Goal: Contribute content

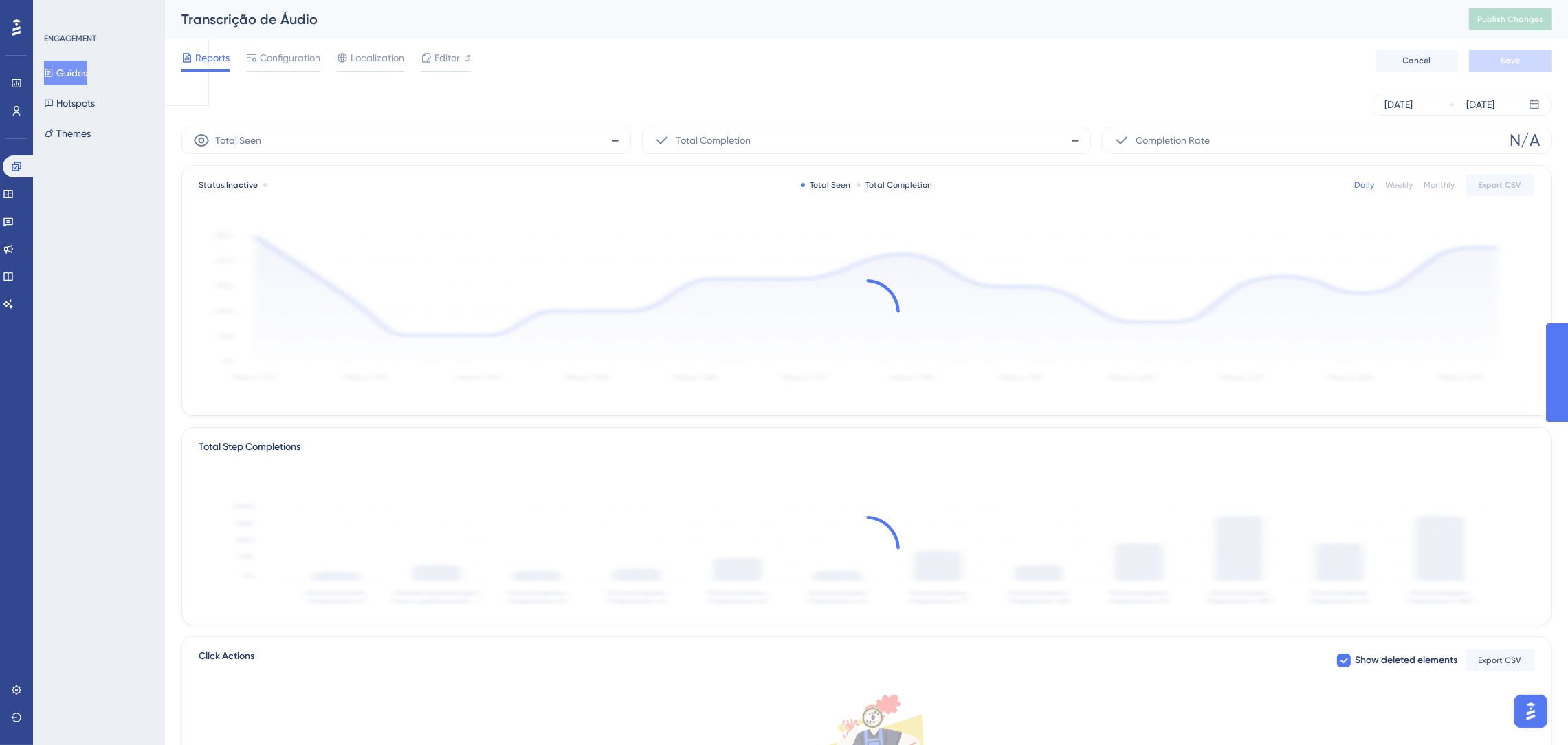
click at [6, 286] on base "Knowledge Base" at bounding box center [17, 277] width 27 height 22
click at [11, 280] on icon at bounding box center [8, 276] width 11 height 11
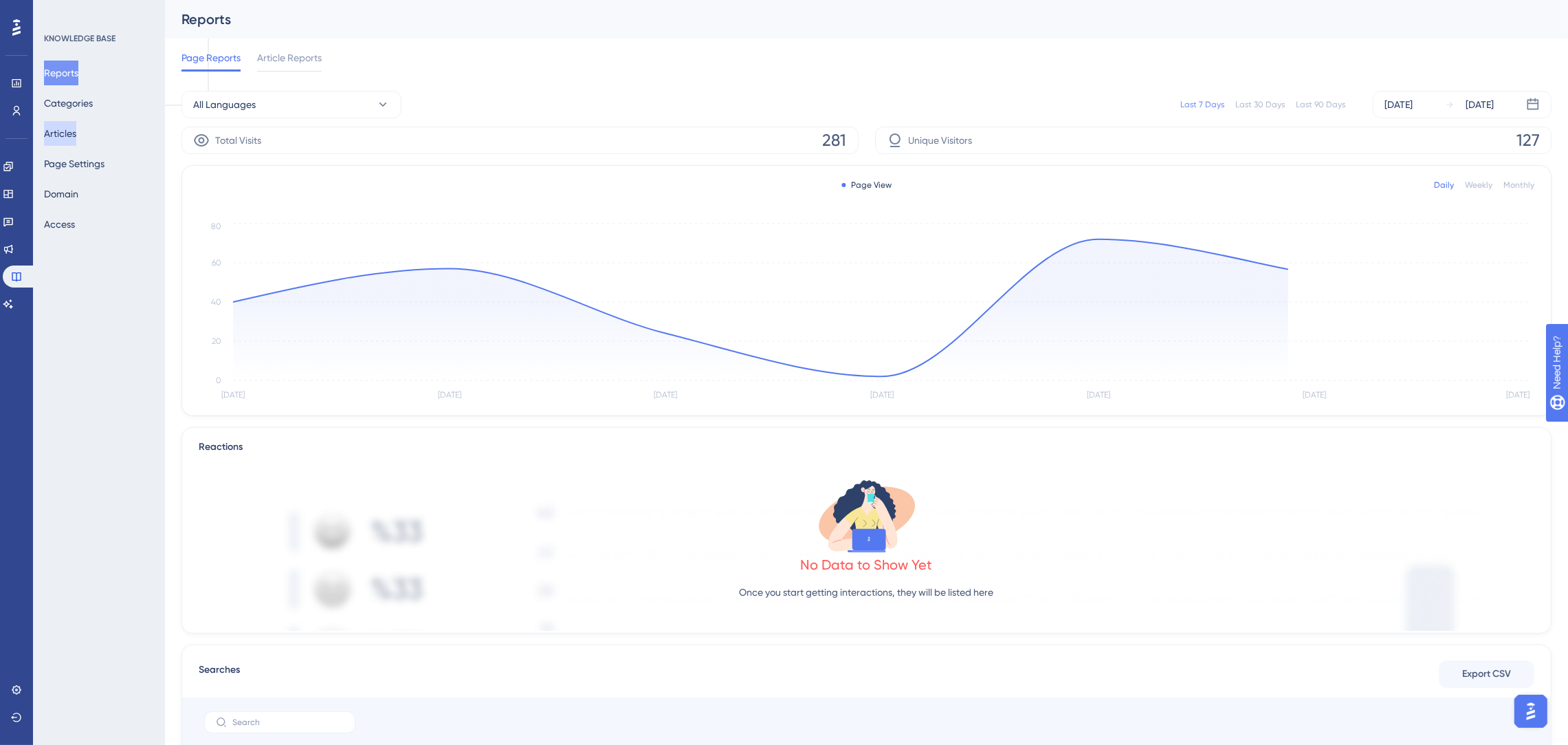
drag, startPoint x: 92, startPoint y: 136, endPoint x: 81, endPoint y: 136, distance: 11.0
click at [76, 136] on button "Articles" at bounding box center [60, 133] width 32 height 24
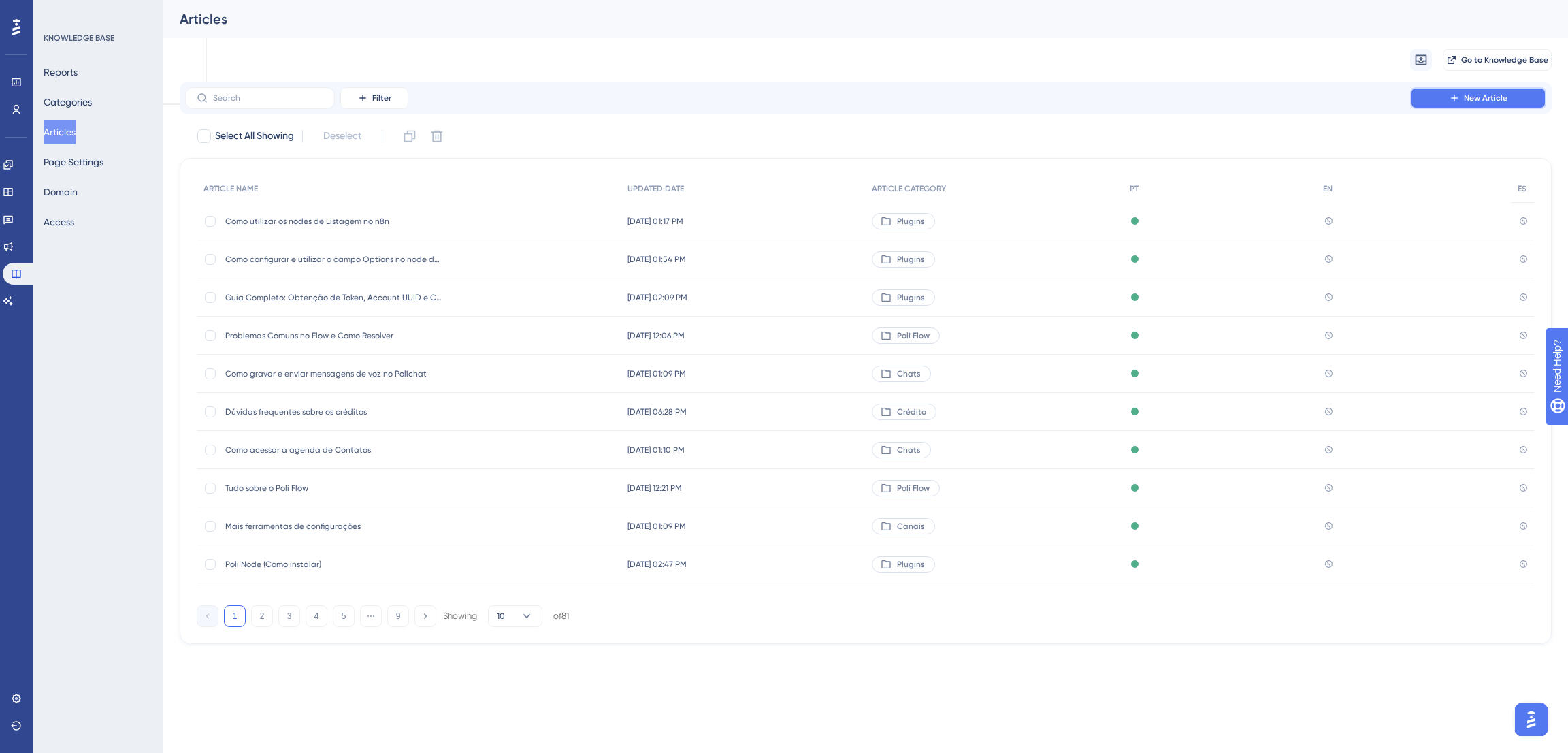
click at [1449, 90] on button "New Article" at bounding box center [1477, 98] width 136 height 22
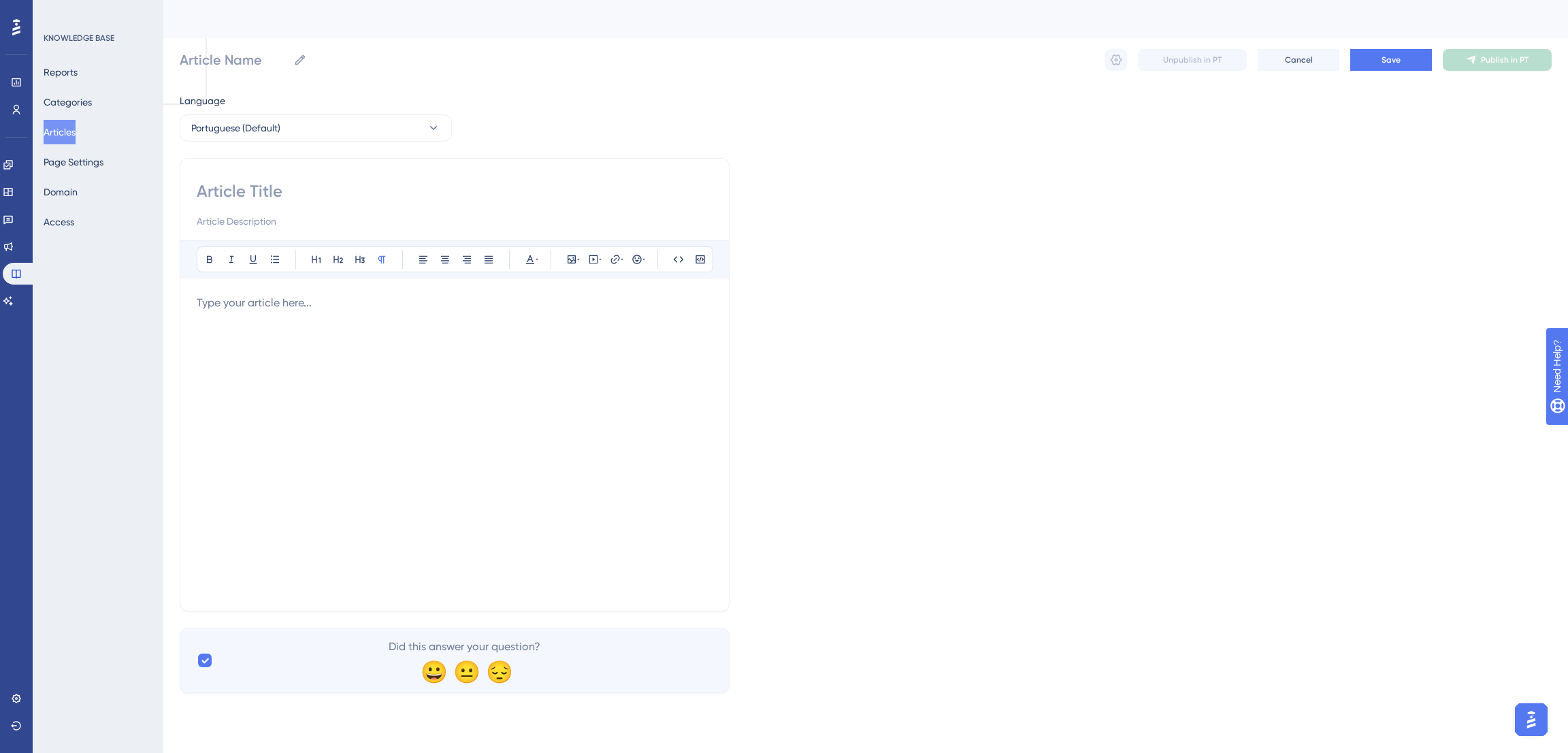
click at [338, 296] on p at bounding box center [454, 303] width 516 height 16
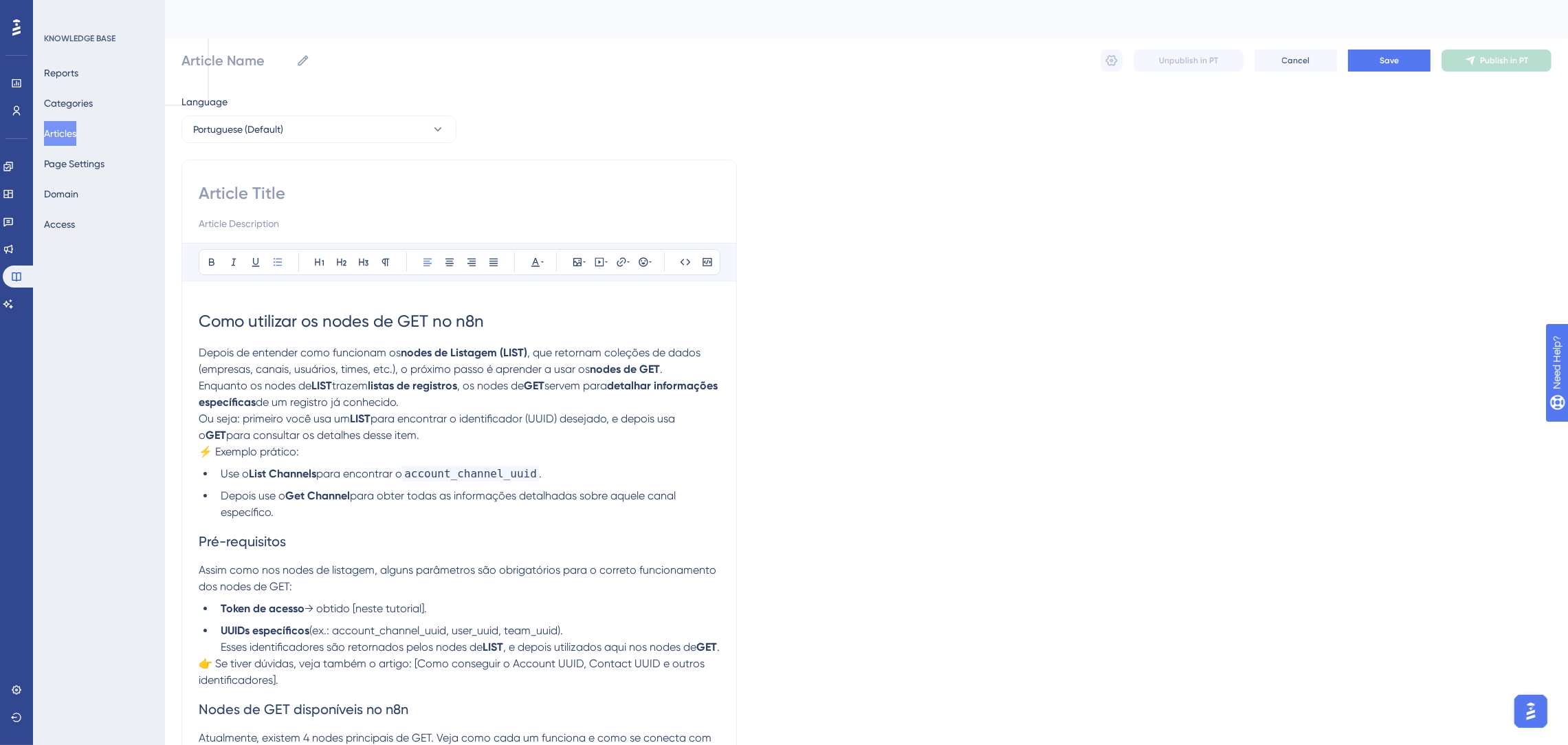
click at [208, 447] on span "⚡ Exemplo prático:" at bounding box center [248, 451] width 101 height 13
click at [274, 525] on h2 "Pré-requisitos" at bounding box center [458, 541] width 521 height 41
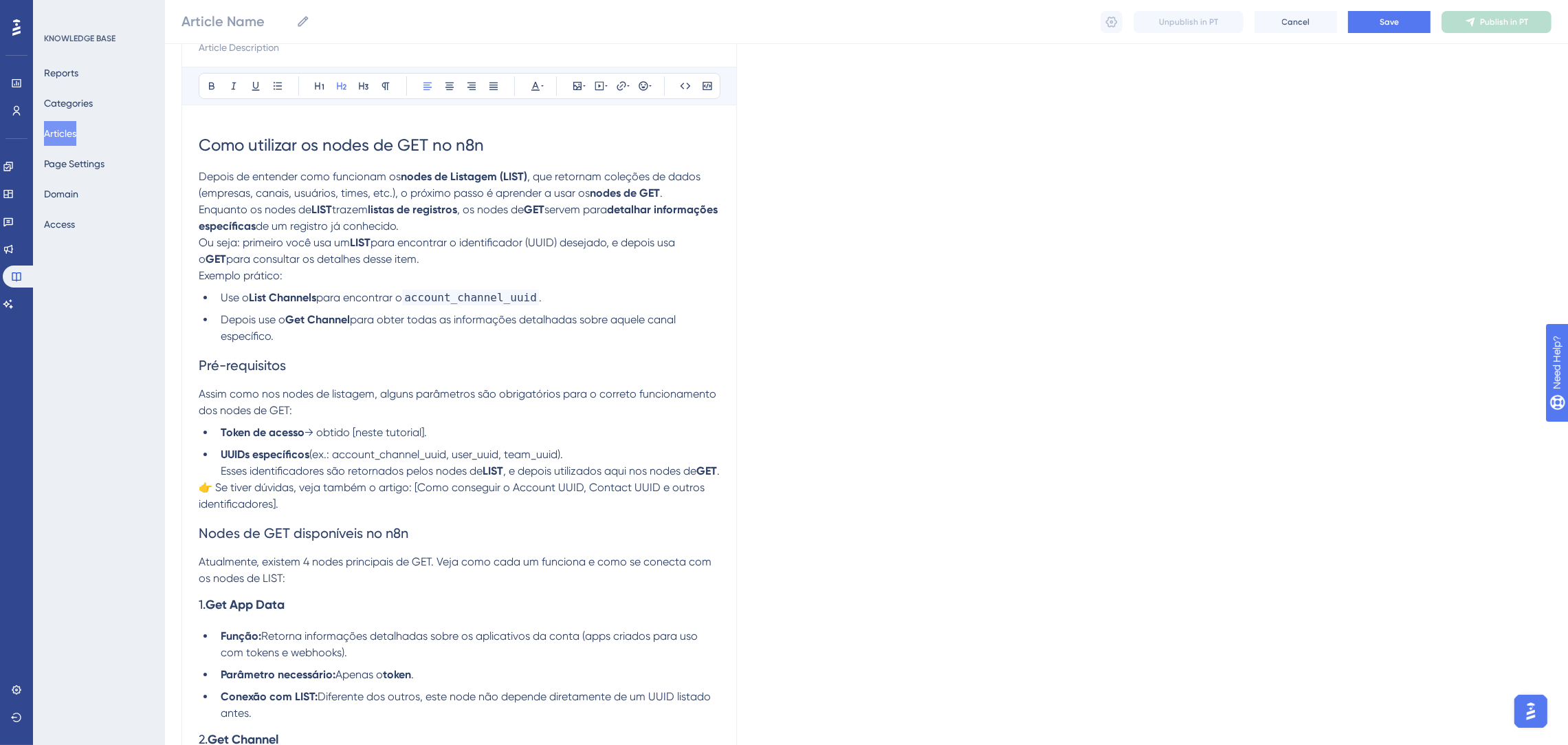
scroll to position [309, 0]
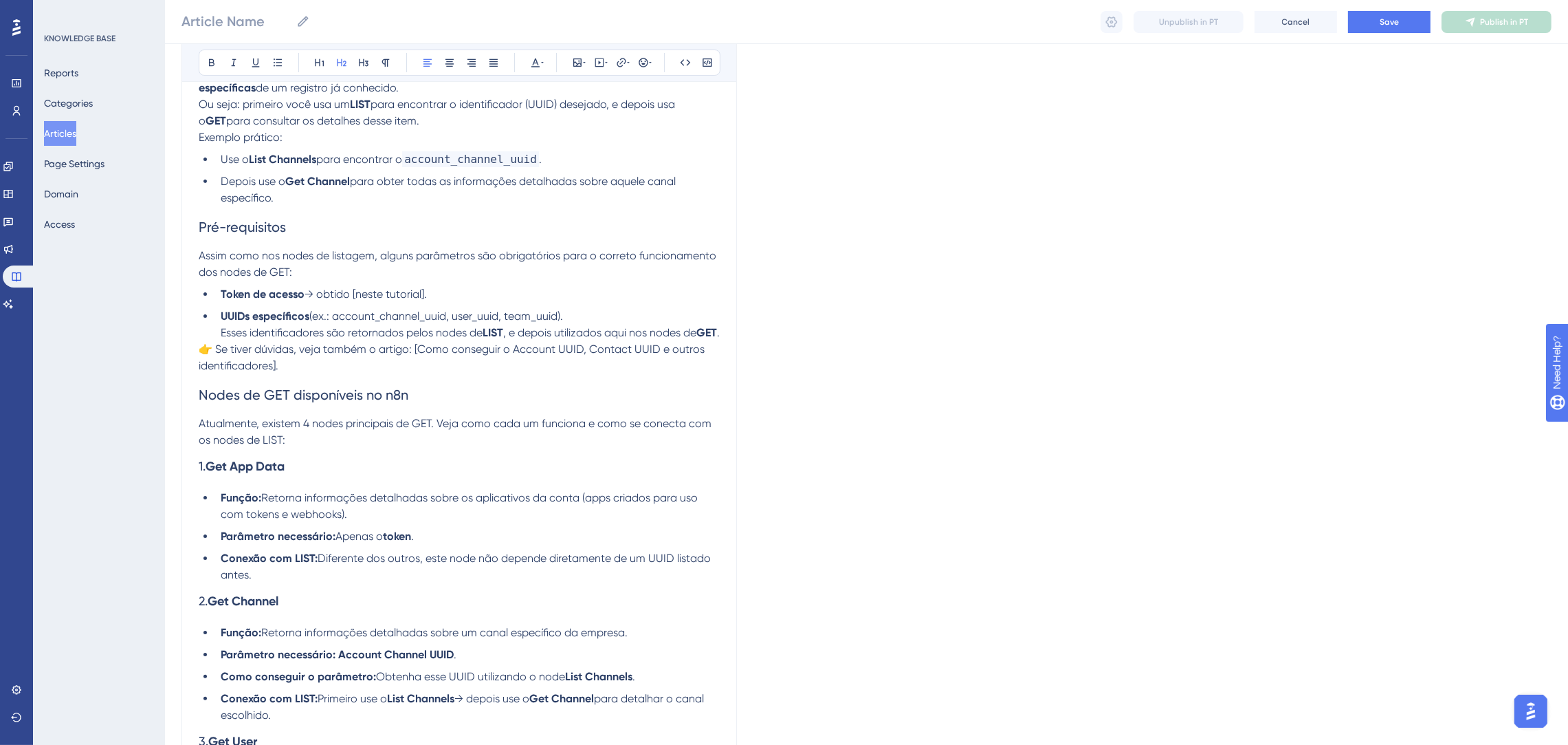
click at [212, 365] on span "👉 Se tiver dúvidas, veja também o artigo: [Como conseguir o Account UUID, Conta…" at bounding box center [453, 357] width 509 height 29
click at [200, 363] on span "Se tiver dúvidas, veja também o artigo: [Como conseguir o Account UUID, Contact…" at bounding box center [445, 357] width 493 height 29
click at [323, 403] on span "Nodes de GET disponíveis no n8n" at bounding box center [303, 394] width 210 height 17
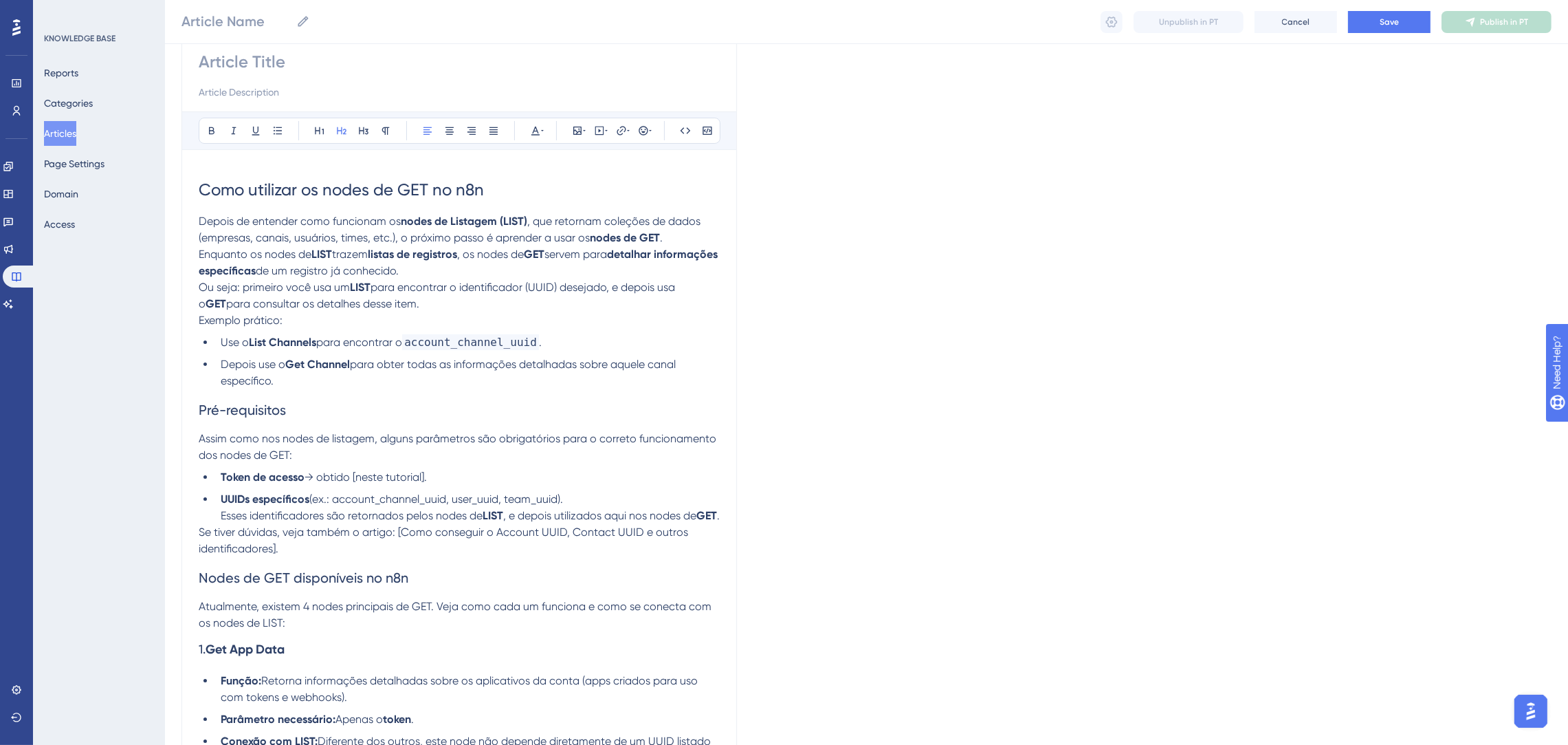
scroll to position [0, 0]
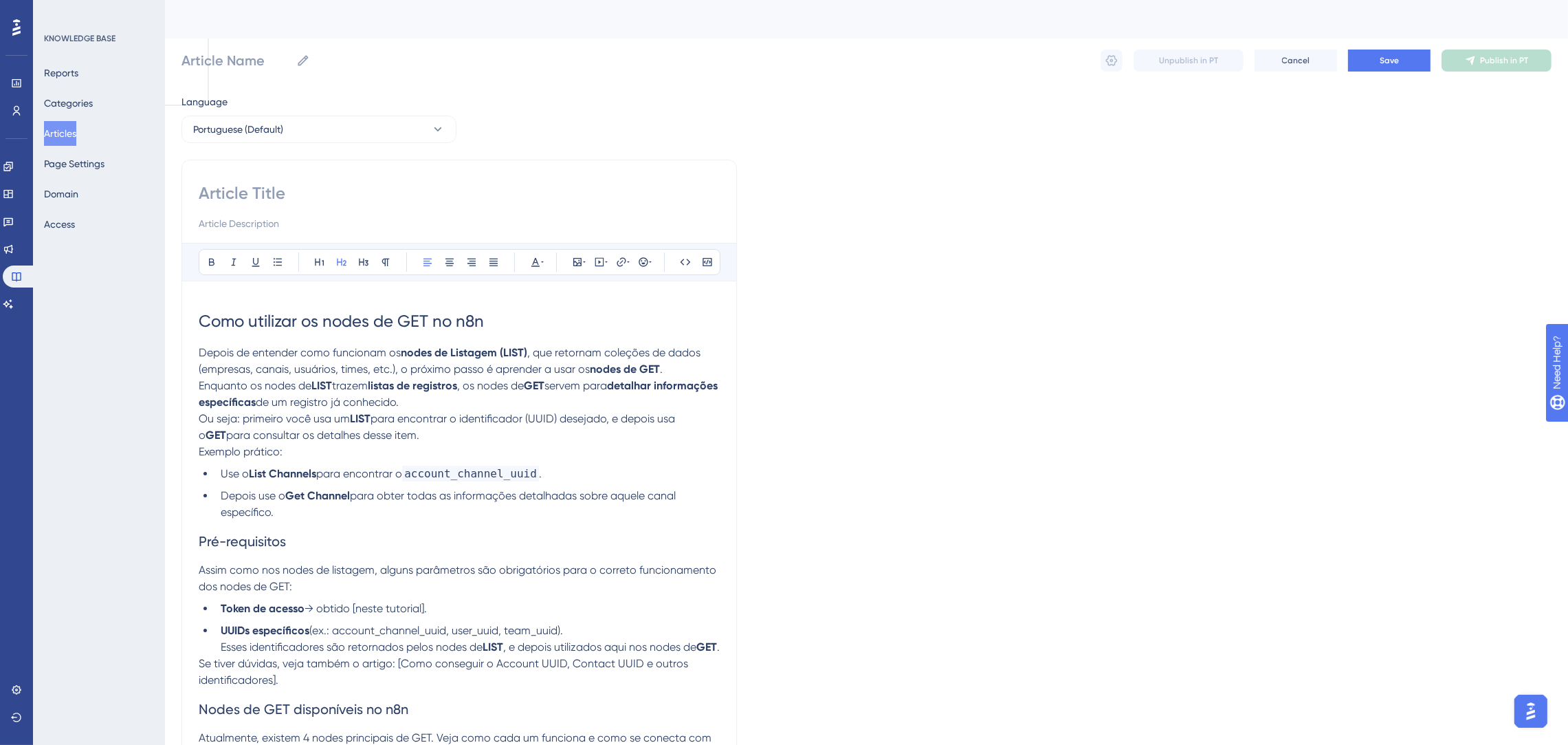
click at [528, 433] on p "Enquanto os nodes de LIST trazem listas de registros , os nodes de GET servem p…" at bounding box center [458, 411] width 521 height 66
drag, startPoint x: 527, startPoint y: 445, endPoint x: 200, endPoint y: 368, distance: 335.9
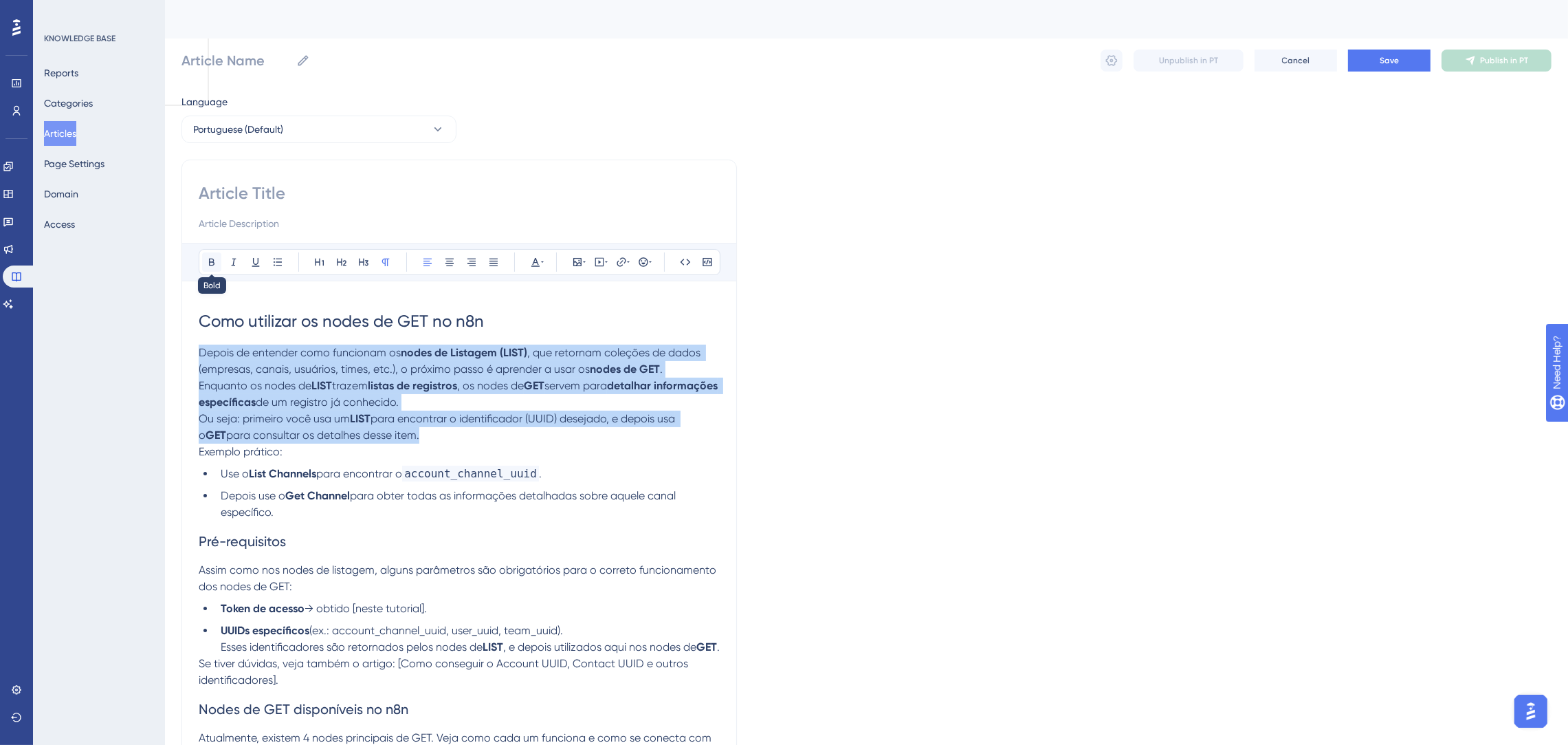
click at [205, 259] on button at bounding box center [212, 262] width 20 height 20
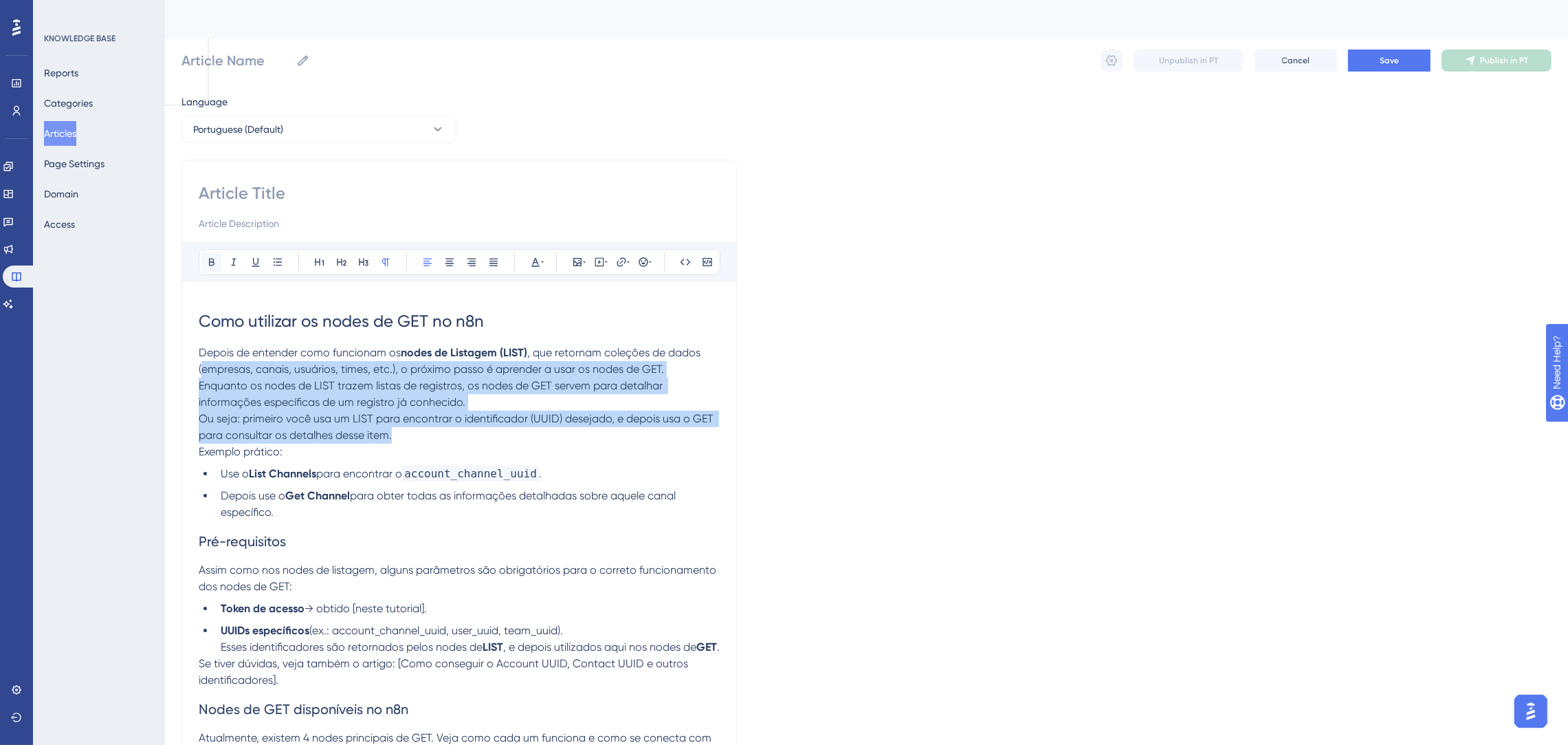
click at [204, 259] on button at bounding box center [212, 262] width 20 height 20
click at [440, 410] on p "Enquanto os nodes de LIST trazem listas de registros, os nodes de GET servem pa…" at bounding box center [458, 411] width 521 height 66
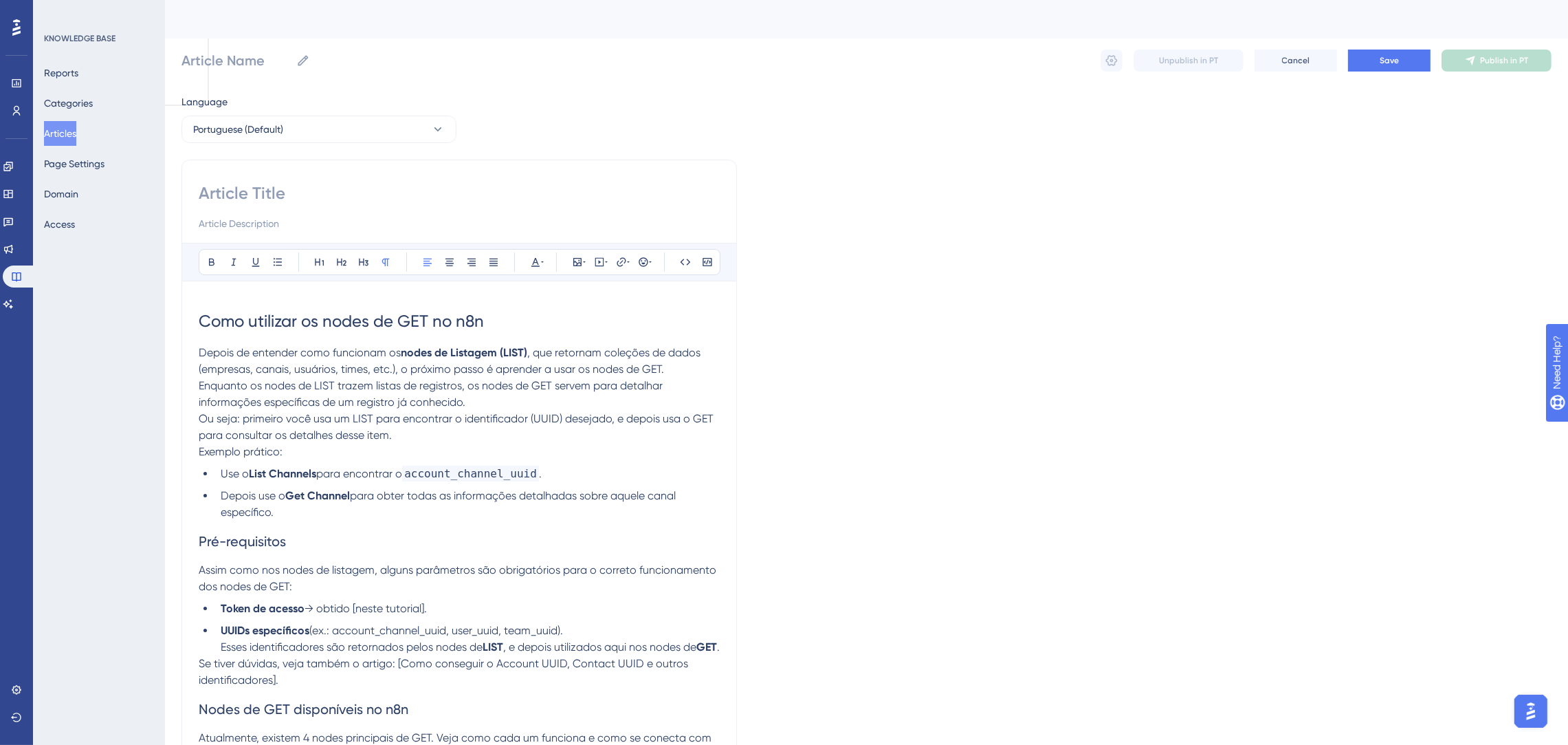
click at [506, 439] on p "Enquanto os nodes de LIST trazem listas de registros, os nodes de GET servem pa…" at bounding box center [458, 411] width 521 height 66
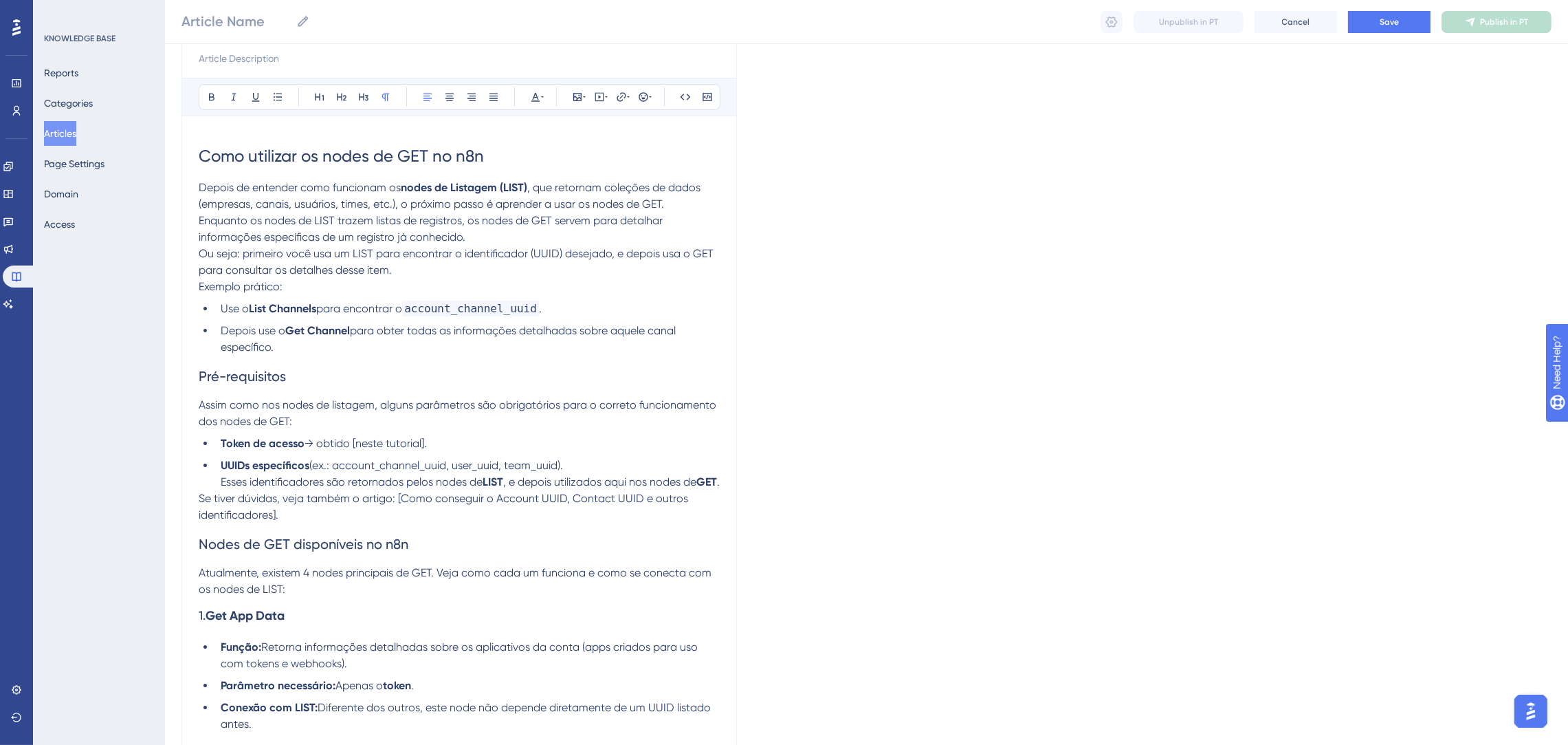
scroll to position [206, 0]
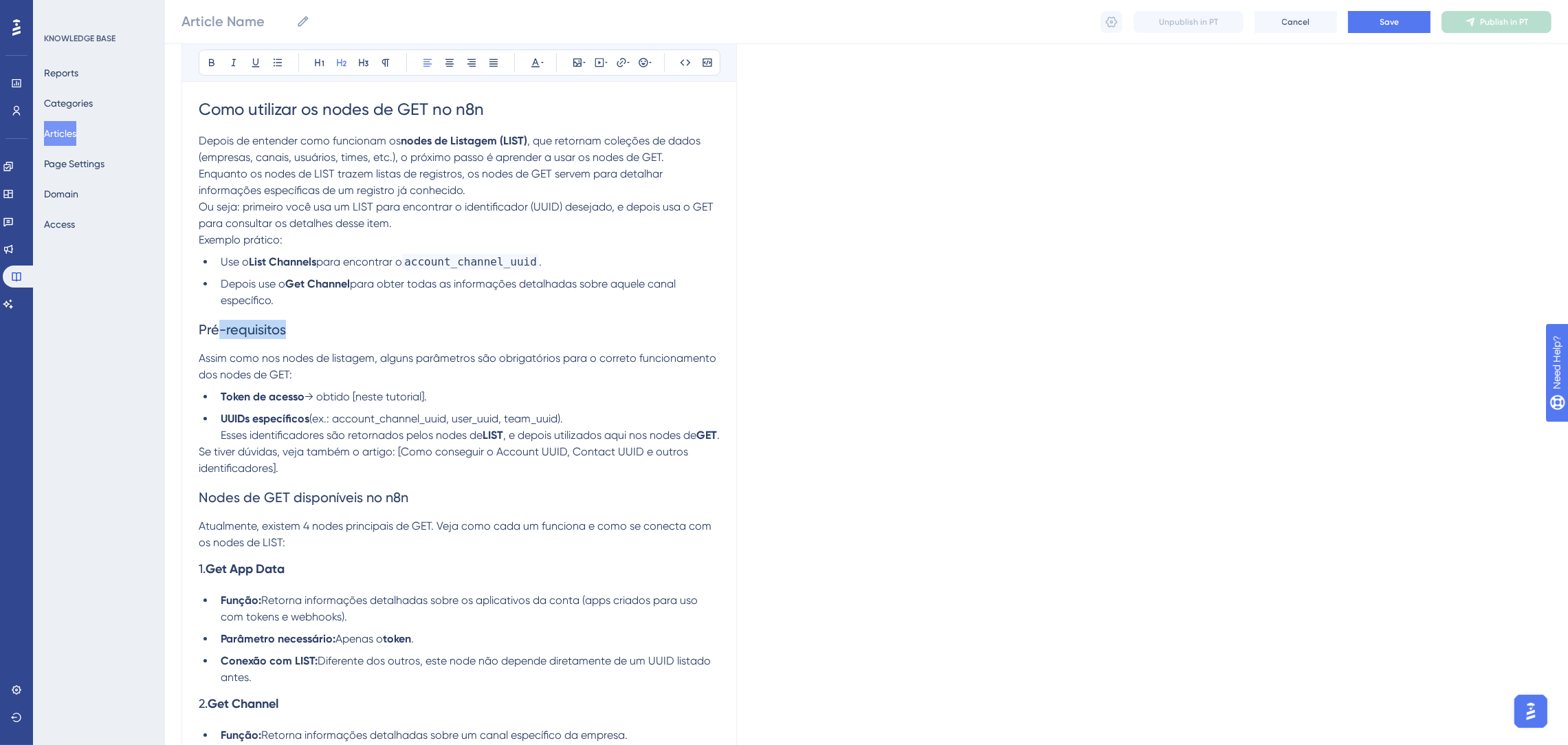
drag, startPoint x: 291, startPoint y: 330, endPoint x: 220, endPoint y: 324, distance: 71.3
click at [220, 324] on h2 "Pré-requisitos" at bounding box center [458, 329] width 521 height 41
click at [317, 314] on h2 "Pré-requisitos" at bounding box center [458, 329] width 521 height 41
drag, startPoint x: 423, startPoint y: 393, endPoint x: 358, endPoint y: 389, distance: 65.1
click at [358, 390] on span "→ obtido [neste tutorial]." at bounding box center [366, 396] width 122 height 13
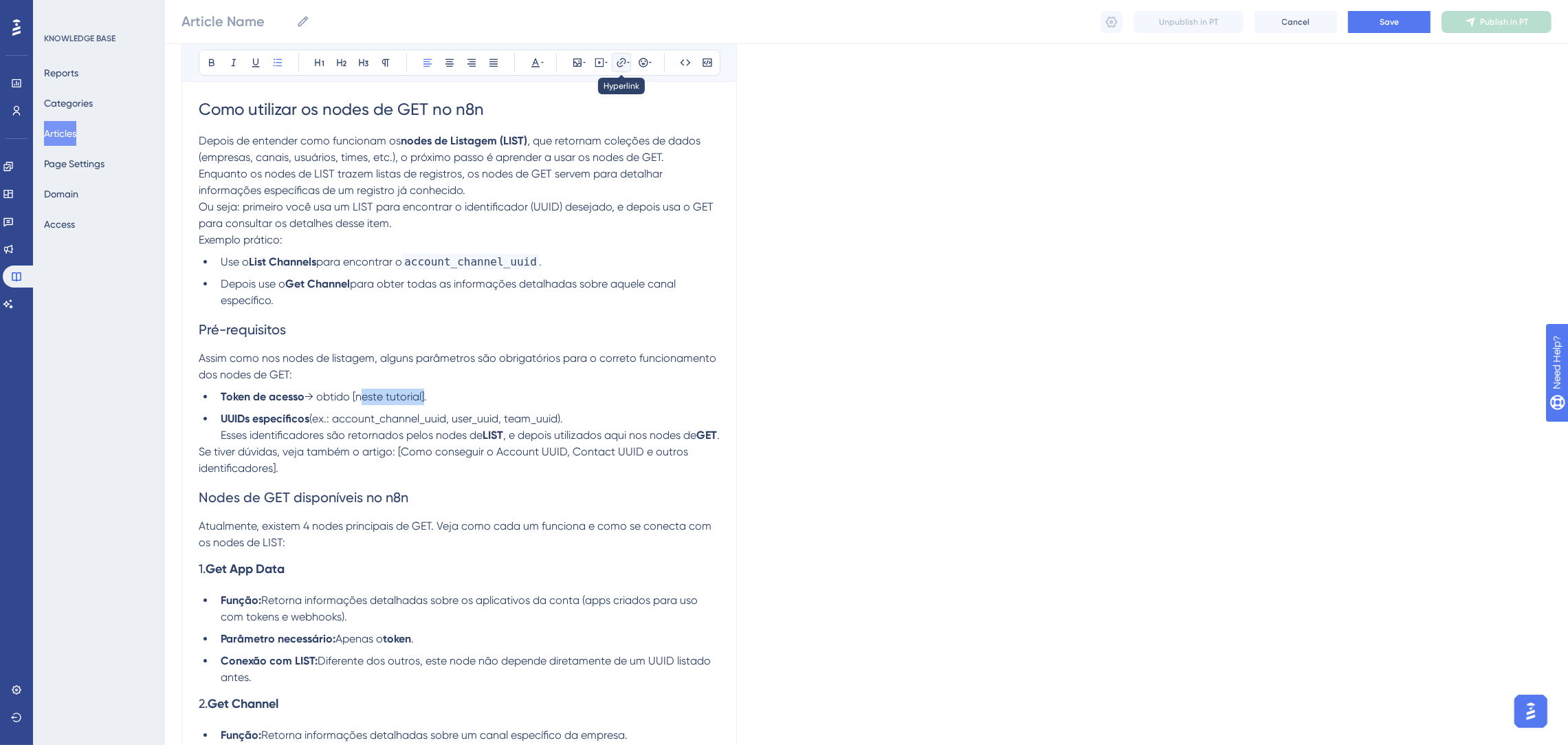
click at [618, 56] on button at bounding box center [622, 63] width 20 height 20
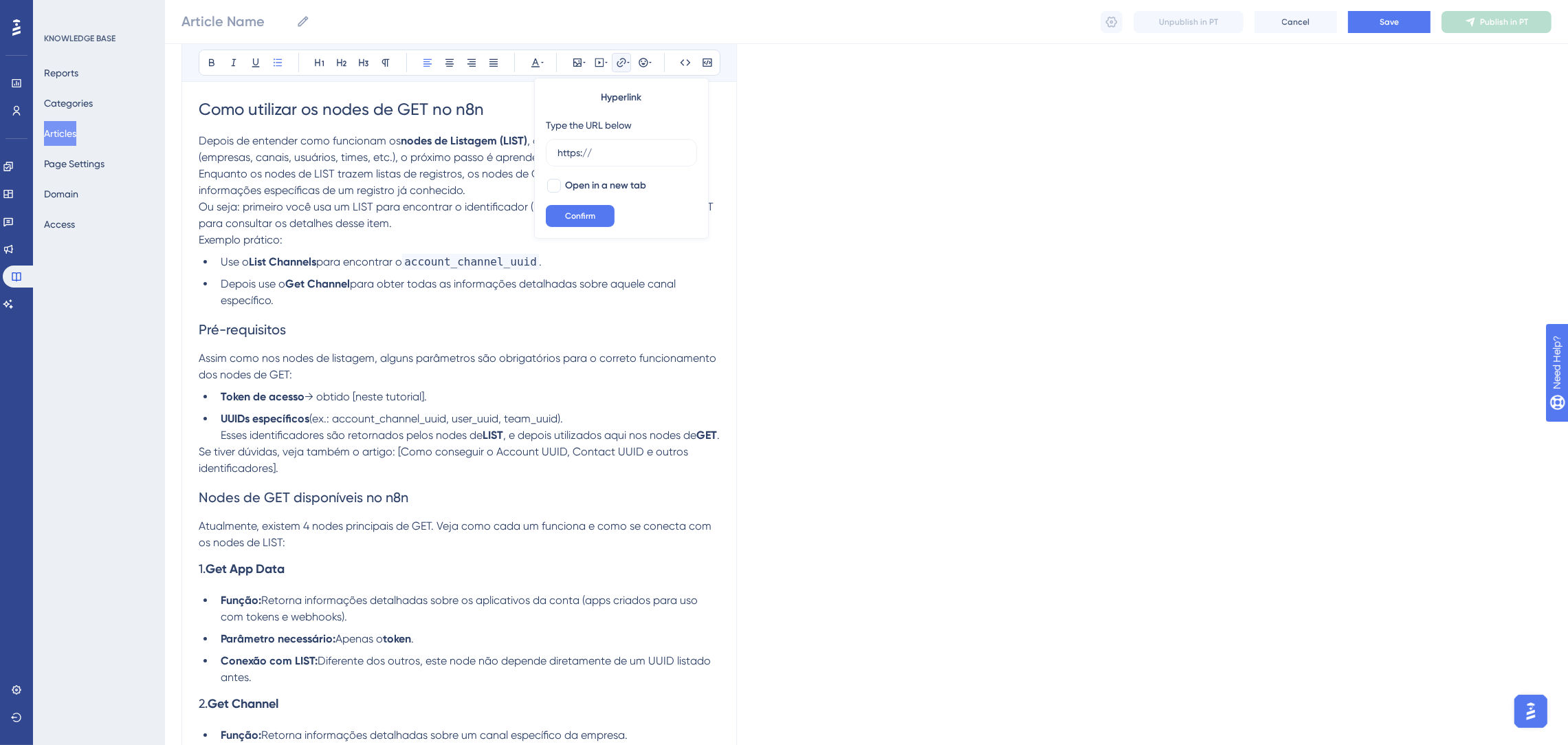
drag, startPoint x: 628, startPoint y: 158, endPoint x: 501, endPoint y: 156, distance: 127.0
click at [501, 156] on div "Bold Italic Underline Bullet Point Heading 1 Heading 2 Heading 3 Normal Align L…" at bounding box center [458, 560] width 521 height 1059
click at [618, 64] on icon at bounding box center [621, 62] width 11 height 11
drag, startPoint x: 637, startPoint y: 149, endPoint x: 531, endPoint y: 149, distance: 106.0
click at [531, 149] on div "Bold Italic Underline Bullet Point Heading 1 Heading 2 Heading 3 Normal Align L…" at bounding box center [458, 560] width 521 height 1059
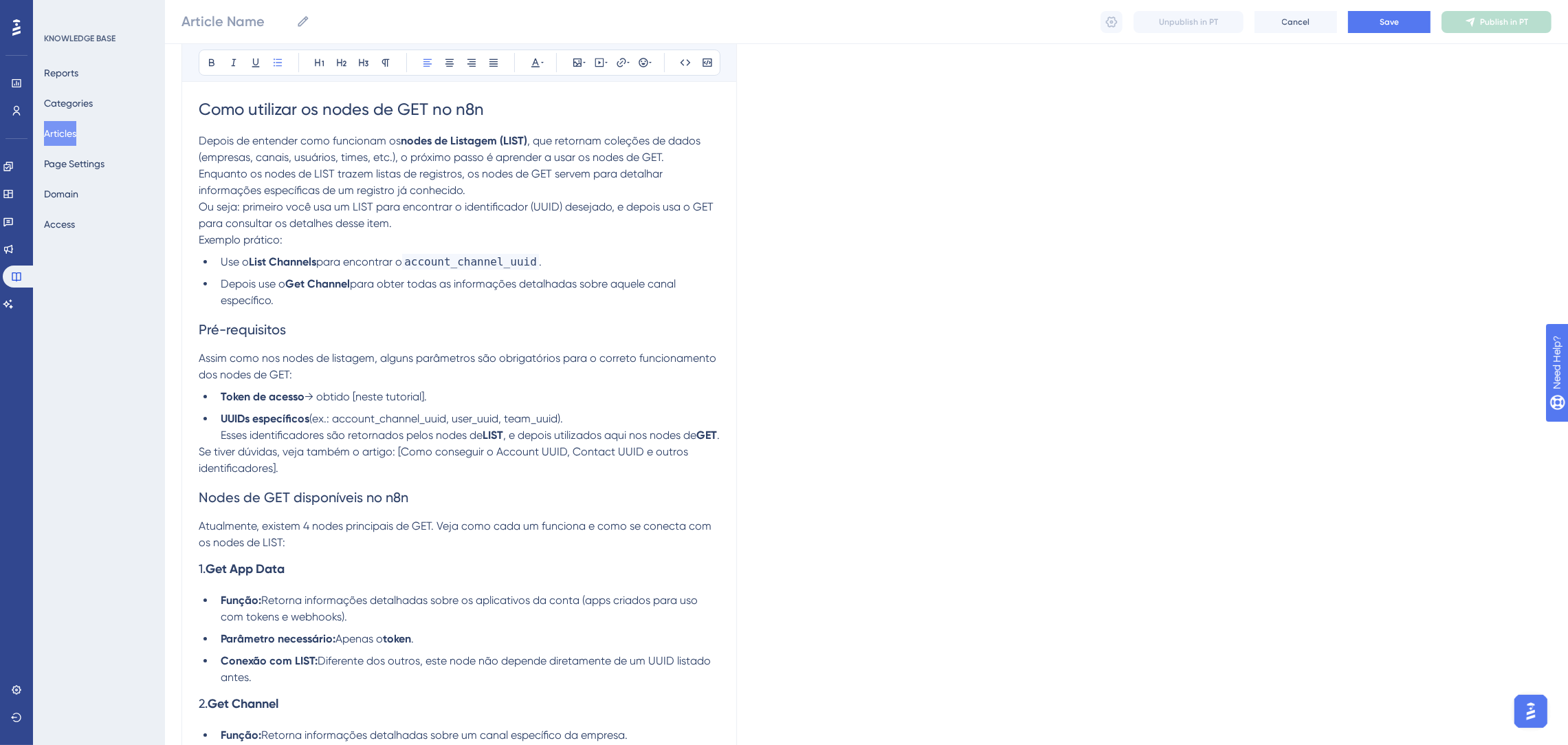
click at [488, 411] on li "UUIDs específicos (ex.: account_channel_uuid, user_uuid, team_uuid). Esses iden…" at bounding box center [467, 427] width 504 height 33
drag, startPoint x: 424, startPoint y: 394, endPoint x: 358, endPoint y: 395, distance: 66.0
click at [358, 395] on span "→ obtido [neste tutorial]." at bounding box center [366, 396] width 122 height 13
click at [621, 60] on icon at bounding box center [621, 62] width 11 height 11
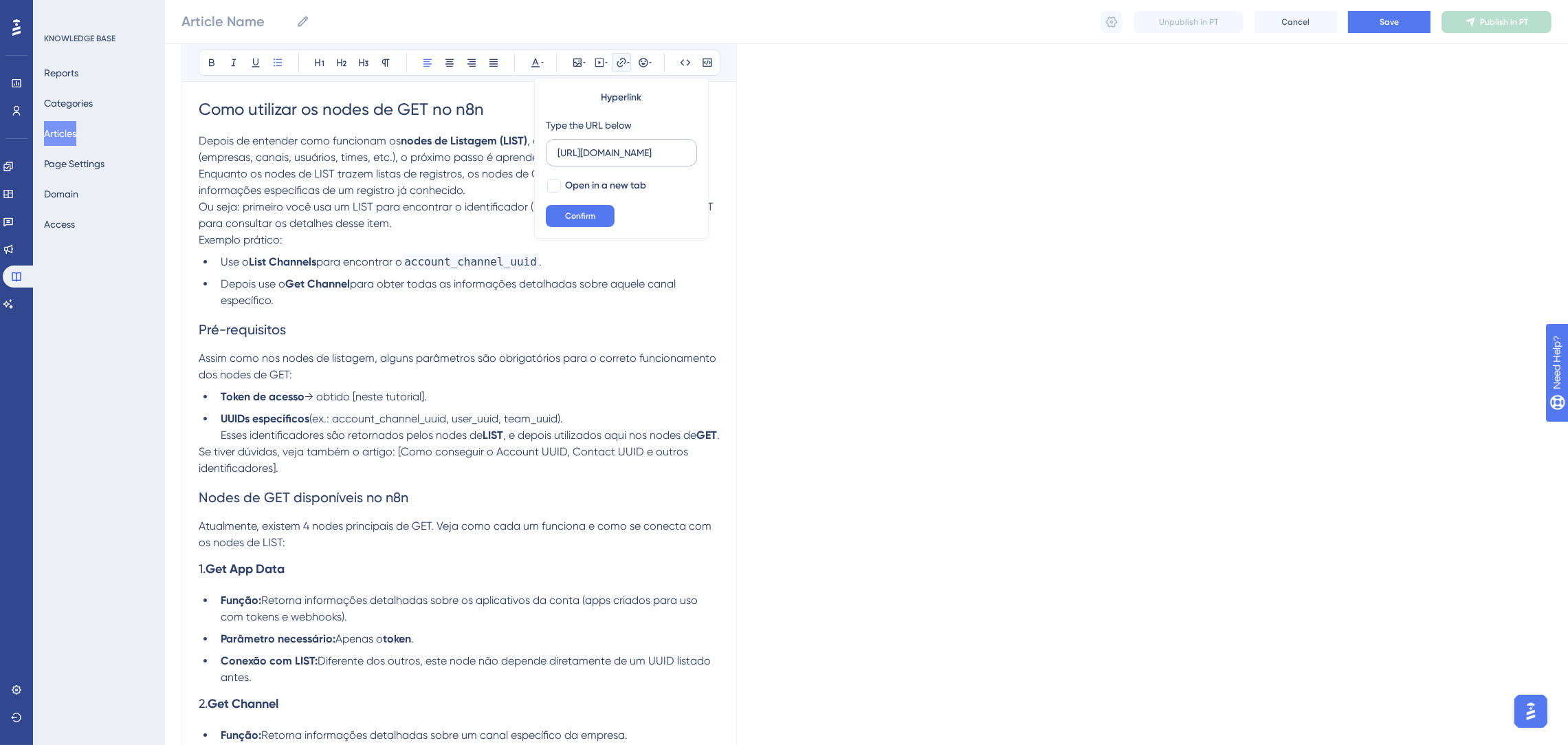
drag, startPoint x: 621, startPoint y: 150, endPoint x: 551, endPoint y: 147, distance: 70.1
click at [551, 147] on label "[URL][DOMAIN_NAME]" at bounding box center [621, 153] width 152 height 27
click at [557, 147] on input "[URL][DOMAIN_NAME]" at bounding box center [621, 152] width 128 height 15
type input "[URL][DOMAIN_NAME]"
click at [576, 214] on span "Confirm" at bounding box center [580, 215] width 30 height 11
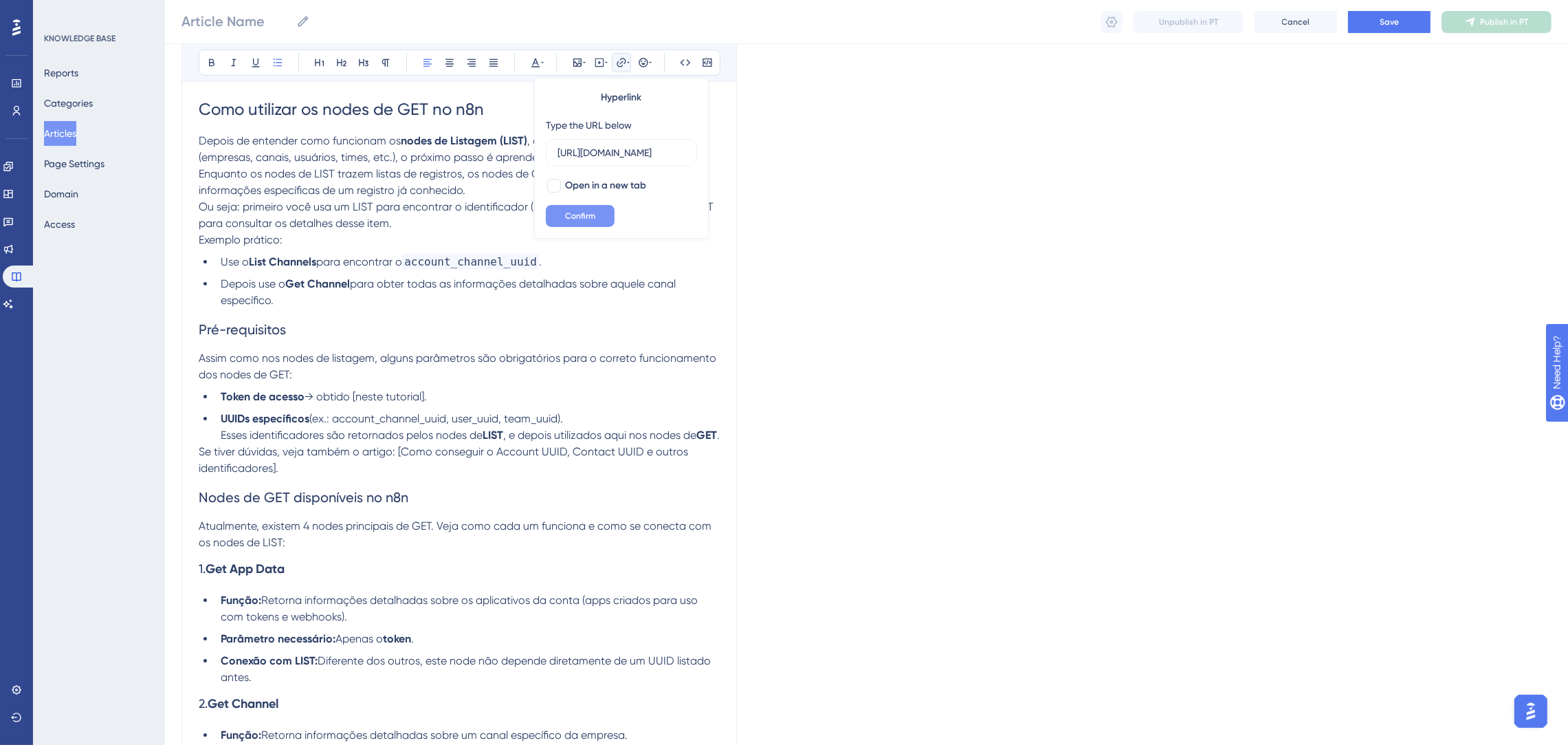
scroll to position [0, 0]
click at [575, 356] on span "Assim como nos nodes de listagem, alguns parâmetros são obrigatórios para o cor…" at bounding box center [458, 366] width 520 height 29
click at [427, 390] on span "]." at bounding box center [424, 396] width 6 height 13
click at [437, 388] on div "Como utilizar os nodes de GET no n8n Depois de entender como funcionam os nodes…" at bounding box center [458, 588] width 521 height 1004
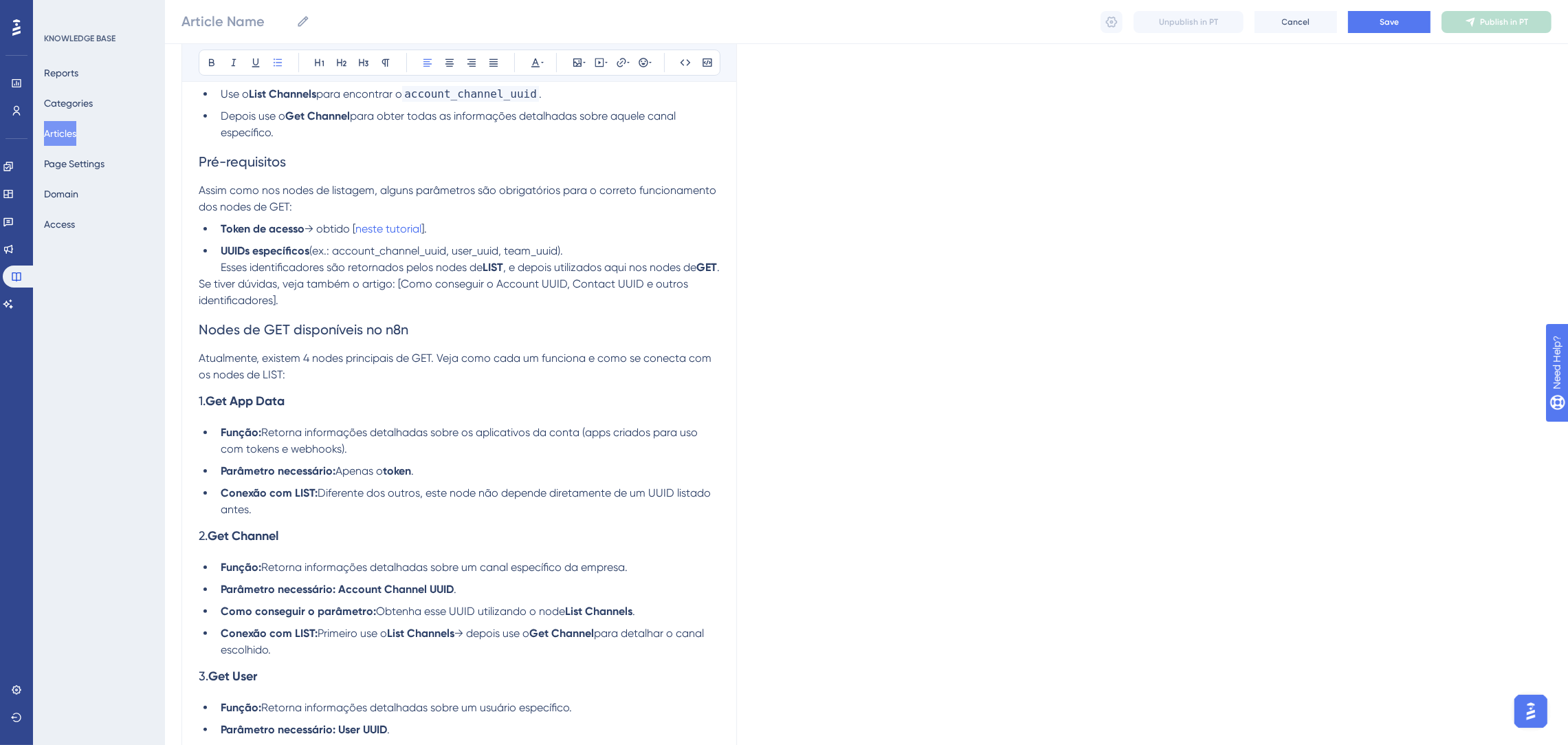
scroll to position [196, 0]
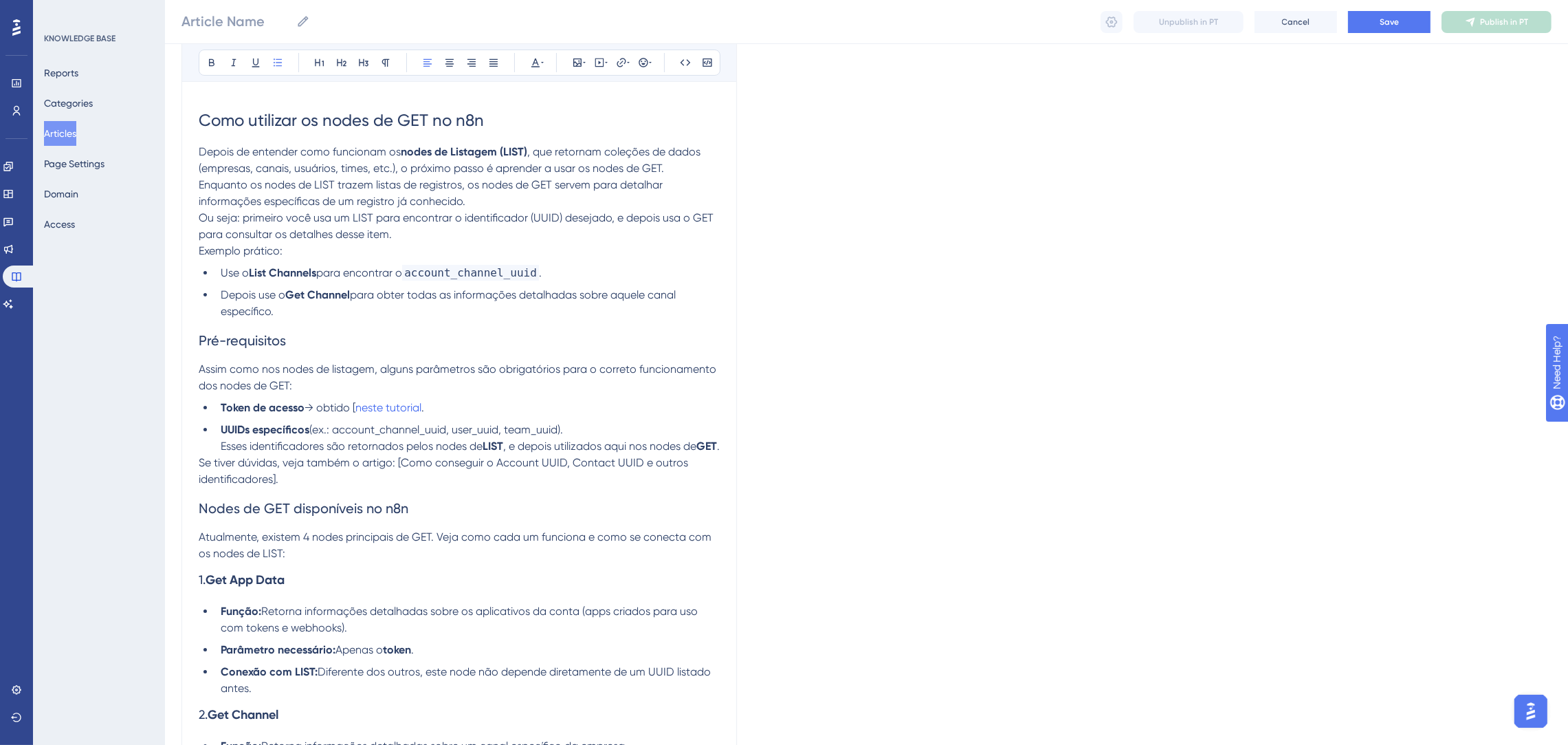
click at [356, 402] on span "→ obtido [" at bounding box center [330, 407] width 51 height 13
click at [477, 397] on div "Como utilizar os nodes de GET no n8n Depois de entender como funcionam os nodes…" at bounding box center [458, 598] width 521 height 1004
drag, startPoint x: 486, startPoint y: 445, endPoint x: 505, endPoint y: 447, distance: 19.1
click at [503, 447] on strong "LIST" at bounding box center [493, 445] width 21 height 13
click at [207, 66] on icon at bounding box center [211, 62] width 11 height 11
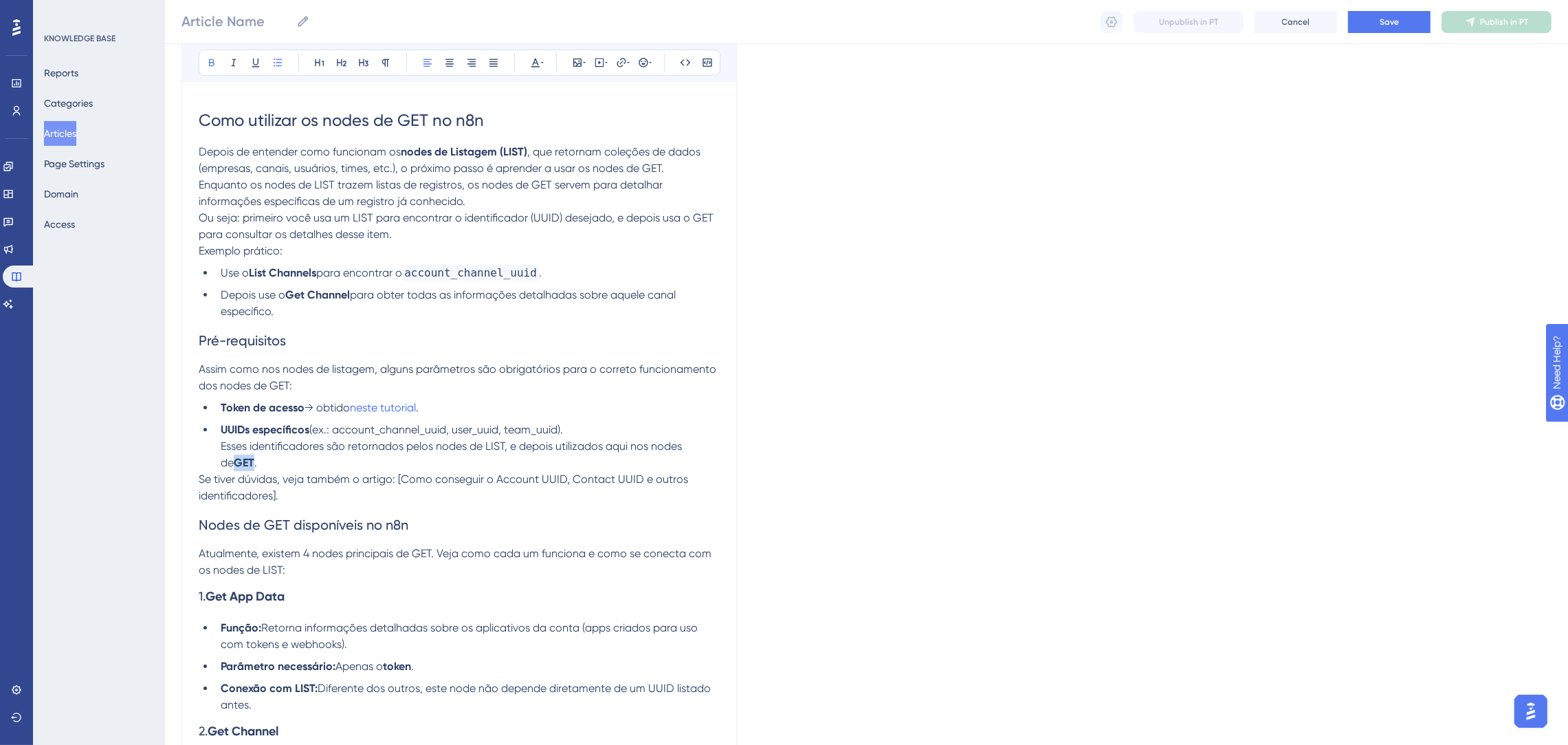
drag, startPoint x: 240, startPoint y: 460, endPoint x: 222, endPoint y: 461, distance: 18.0
click at [234, 461] on strong "GET" at bounding box center [243, 461] width 21 height 13
click at [207, 62] on icon at bounding box center [211, 62] width 11 height 11
click at [488, 497] on p "Se tiver dúvidas, veja também o artigo: [Como conseguir o Account UUID, Contact…" at bounding box center [458, 488] width 521 height 33
drag, startPoint x: 354, startPoint y: 296, endPoint x: 240, endPoint y: 212, distance: 141.6
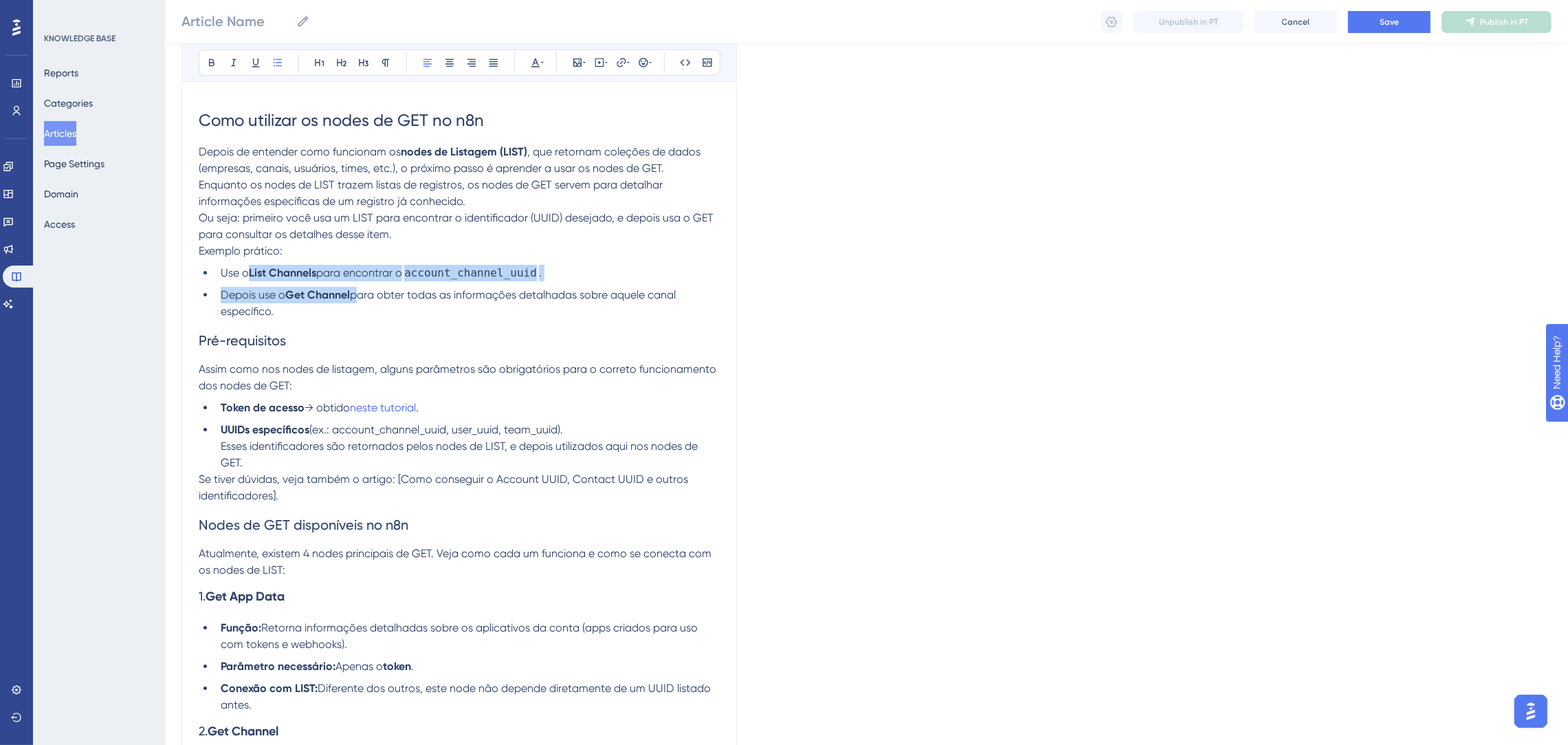
click at [245, 258] on div "Como utilizar os nodes de GET no n8n Depois de entender como funcionam os nodes…" at bounding box center [458, 607] width 521 height 1021
click at [219, 62] on button at bounding box center [212, 63] width 20 height 20
click at [532, 312] on li "Depois use o Get Channel para obter todas as informações detalhadas sobre aquel…" at bounding box center [467, 303] width 504 height 33
click at [491, 338] on h2 "Pré-requisitos" at bounding box center [458, 340] width 521 height 41
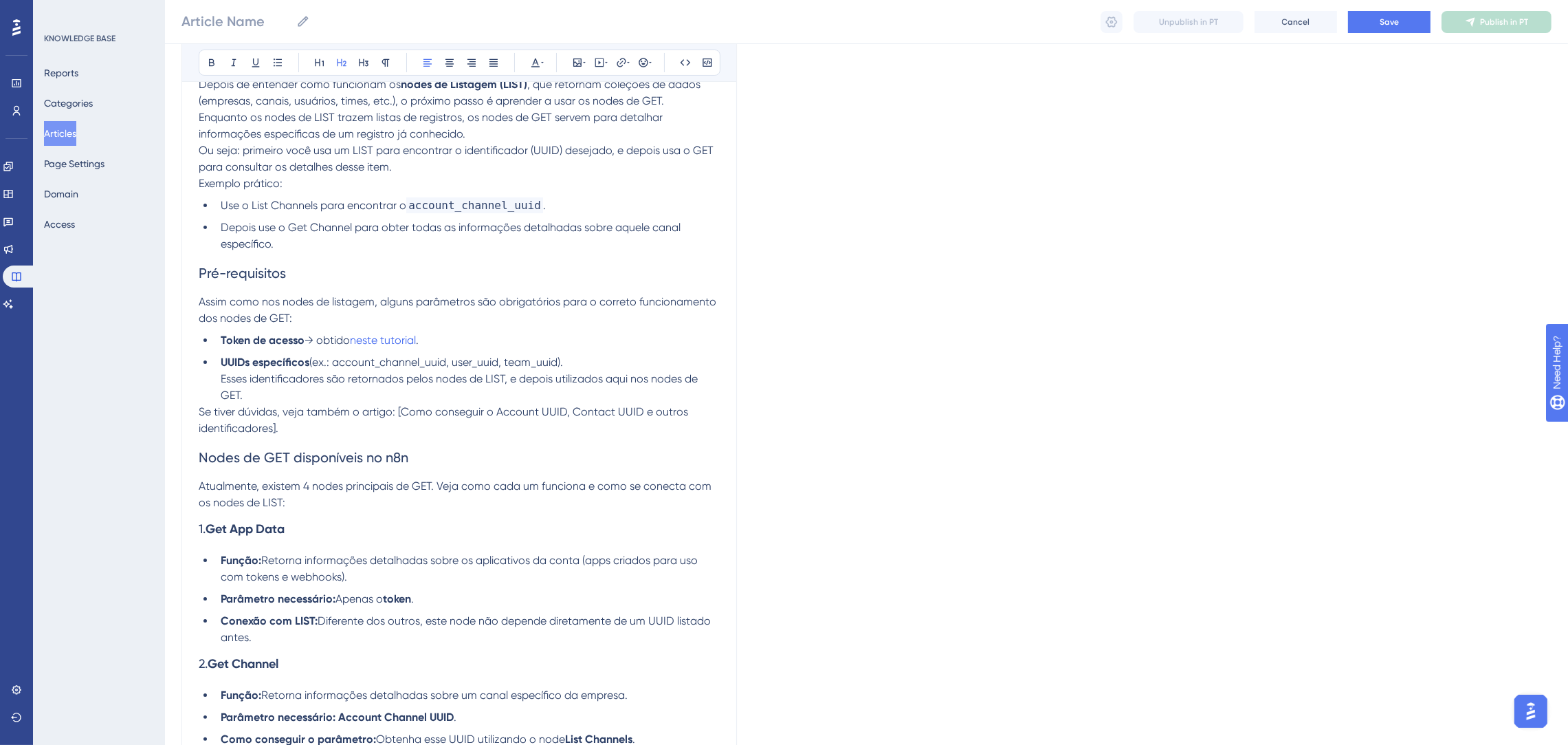
scroll to position [298, 0]
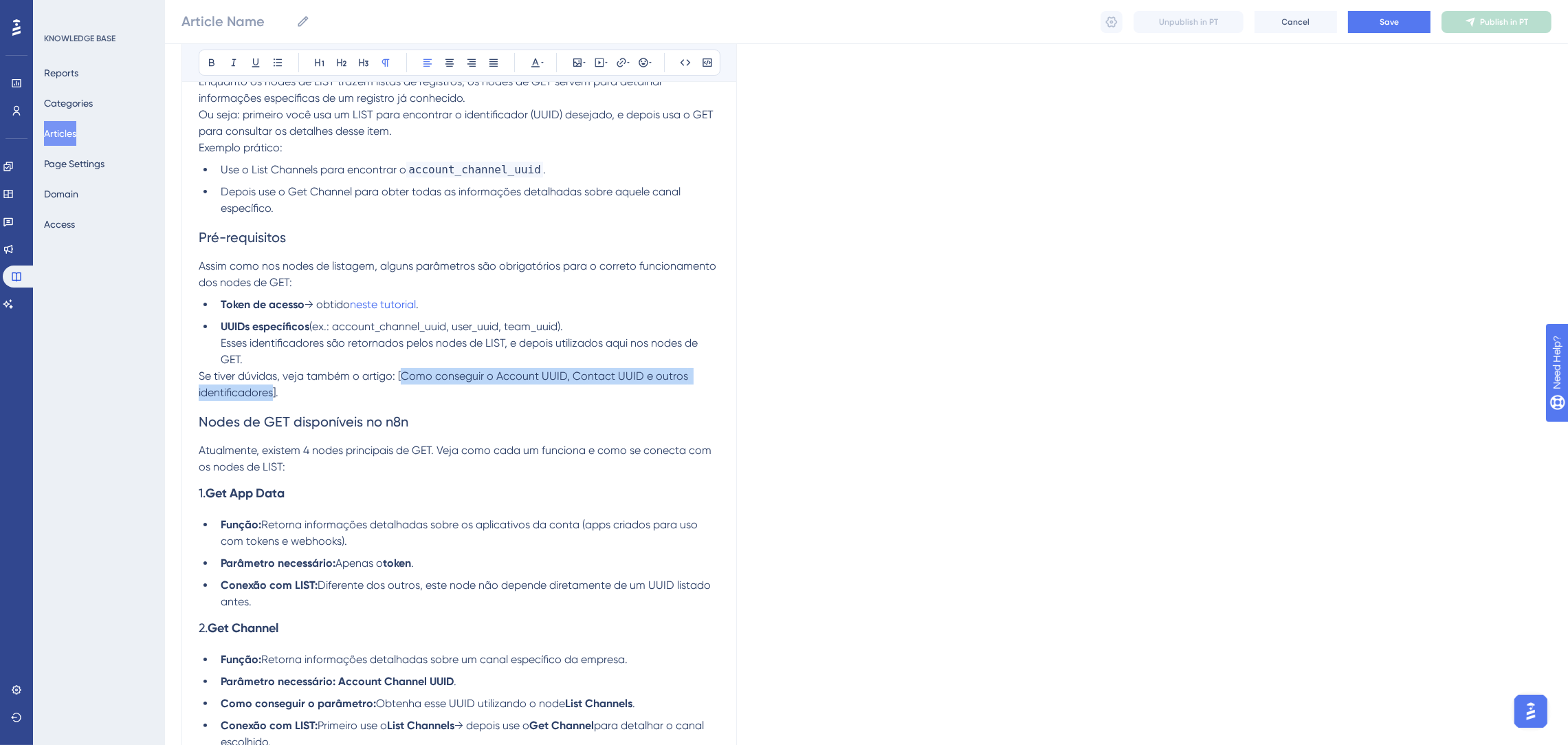
drag, startPoint x: 411, startPoint y: 377, endPoint x: 273, endPoint y: 391, distance: 138.7
click at [273, 391] on span "Se tiver dúvidas, veja também o artigo: [Como conseguir o Account UUID, Contact…" at bounding box center [445, 384] width 493 height 29
click at [537, 63] on icon at bounding box center [536, 63] width 8 height 9
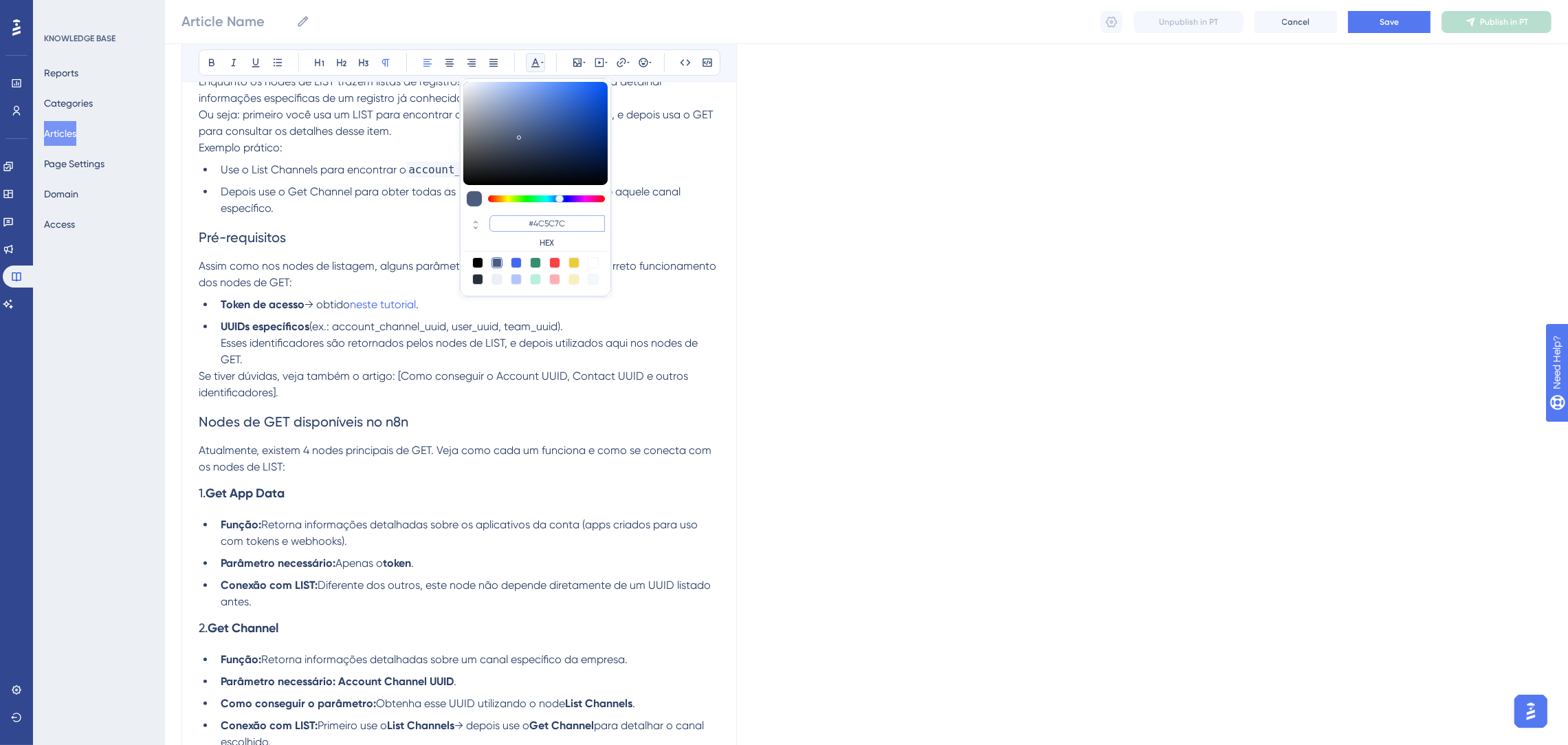
drag, startPoint x: 572, startPoint y: 228, endPoint x: 536, endPoint y: 221, distance: 36.7
click at [536, 221] on input "#4C5C7C" at bounding box center [547, 223] width 115 height 17
click at [721, 217] on div "Bold Italic Underline Bullet Point Heading 1 Heading 2 Heading 3 Normal Align L…" at bounding box center [459, 443] width 555 height 1176
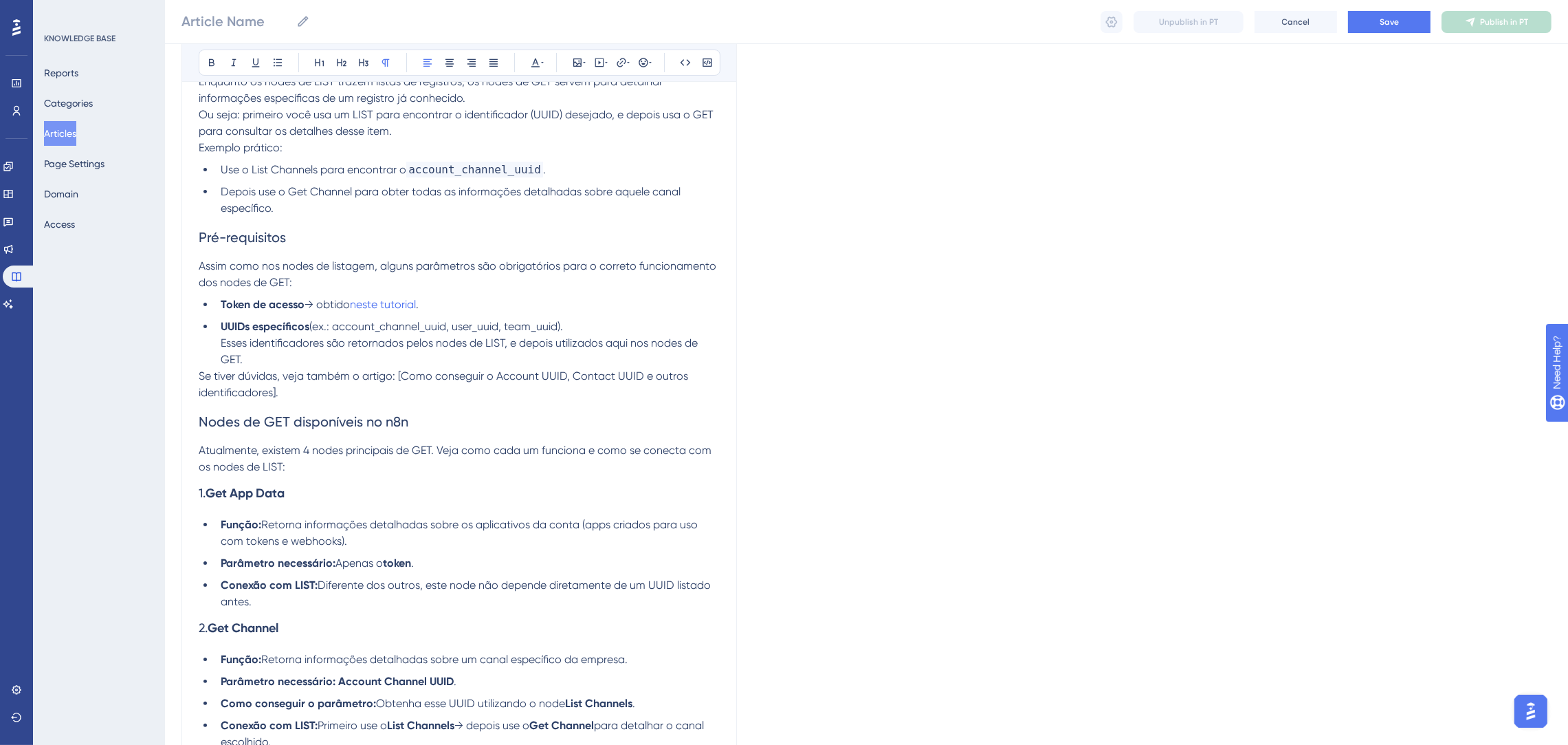
click at [412, 401] on h2 "Nodes de GET disponíveis no n8n" at bounding box center [458, 421] width 521 height 41
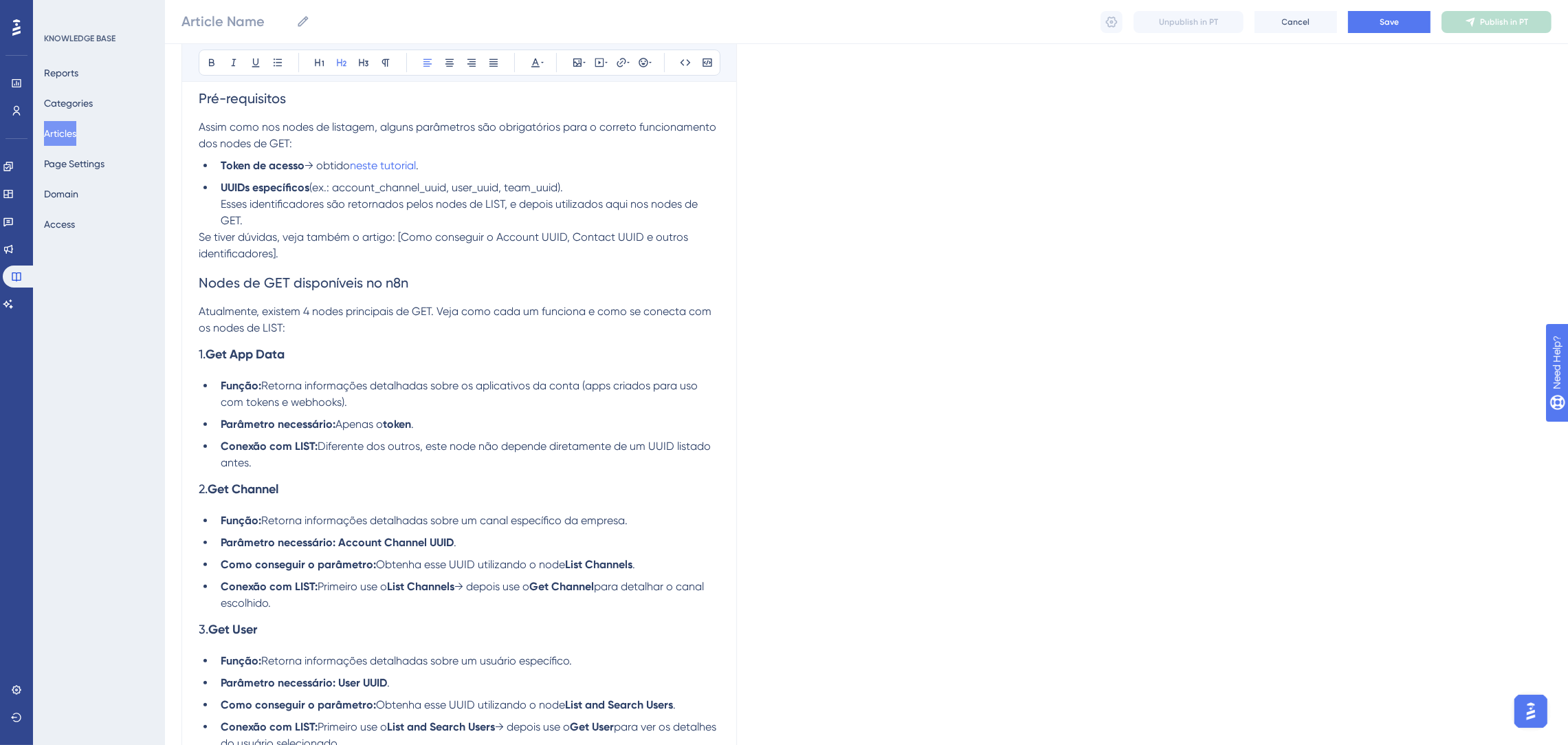
scroll to position [402, 0]
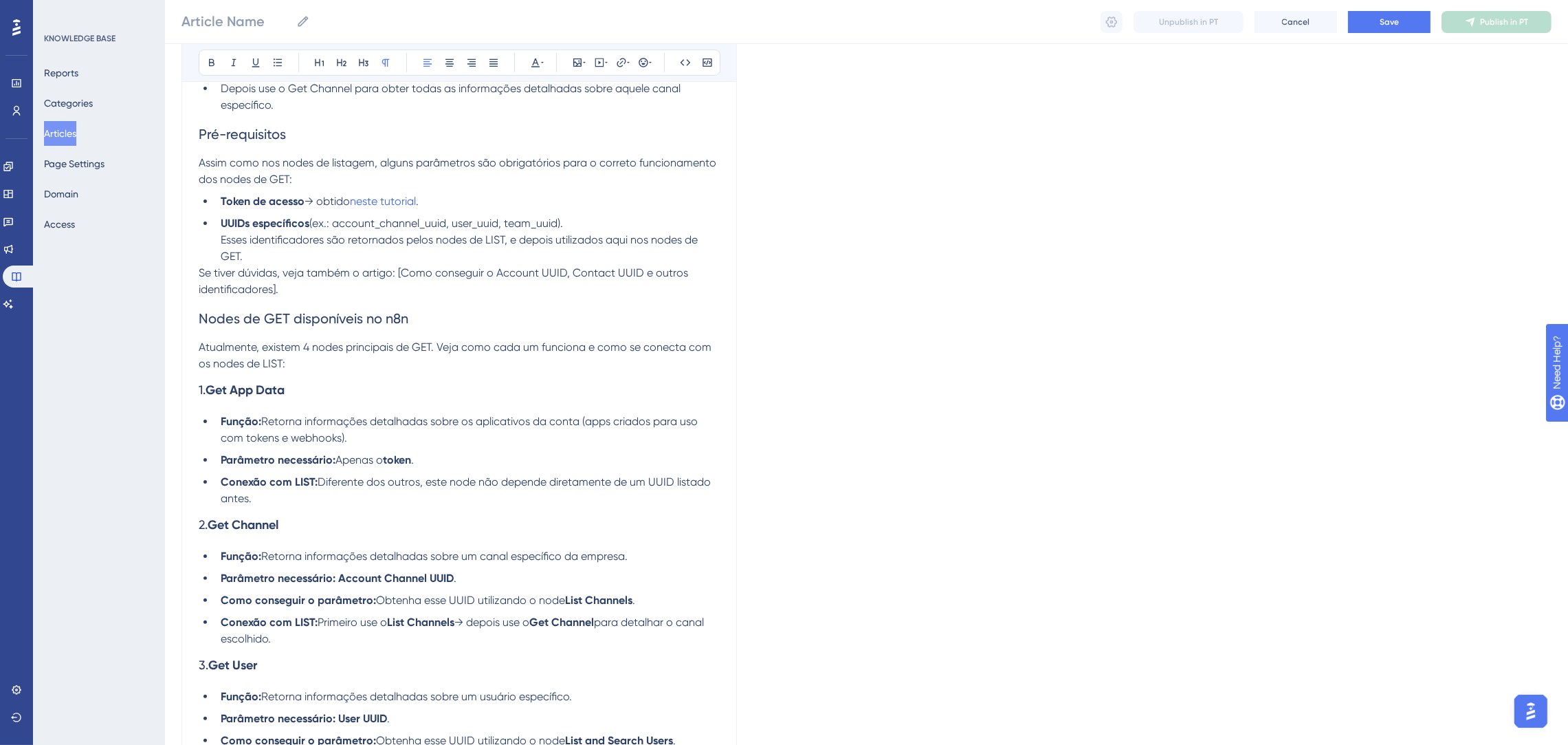
click at [642, 270] on span "Se tiver dúvidas, veja também o artigo: [Como conseguir o Account UUID, Contact…" at bounding box center [445, 281] width 493 height 29
drag, startPoint x: 496, startPoint y: 270, endPoint x: 563, endPoint y: 273, distance: 67.1
click at [563, 273] on span "Se tiver dúvidas, veja também o artigo: [Como conseguir o Account UUID, Contact…" at bounding box center [445, 281] width 493 height 29
drag, startPoint x: 558, startPoint y: 275, endPoint x: 626, endPoint y: 274, distance: 68.0
click at [626, 274] on span "Se tiver dúvidas, veja também o artigo: [Como conseguir o Team UUID, Contact UU…" at bounding box center [437, 281] width 478 height 29
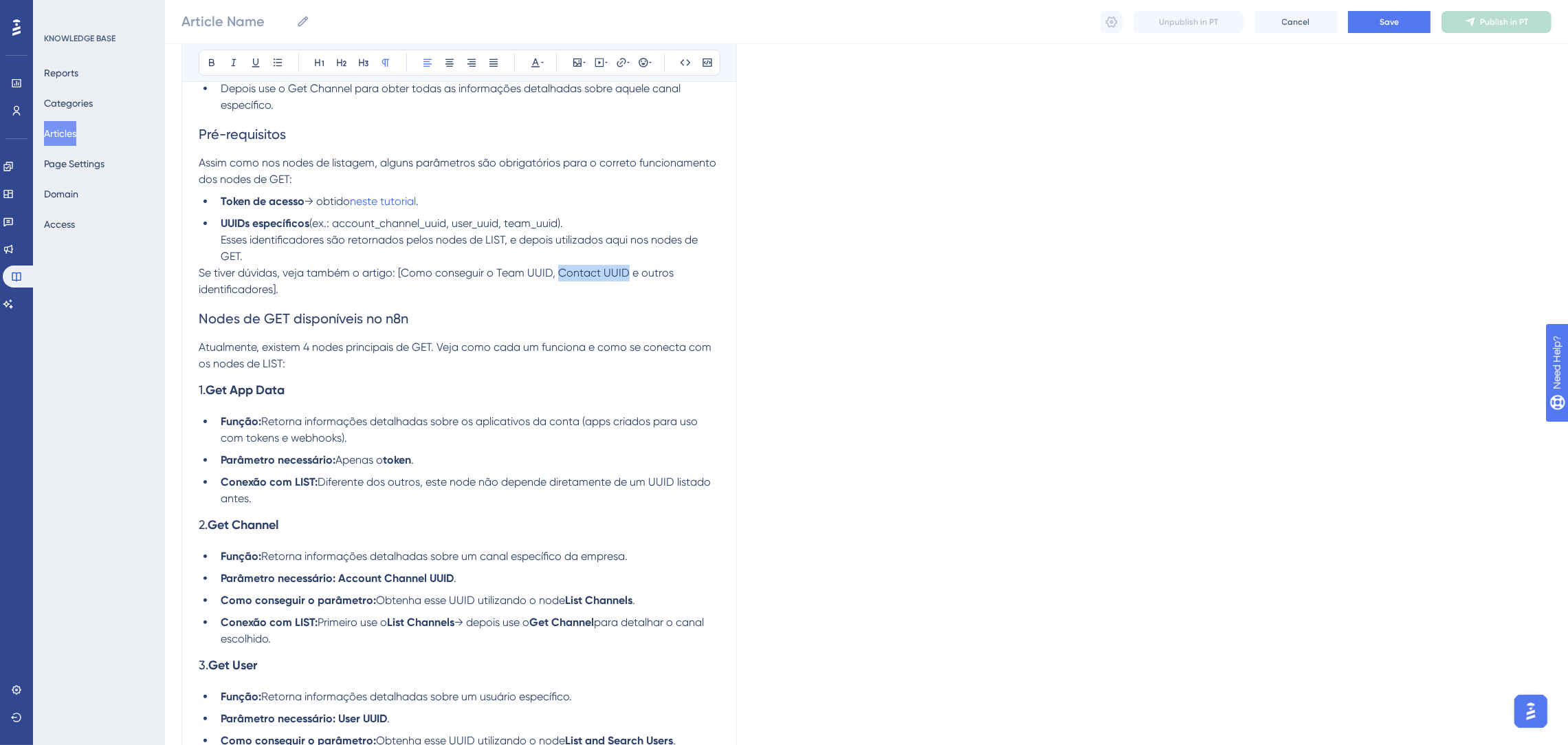
click at [555, 273] on span "Se tiver dúvidas, veja também o artigo: [Como conseguir o Team UUID, Contact UU…" at bounding box center [437, 281] width 478 height 29
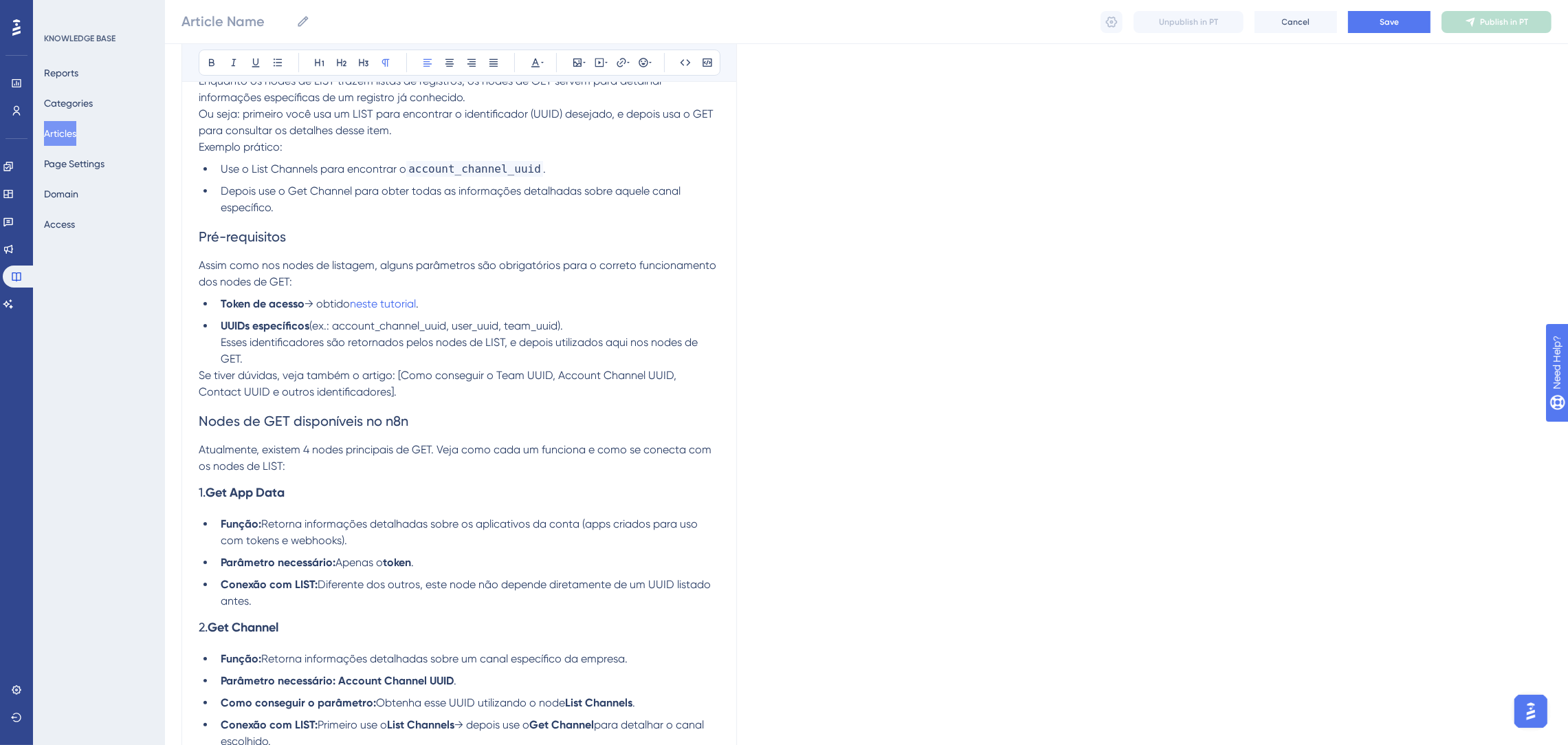
scroll to position [298, 0]
click at [226, 393] on span "Se tiver dúvidas, veja também o artigo: [Como conseguir o Team UUID, Account Ch…" at bounding box center [439, 384] width 481 height 29
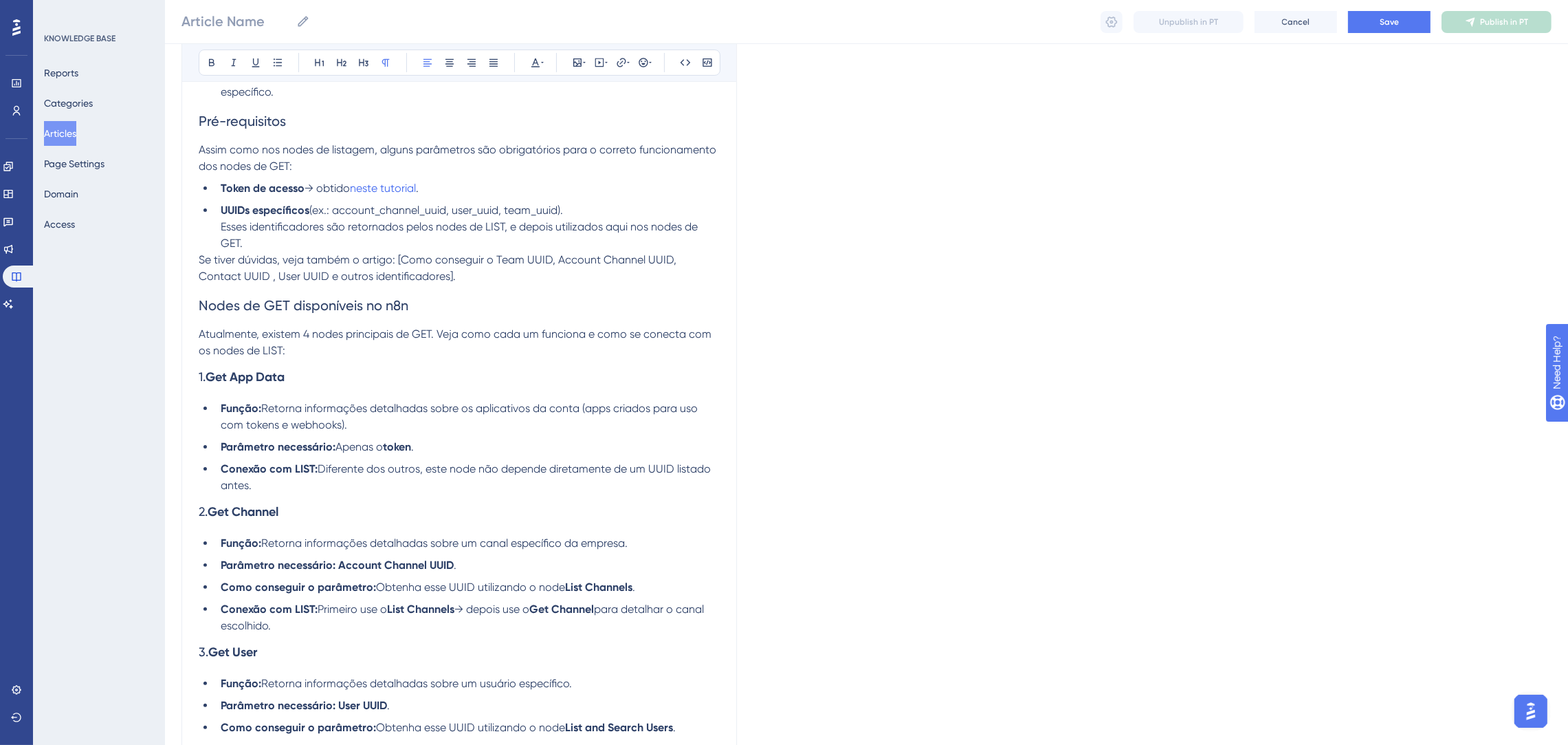
scroll to position [402, 0]
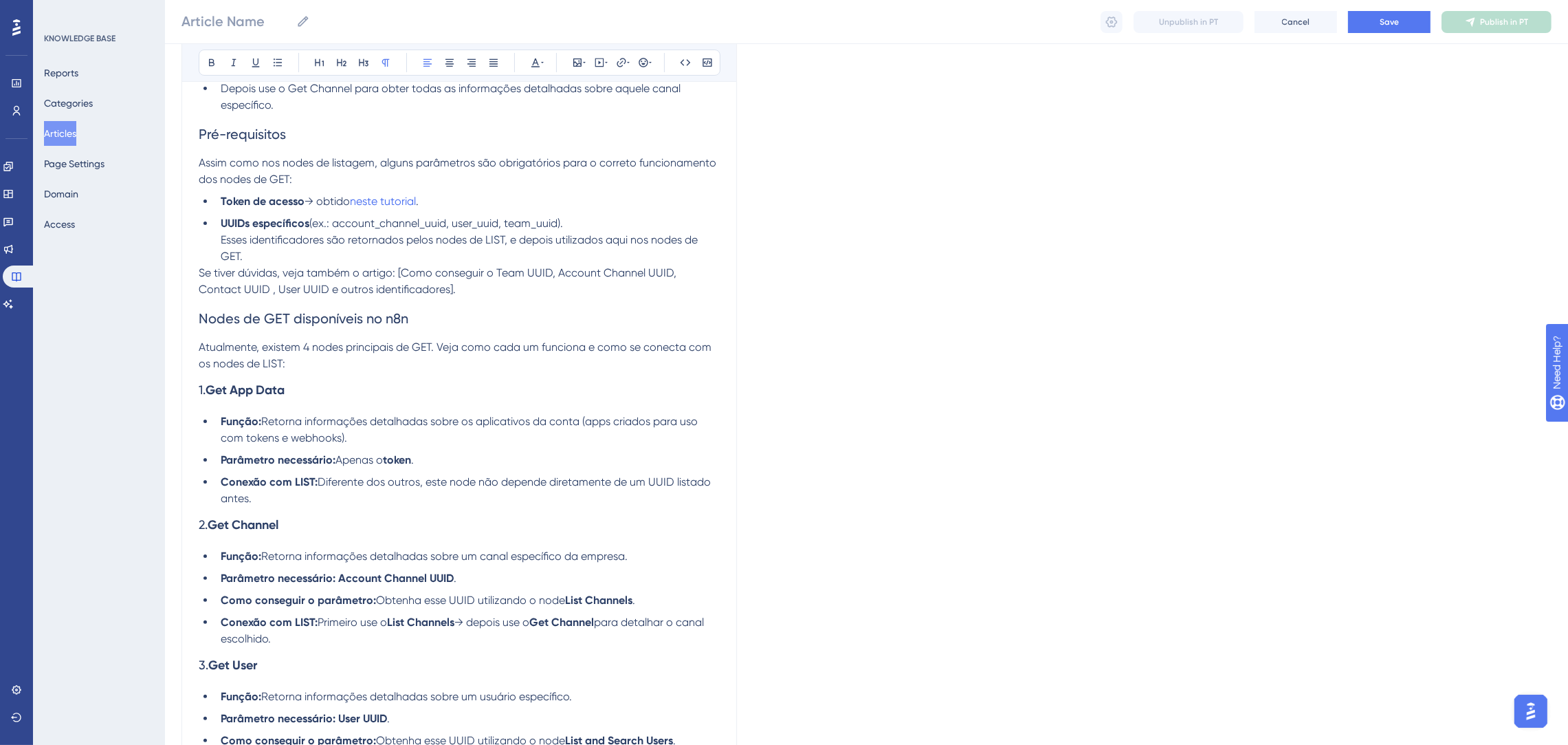
click at [457, 310] on h2 "Nodes de GET disponíveis no n8n" at bounding box center [458, 319] width 521 height 41
drag, startPoint x: 401, startPoint y: 285, endPoint x: 402, endPoint y: 269, distance: 16.0
click at [402, 269] on span "Se tiver dúvidas, veja também o artigo: [Como conseguir o Team UUID, Account Ch…" at bounding box center [439, 281] width 481 height 29
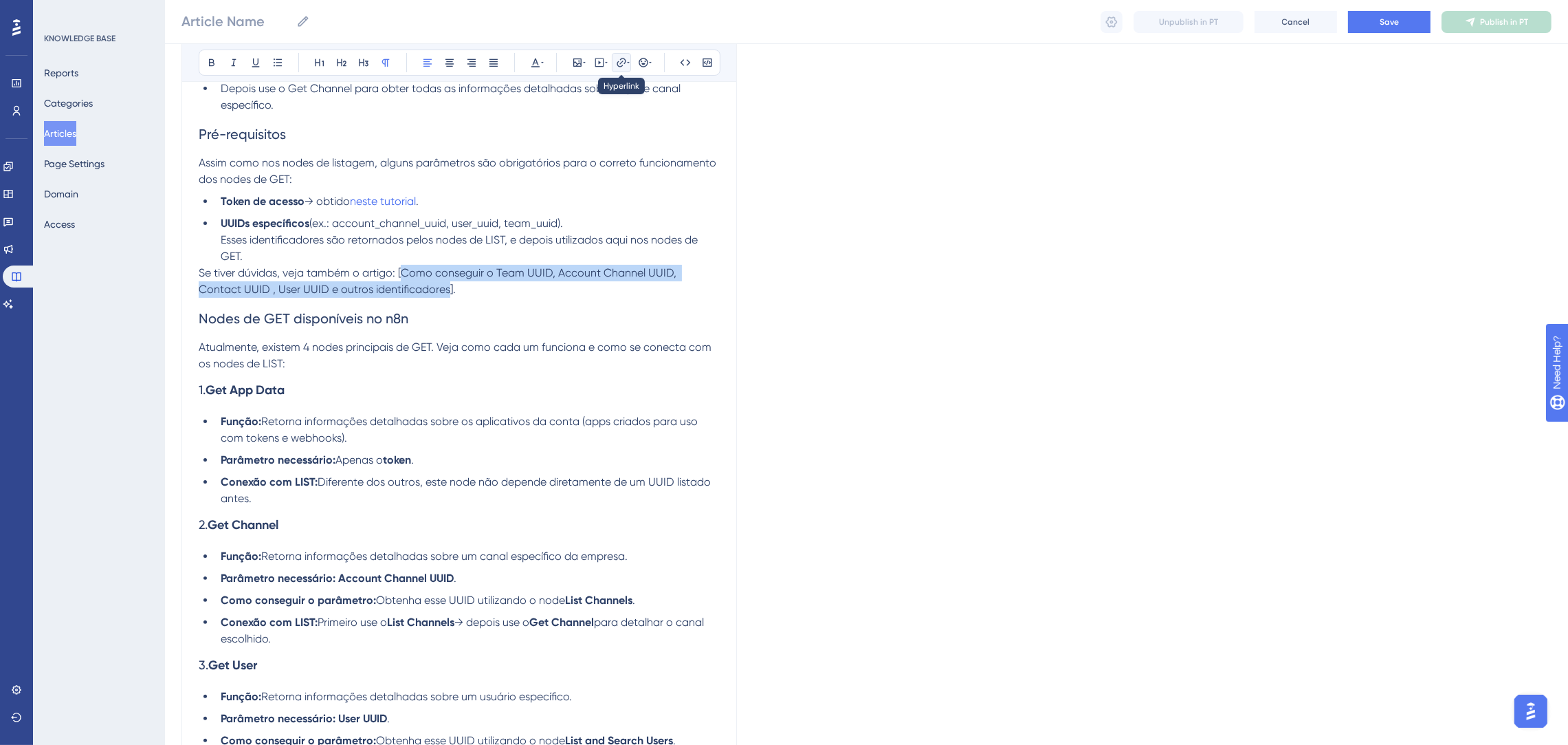
click at [622, 62] on icon at bounding box center [621, 62] width 9 height 9
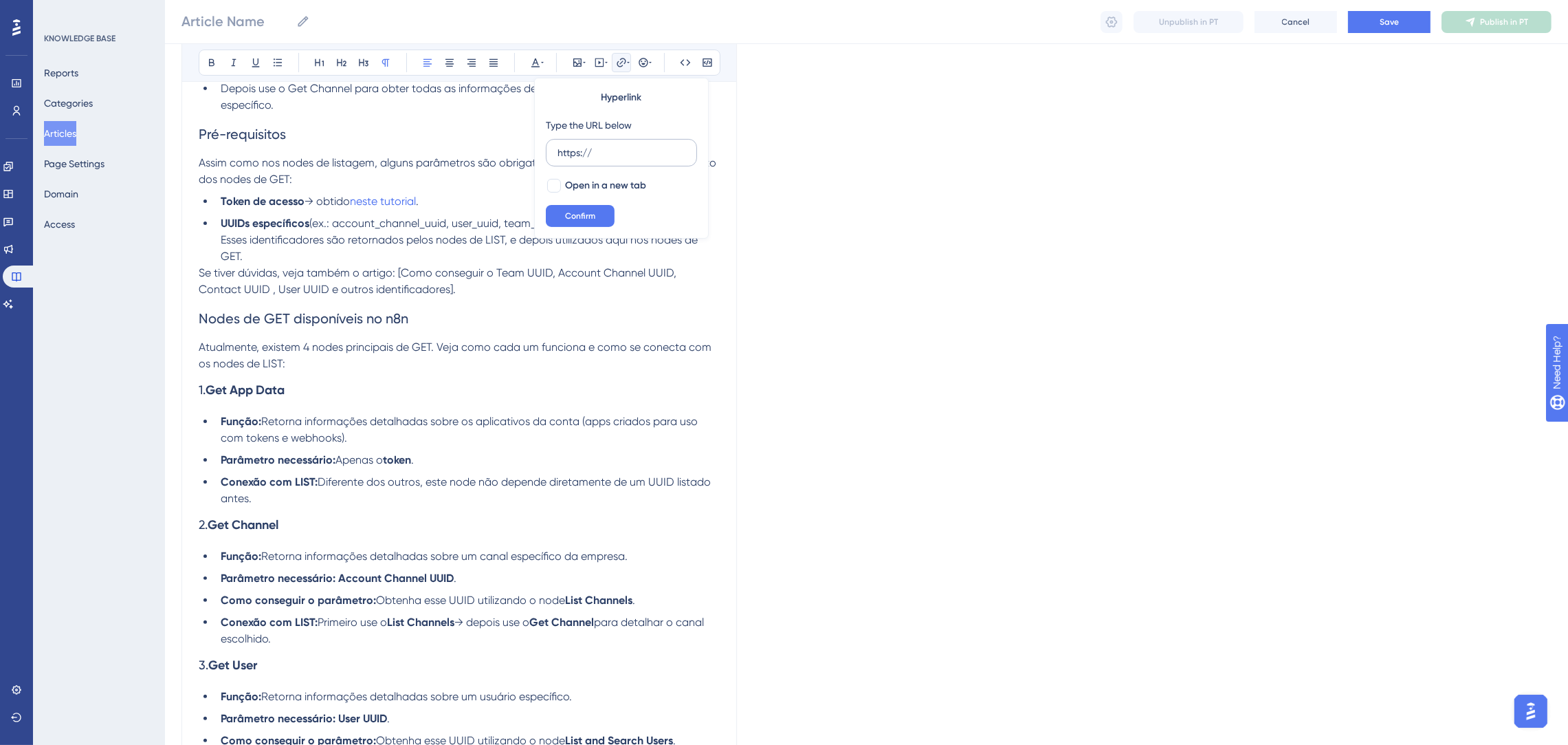
drag, startPoint x: 649, startPoint y: 145, endPoint x: 575, endPoint y: 150, distance: 74.2
click at [575, 150] on label "https://" at bounding box center [621, 153] width 152 height 27
click at [575, 150] on input "https://" at bounding box center [621, 152] width 128 height 15
paste input "Team UUID"
drag, startPoint x: 616, startPoint y: 152, endPoint x: 559, endPoint y: 156, distance: 57.1
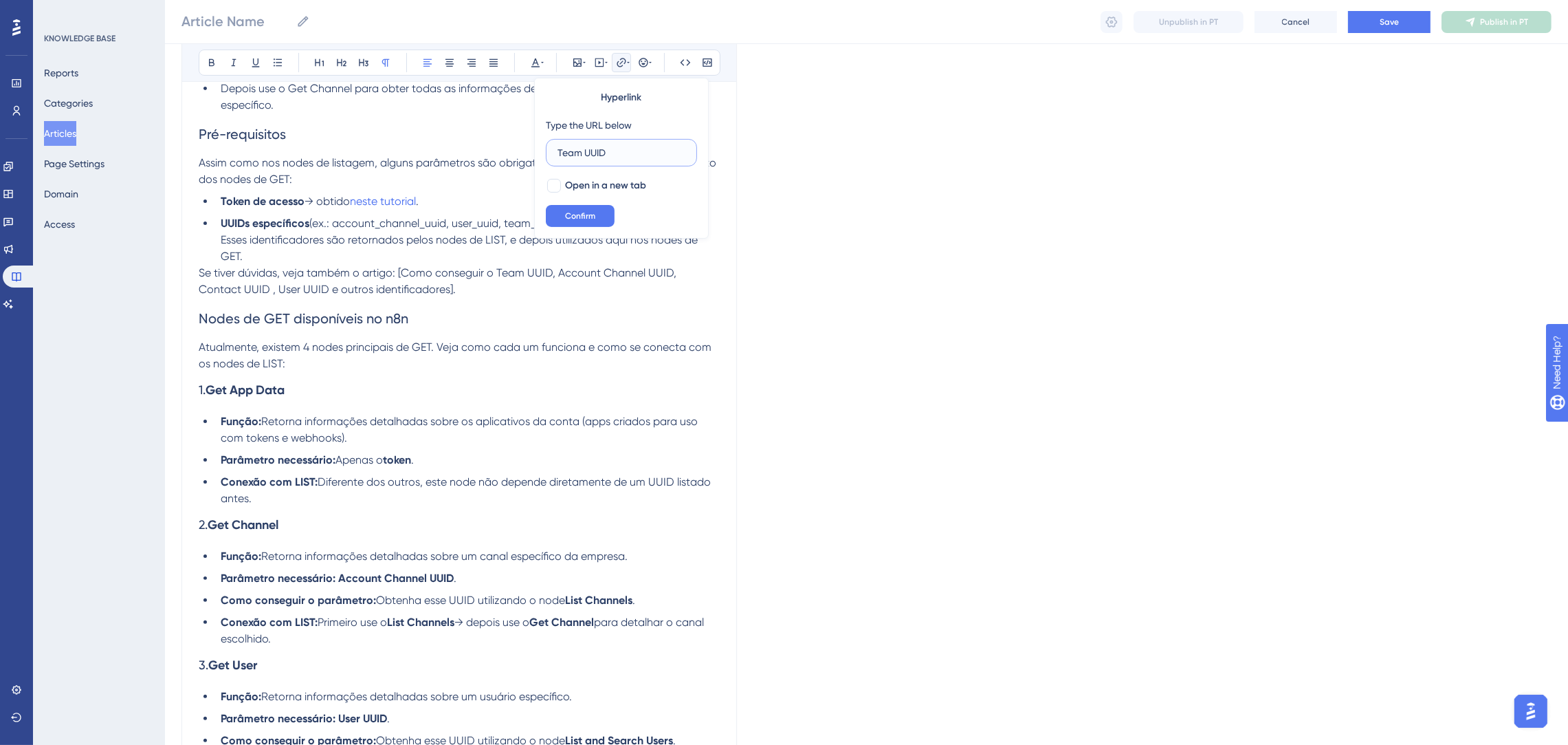
click at [559, 156] on input "Team UUID" at bounding box center [621, 152] width 128 height 15
paste input "[DOMAIN_NAME]/pt/articles/15742"
type input "[URL][DOMAIN_NAME]"
click at [579, 216] on span "Confirm" at bounding box center [580, 215] width 30 height 11
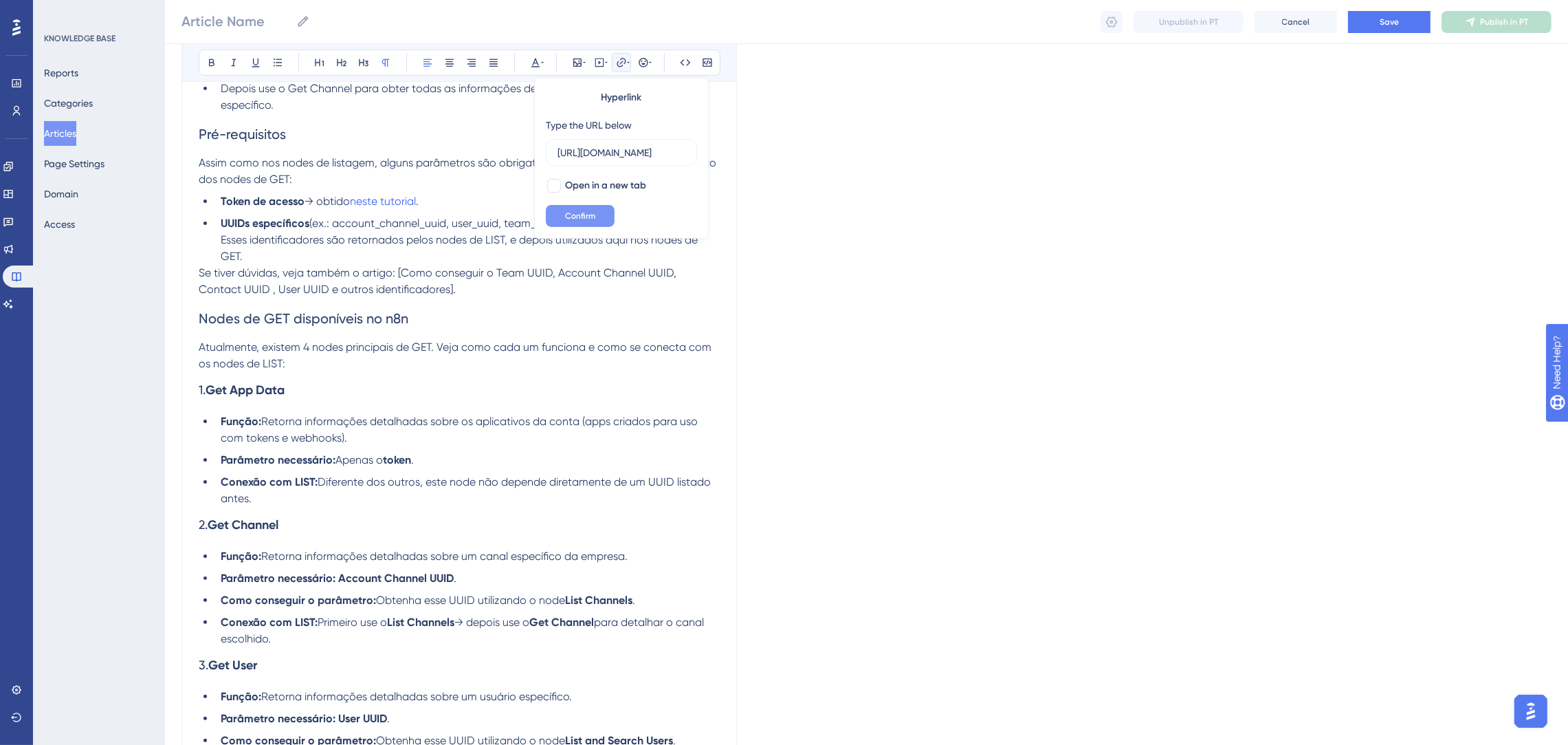
scroll to position [0, 0]
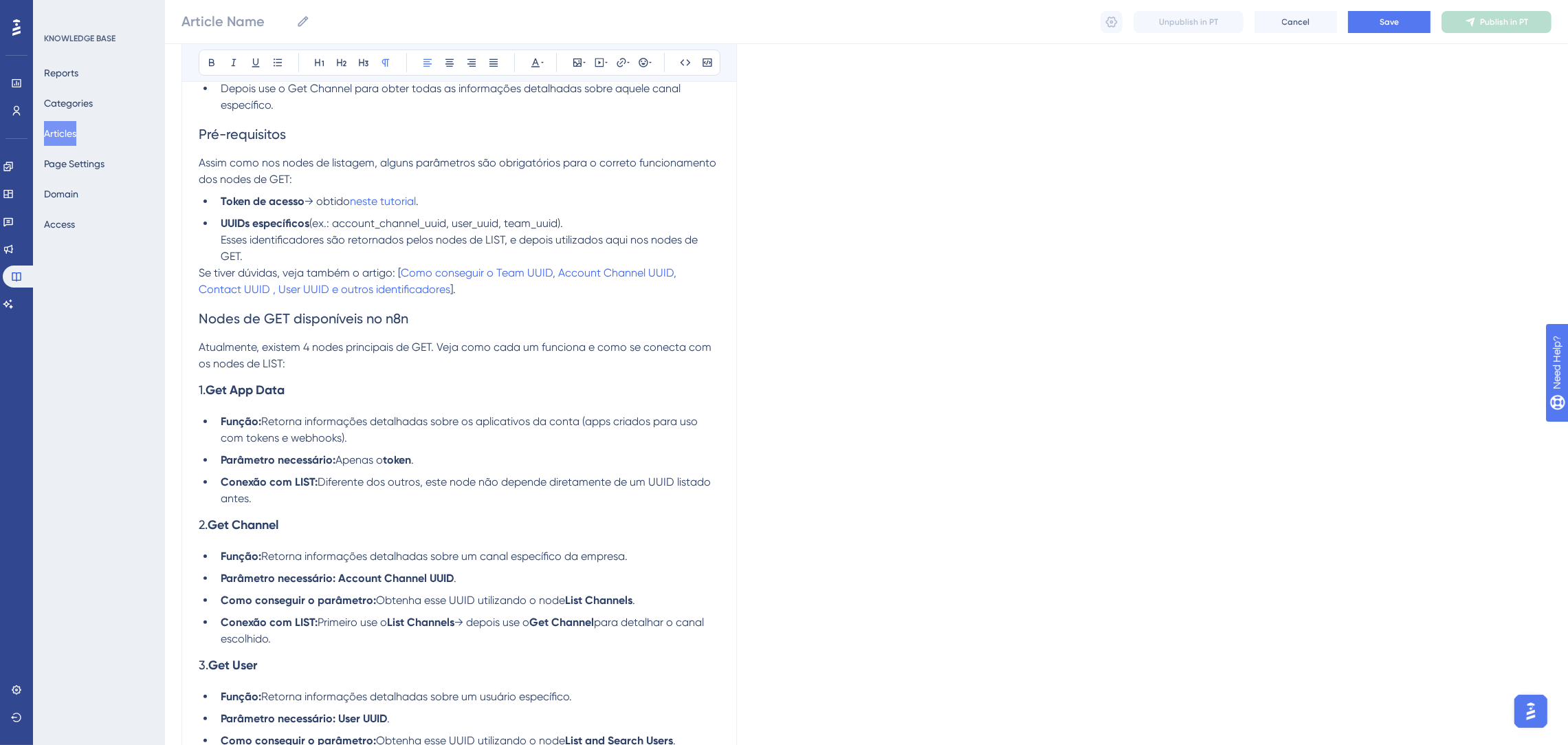
click at [593, 296] on p "Se tiver dúvidas, veja também o artigo: [ Como conseguir o Team UUID, Account C…" at bounding box center [458, 282] width 521 height 33
drag, startPoint x: 406, startPoint y: 290, endPoint x: 420, endPoint y: 285, distance: 14.9
click at [414, 285] on p "Se tiver dúvidas, veja também o artigo: [ Como conseguir o Team UUID, Account C…" at bounding box center [458, 282] width 521 height 33
click at [401, 272] on span "Se tiver dúvidas, veja também o artigo: [" at bounding box center [299, 272] width 202 height 13
click at [501, 303] on h2 "Nodes de GET disponíveis no n8n" at bounding box center [458, 319] width 521 height 41
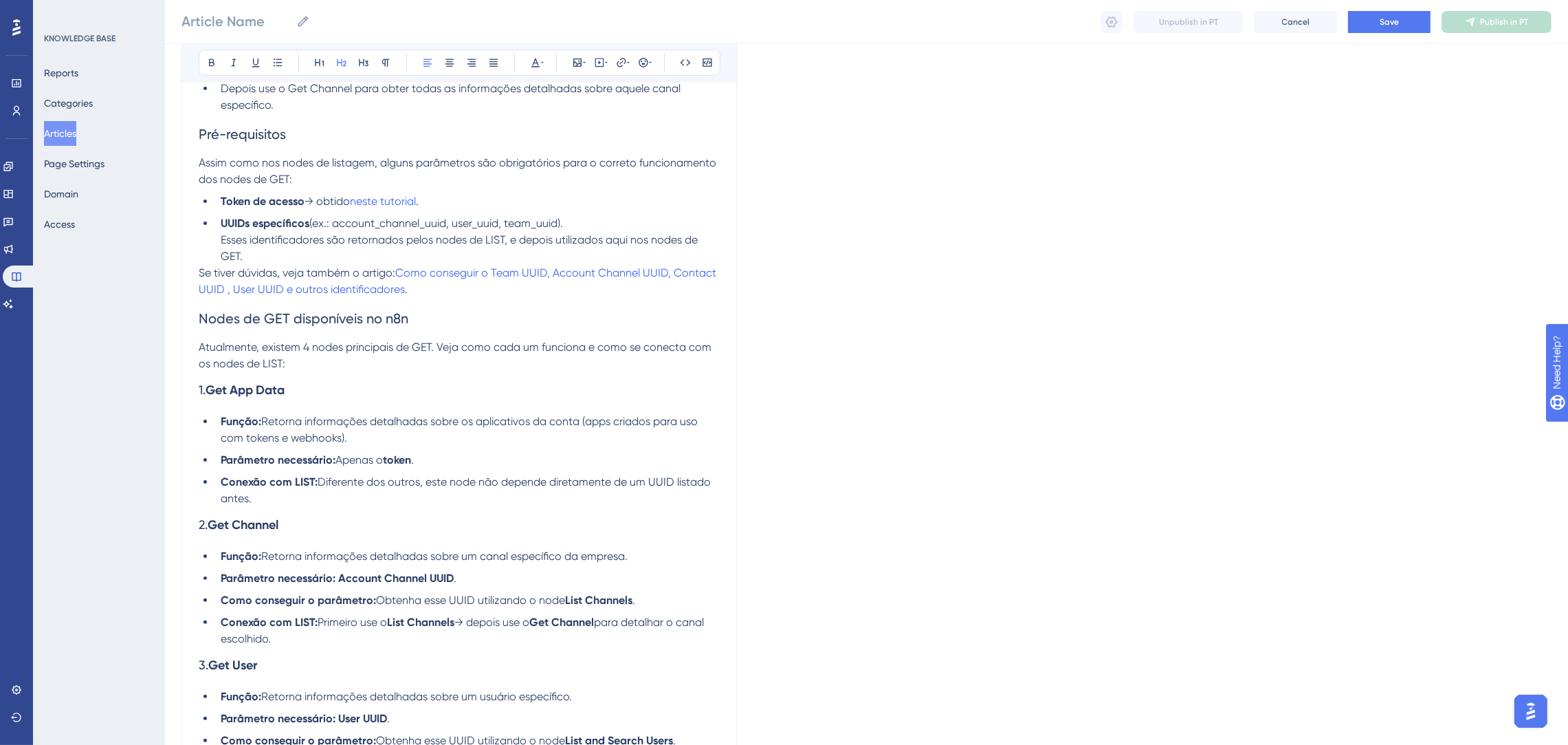
click at [501, 314] on h2 "Nodes de GET disponíveis no n8n" at bounding box center [458, 319] width 521 height 41
click at [386, 369] on p "Atualmente, existem 4 nodes principais de GET. Veja como cada um funciona e com…" at bounding box center [458, 356] width 521 height 33
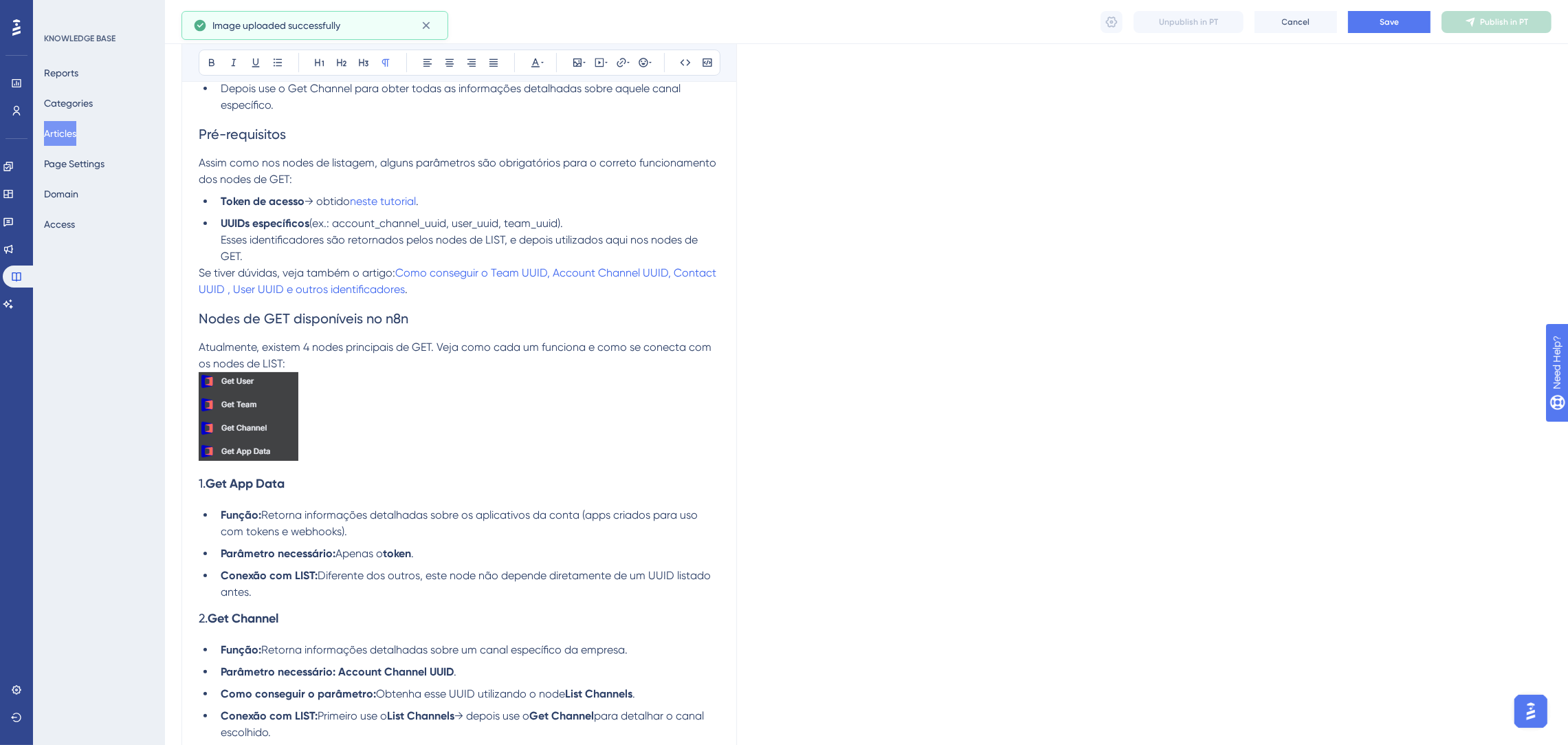
click at [381, 406] on p at bounding box center [458, 419] width 521 height 94
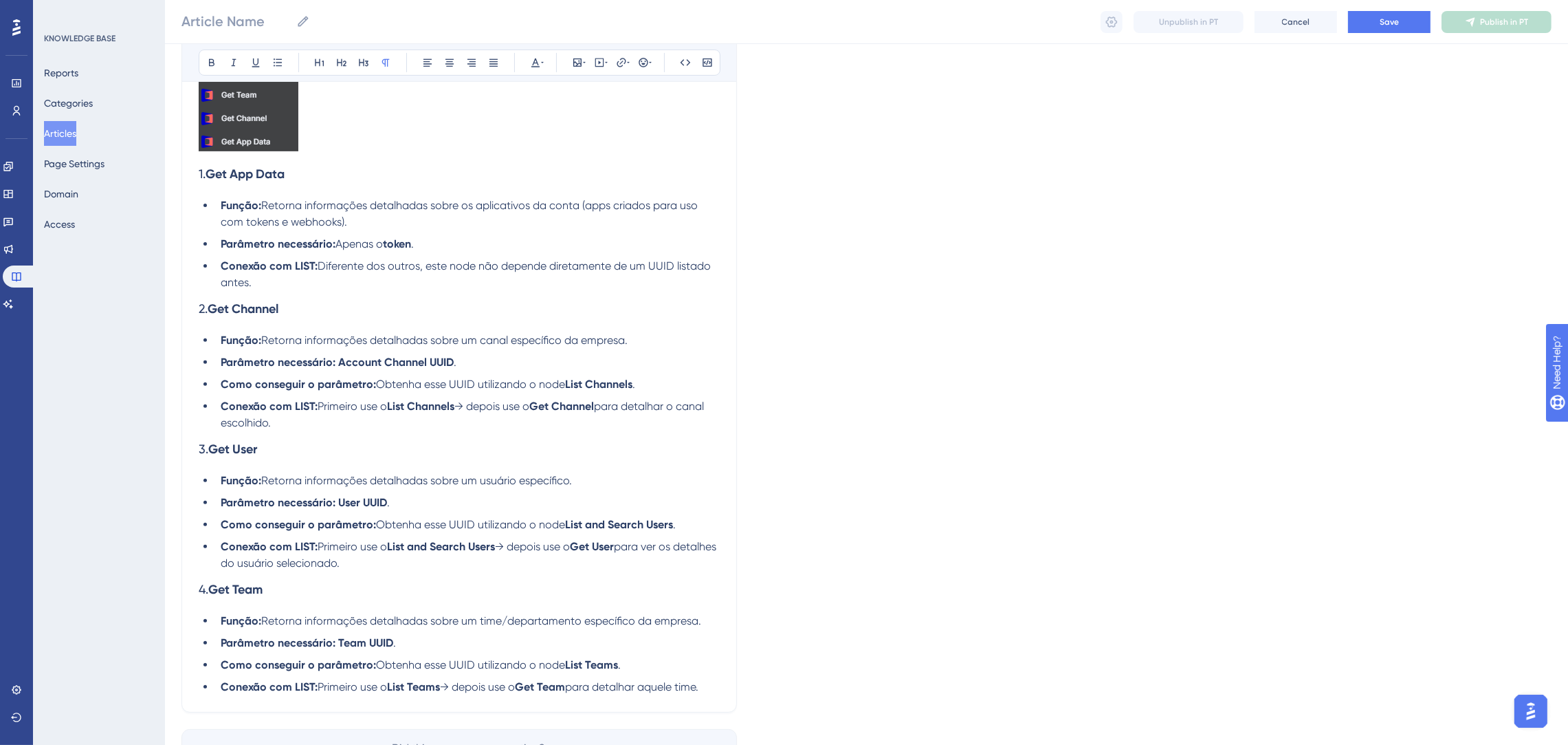
scroll to position [608, 0]
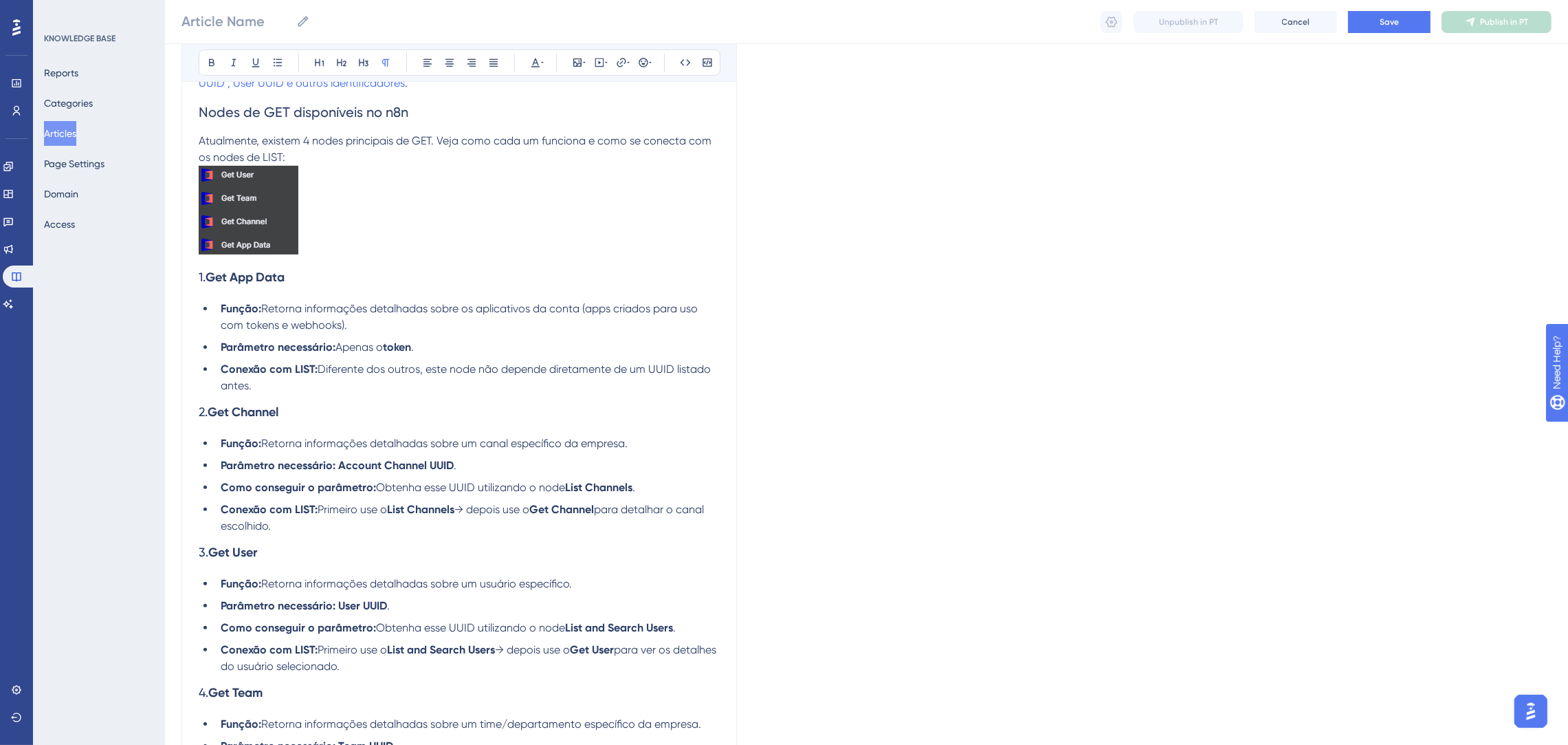
click at [354, 273] on h3 "1. Get App Data" at bounding box center [458, 277] width 521 height 36
click at [298, 379] on li "Conexão com LIST: Diferente dos outros, este node não depende diretamente de um…" at bounding box center [467, 377] width 504 height 33
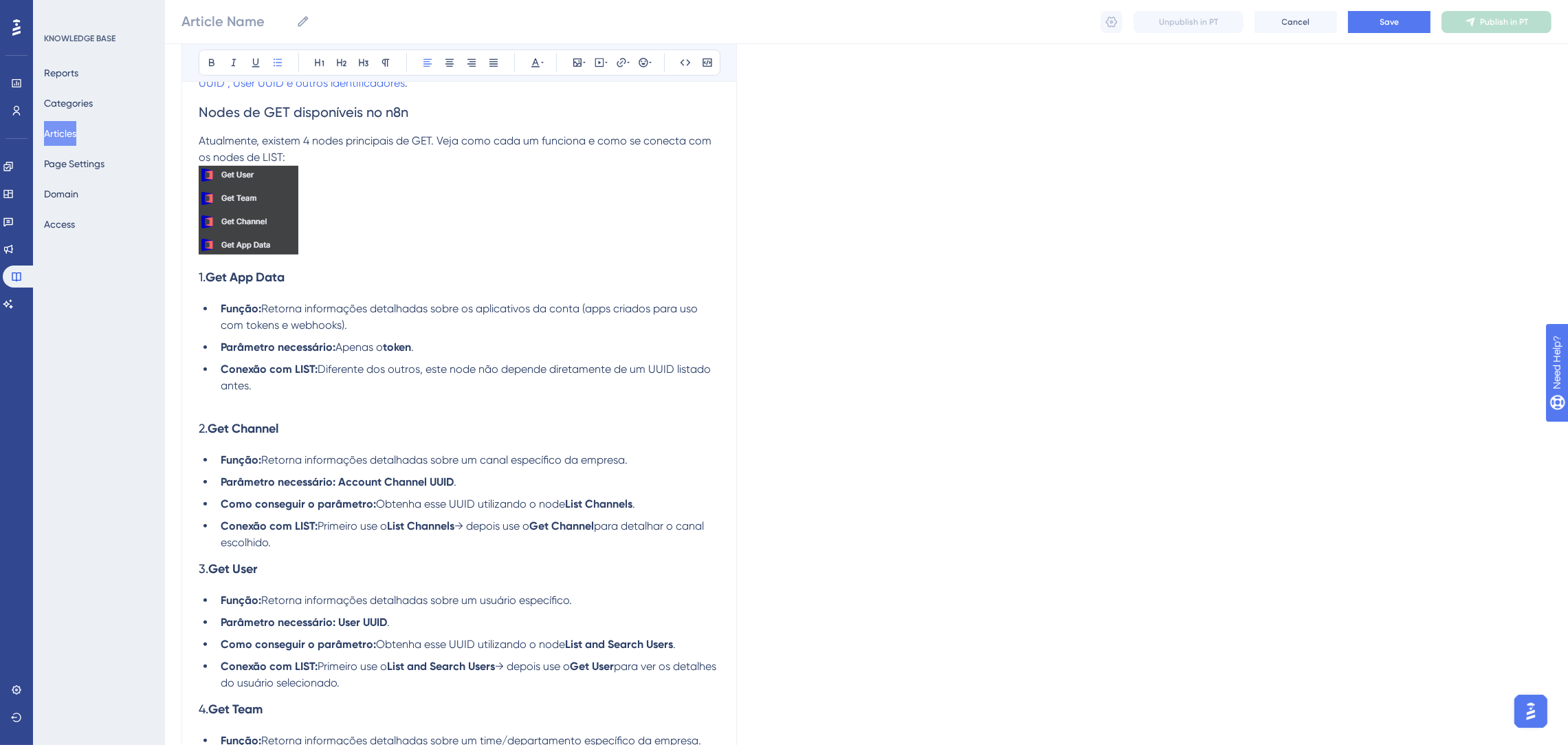
click at [327, 549] on li "Conexão com LIST: Primeiro use o List Channels → depois use o Get Channel para …" at bounding box center [467, 535] width 504 height 33
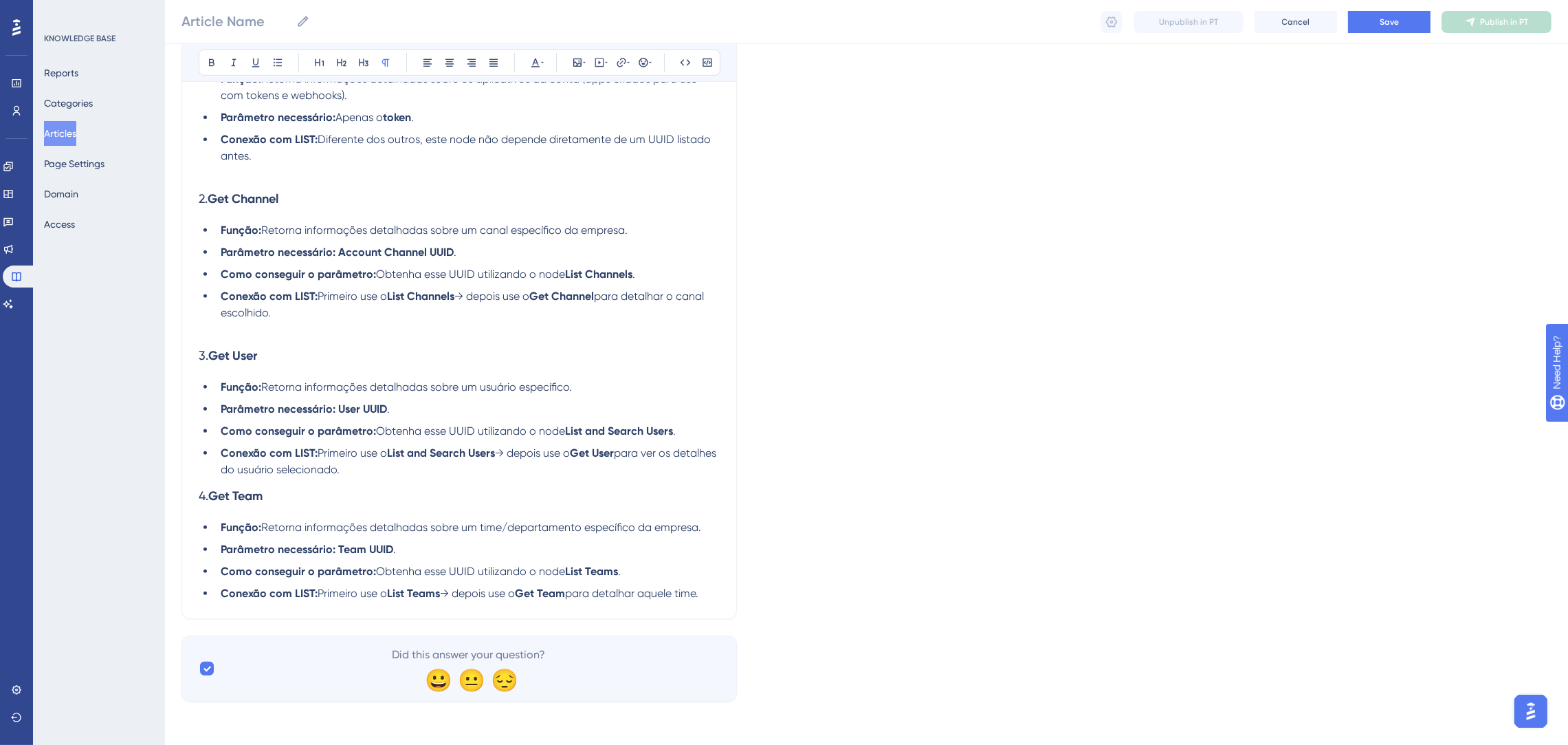
scroll to position [838, 0]
click at [463, 484] on h3 "4. Get Team" at bounding box center [458, 495] width 521 height 36
click at [453, 477] on h3 "4. Get Team" at bounding box center [458, 495] width 521 height 36
click at [435, 462] on li "Conexão com LIST: Primeiro use o List and Search Users → depois use o Get User …" at bounding box center [467, 460] width 504 height 33
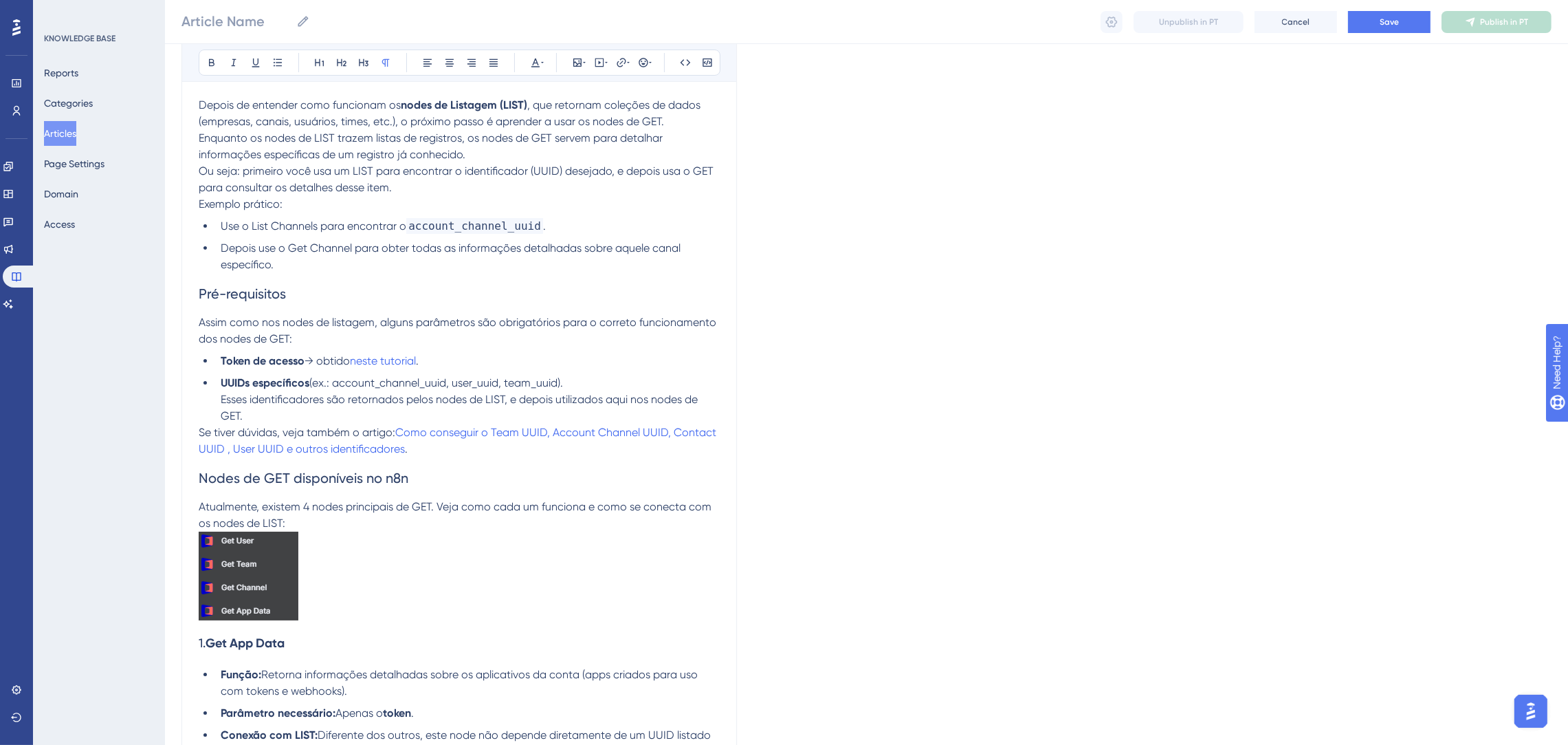
scroll to position [116, 0]
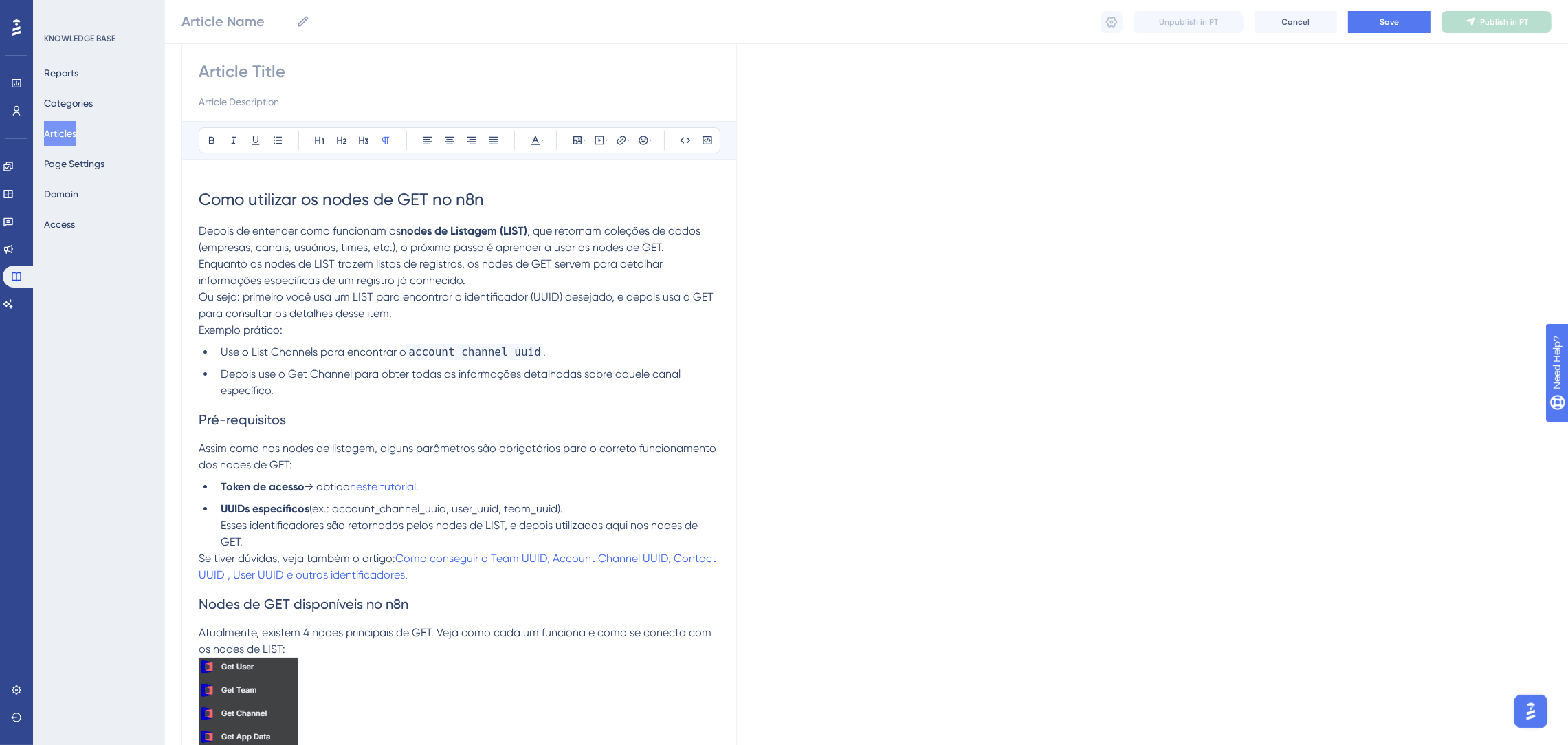
click at [397, 388] on li "Depois use o Get Channel para obter todas as informações detalhadas sobre aquel…" at bounding box center [467, 382] width 504 height 33
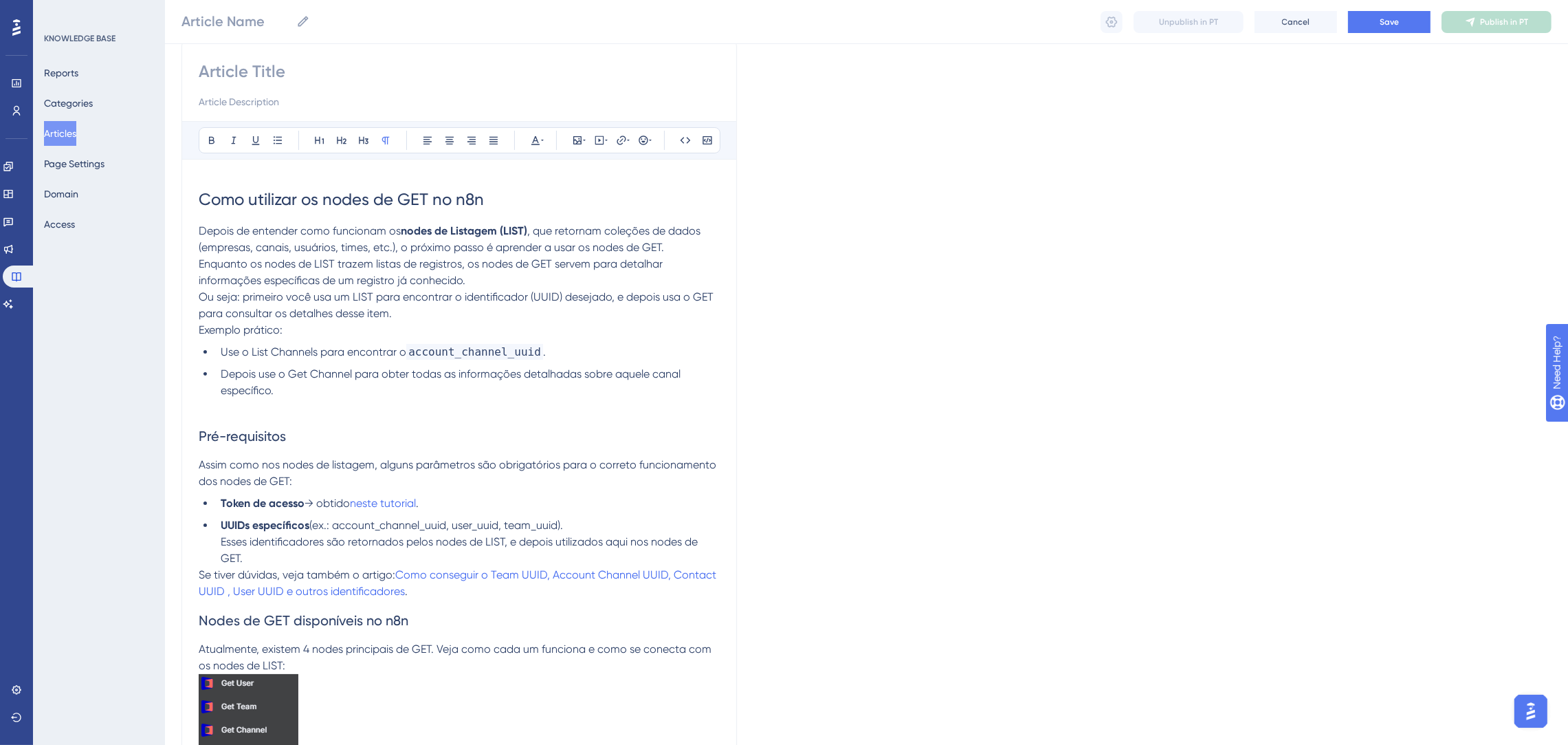
click at [469, 427] on h2 "Pré-requisitos" at bounding box center [458, 436] width 521 height 41
click at [451, 312] on p "Enquanto os nodes de LIST trazem listas de registros, os nodes de GET servem pa…" at bounding box center [458, 289] width 521 height 66
click at [484, 273] on p "Enquanto os nodes de LIST trazem listas de registros, os nodes de GET servem pa…" at bounding box center [458, 289] width 521 height 66
click at [449, 307] on p "Enquanto os nodes de LIST trazem listas de registros, os nodes de GET servem pa…" at bounding box center [458, 289] width 521 height 66
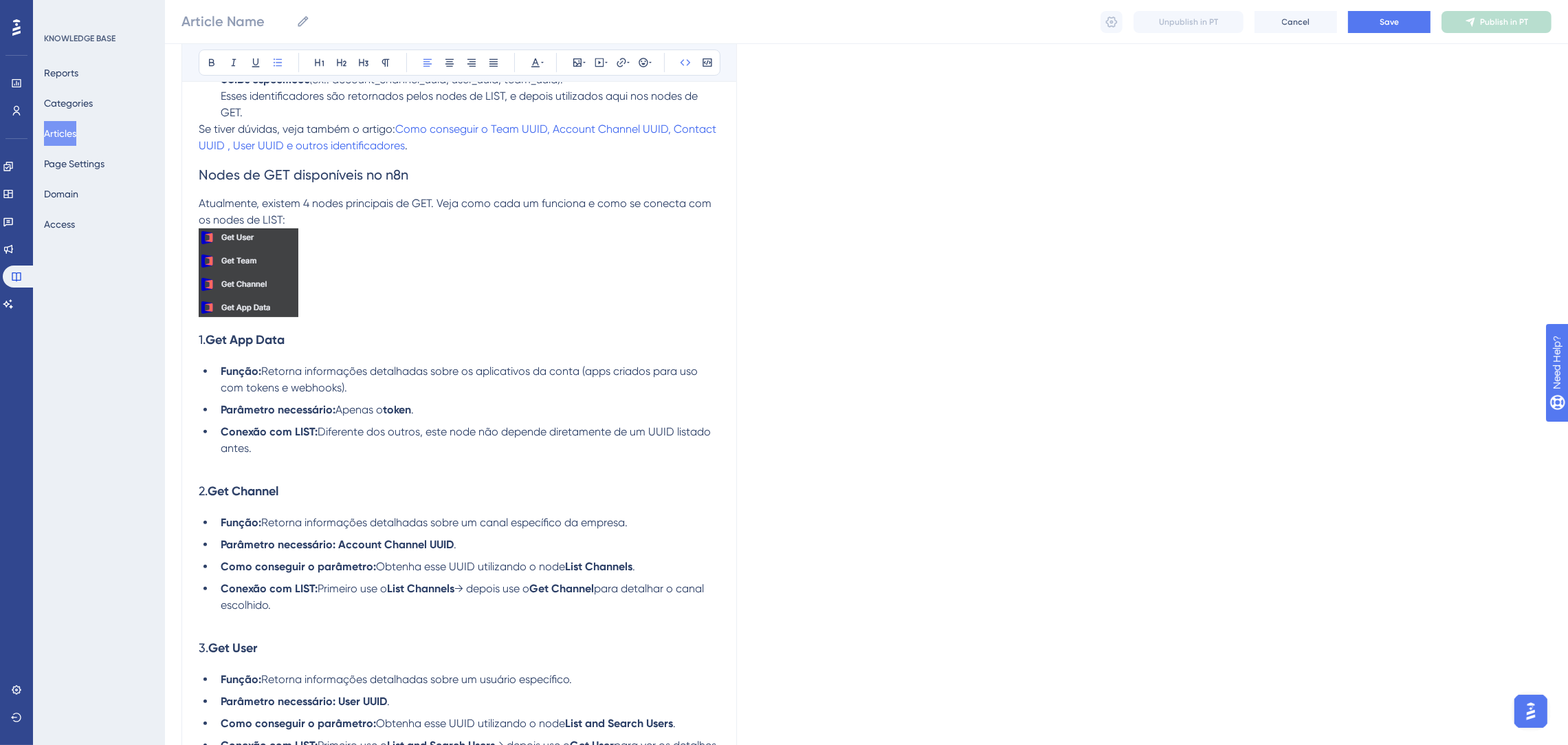
scroll to position [888, 0]
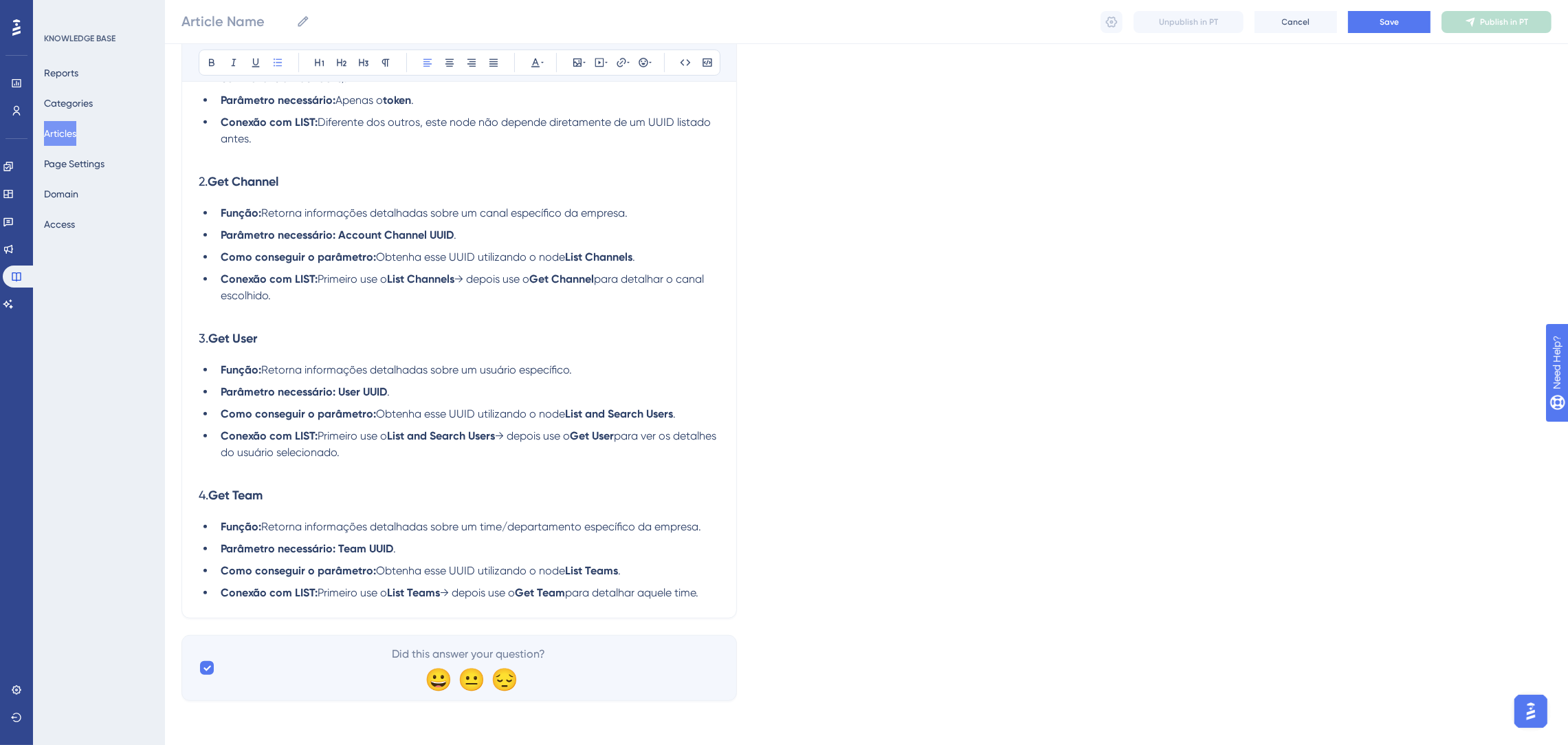
drag, startPoint x: 708, startPoint y: 596, endPoint x: 215, endPoint y: 515, distance: 499.6
click at [215, 515] on div "Como utilizar os nodes de GET no n8n Depois de entender como funcionam os nodes…" at bounding box center [458, 3] width 521 height 1197
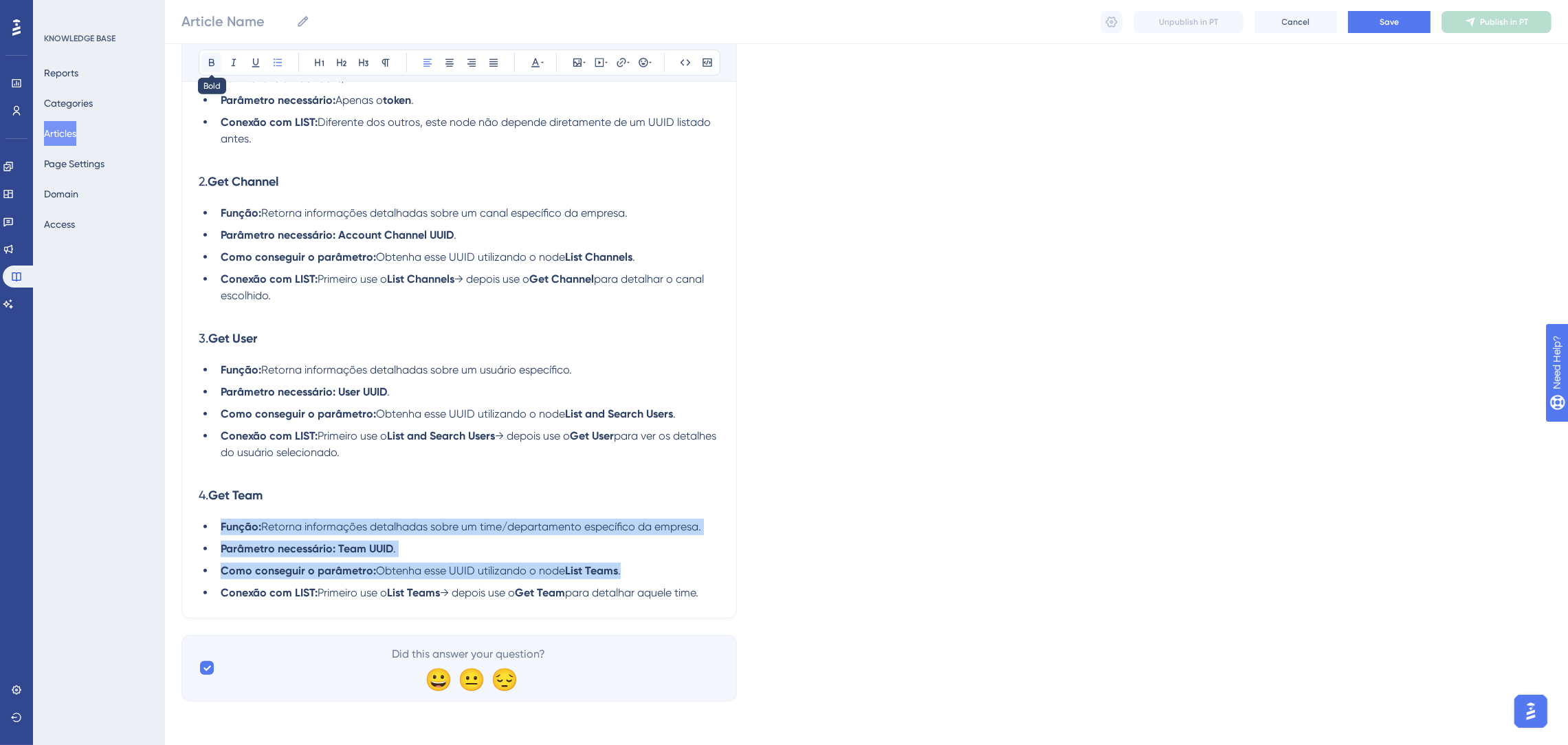
click at [209, 60] on icon at bounding box center [212, 63] width 6 height 8
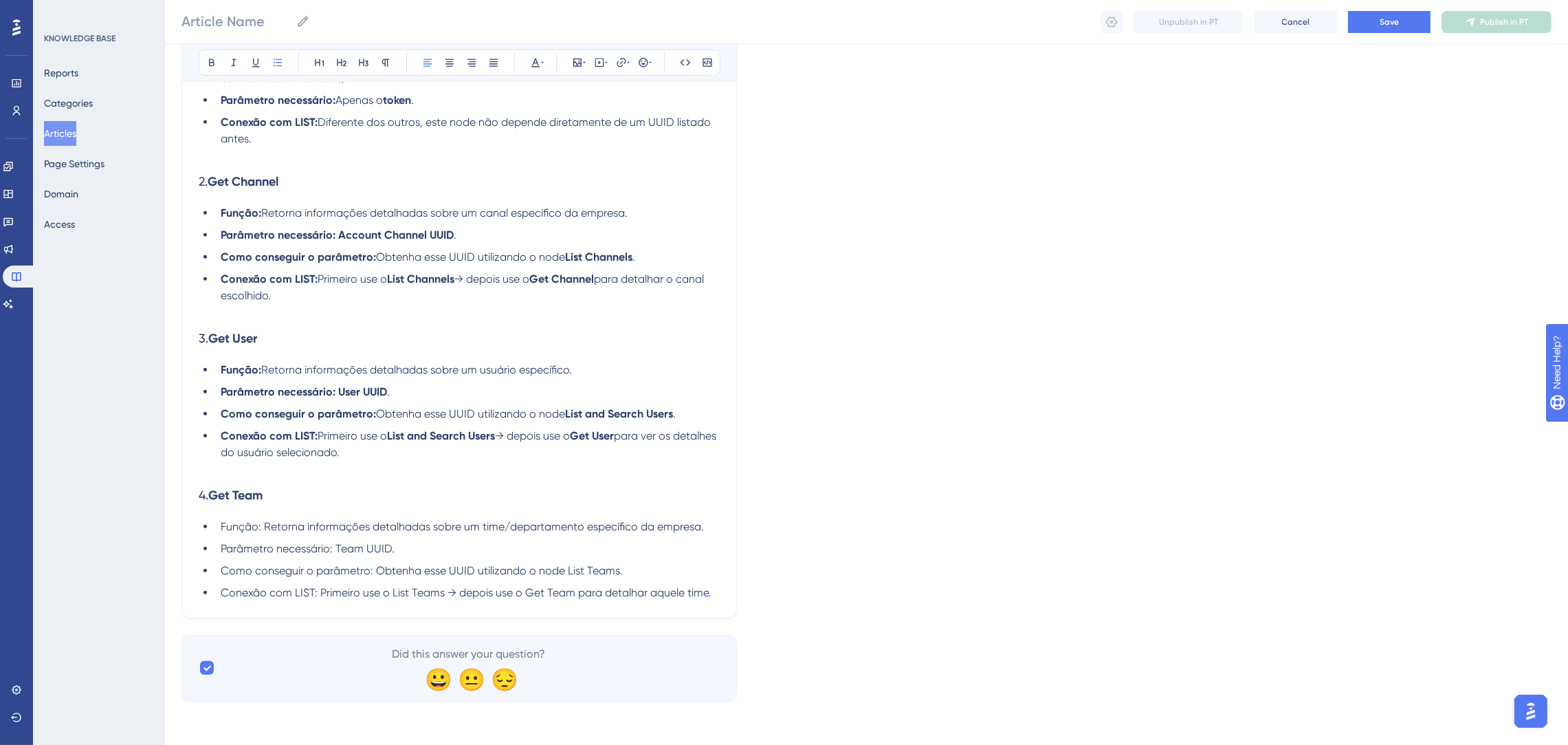
click at [428, 423] on ul "Função: Retorna informações detalhadas sobre um usuário específico. Parâmetro n…" at bounding box center [458, 411] width 521 height 99
drag, startPoint x: 482, startPoint y: 458, endPoint x: 221, endPoint y: 372, distance: 274.8
click at [221, 372] on ul "Função: Retorna informações detalhadas sobre um usuário específico. Parâmetro n…" at bounding box center [458, 411] width 521 height 99
click at [207, 72] on div "Bold Italic Underline Bullet Point Heading 1 Heading 2 Heading 3 Normal Align L…" at bounding box center [459, 63] width 522 height 26
drag, startPoint x: 426, startPoint y: 459, endPoint x: 221, endPoint y: 371, distance: 223.1
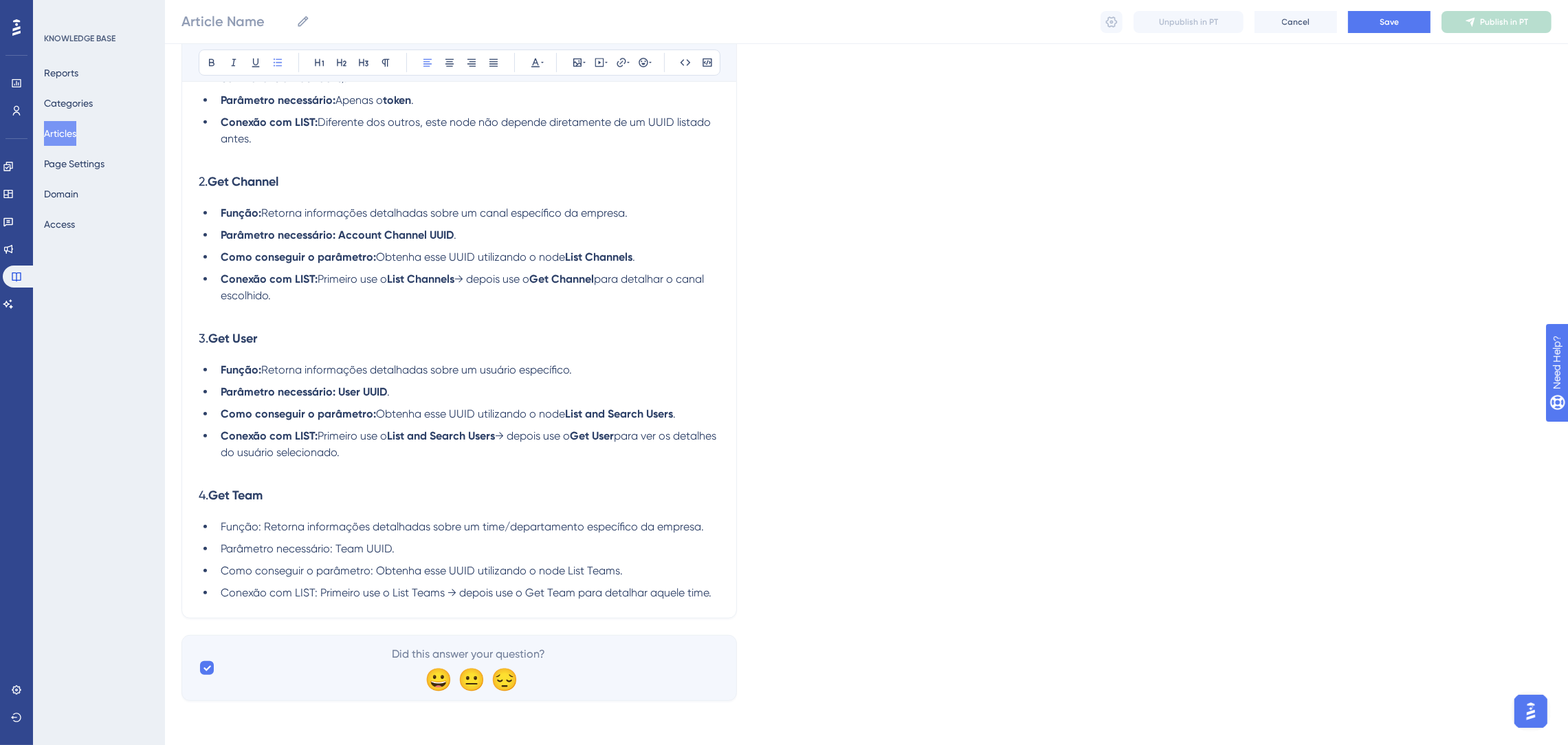
click at [221, 371] on ul "Função: Retorna informações detalhadas sobre um usuário específico. Parâmetro n…" at bounding box center [458, 411] width 521 height 99
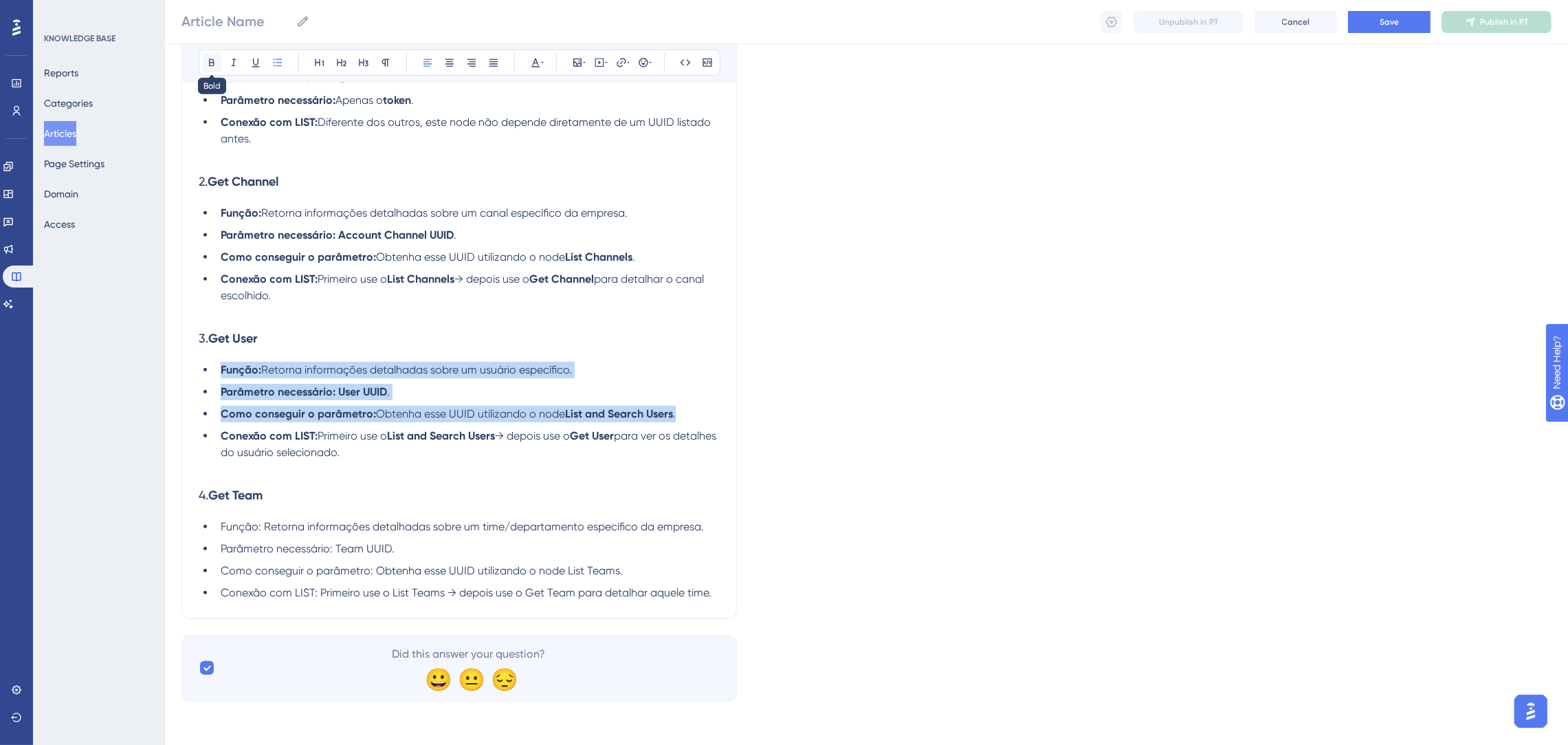
click at [208, 66] on icon at bounding box center [211, 62] width 11 height 11
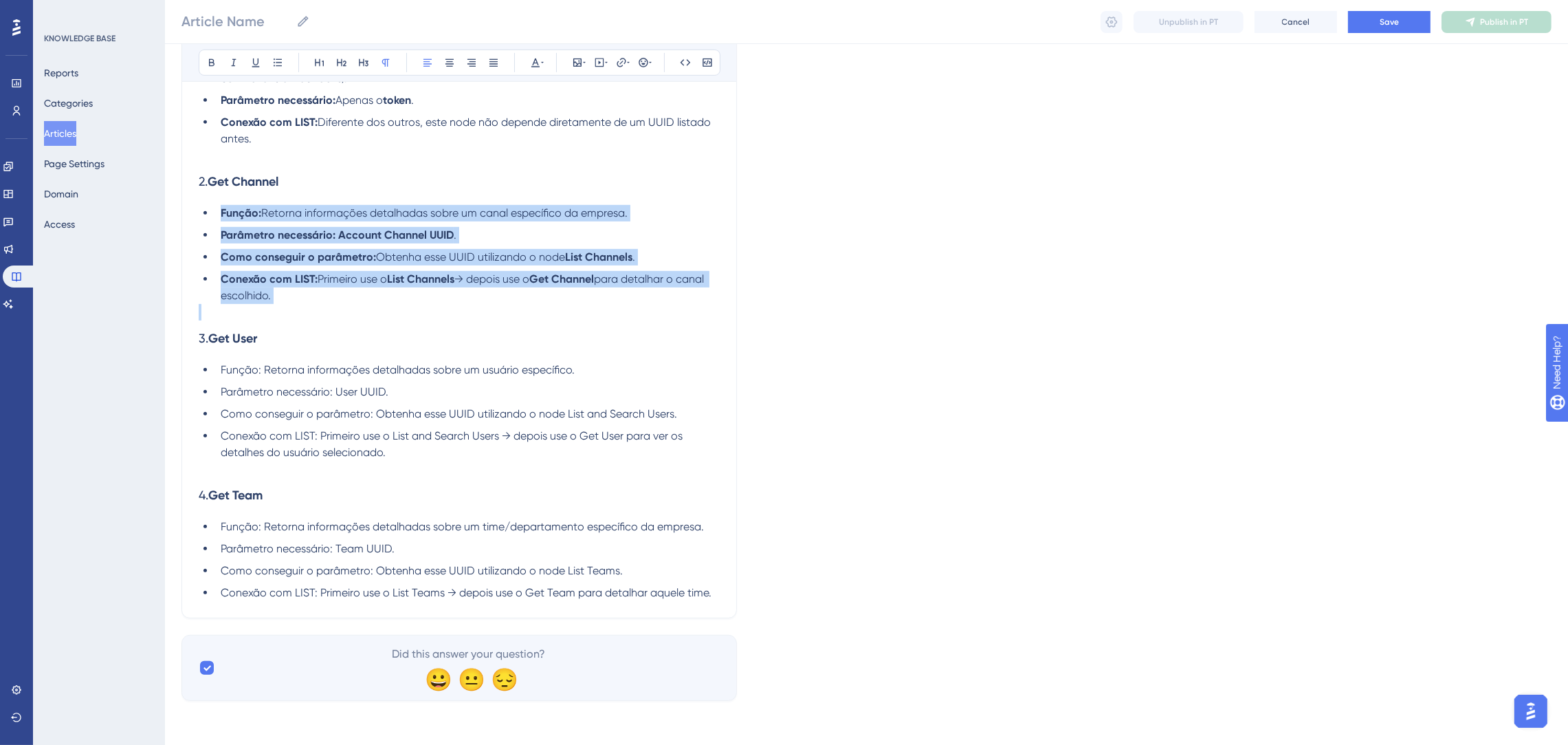
drag, startPoint x: 599, startPoint y: 305, endPoint x: 189, endPoint y: 211, distance: 420.6
click at [208, 68] on button at bounding box center [212, 63] width 20 height 20
click at [434, 255] on span "Como conseguir o parâmetro: Obtenha esse UUID utilizando o node List Channels." at bounding box center [429, 256] width 416 height 13
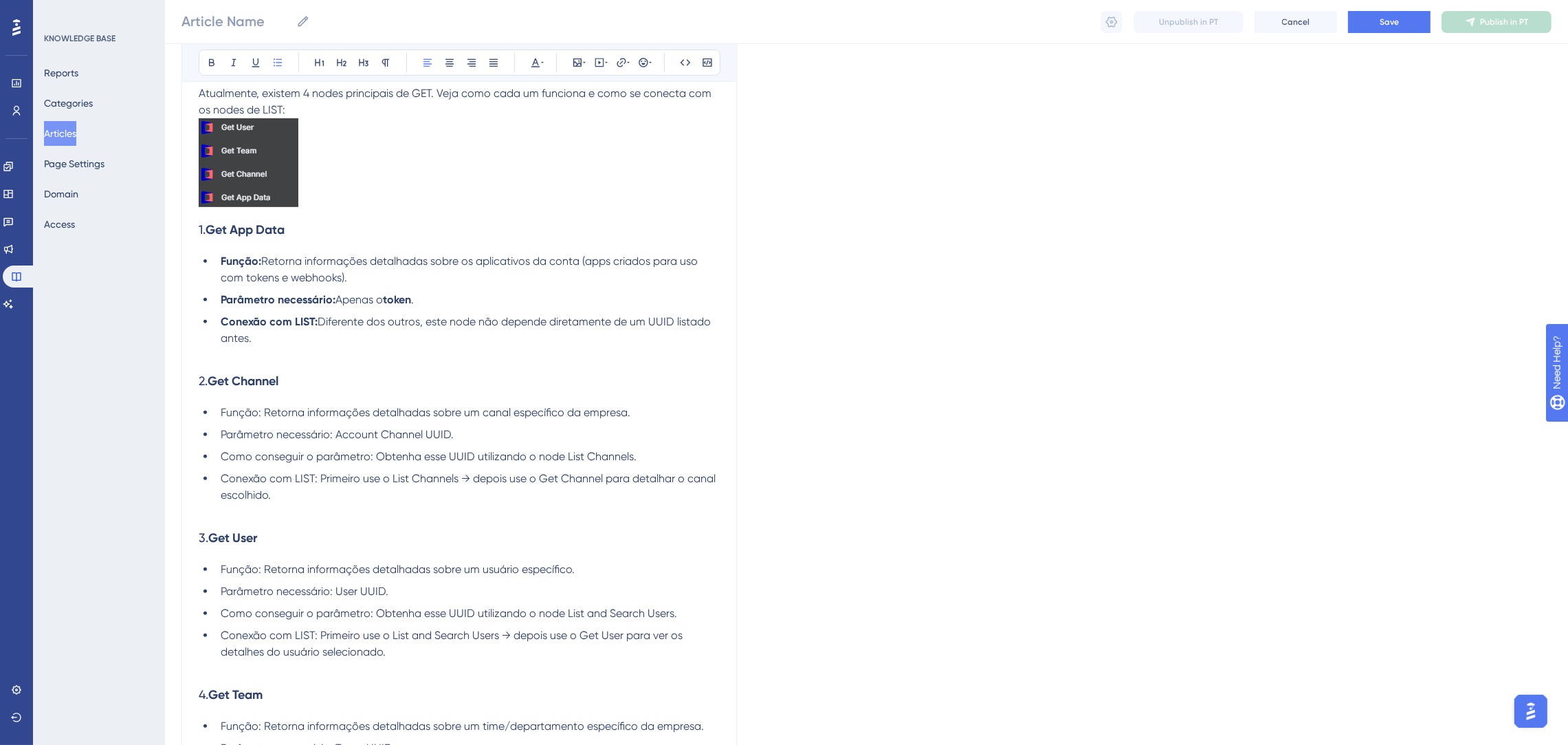
scroll to position [681, 0]
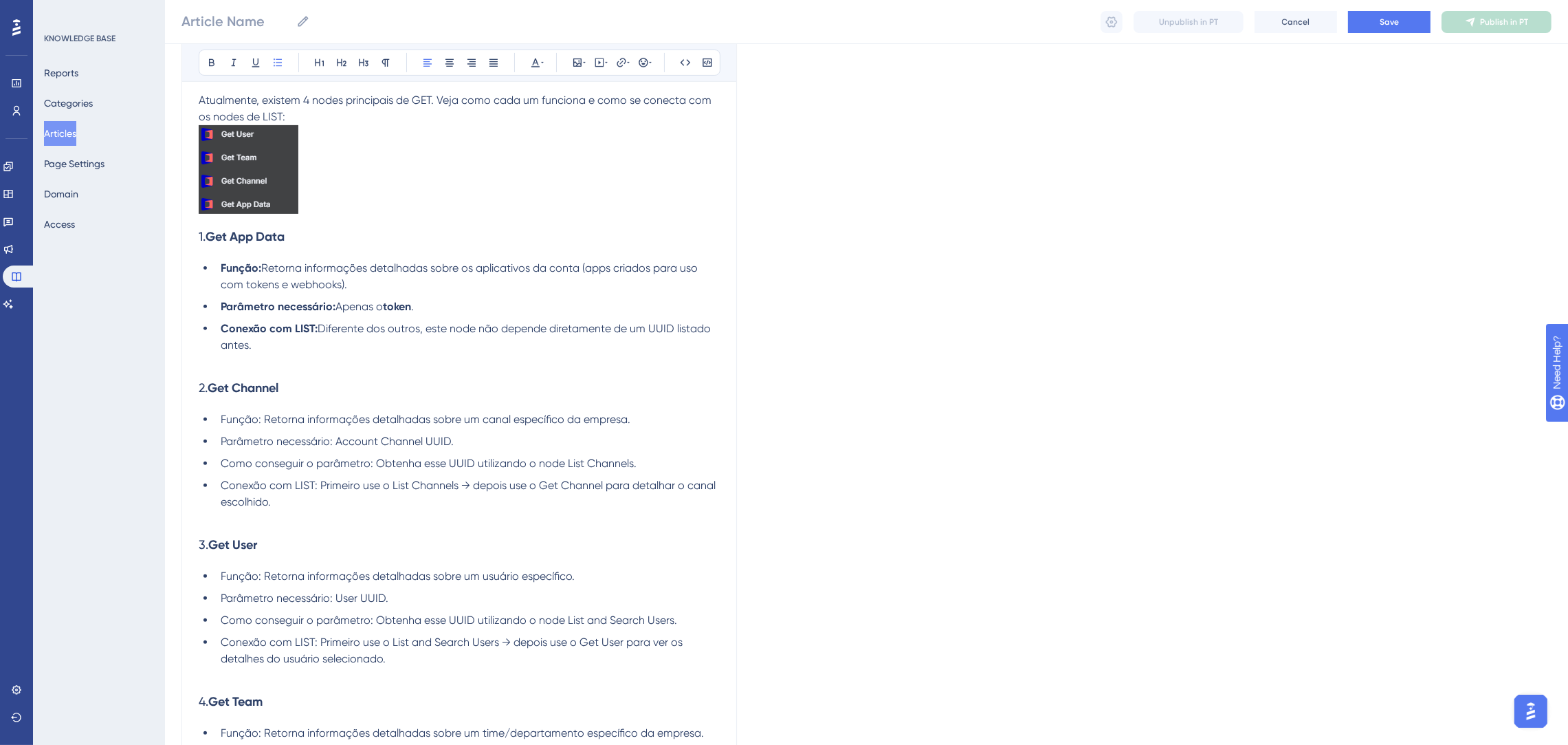
drag, startPoint x: 381, startPoint y: 344, endPoint x: 213, endPoint y: 255, distance: 190.1
click at [215, 263] on ul "Função: Retorna informações detalhadas sobre os aplicativos da conta (apps cria…" at bounding box center [458, 307] width 521 height 94
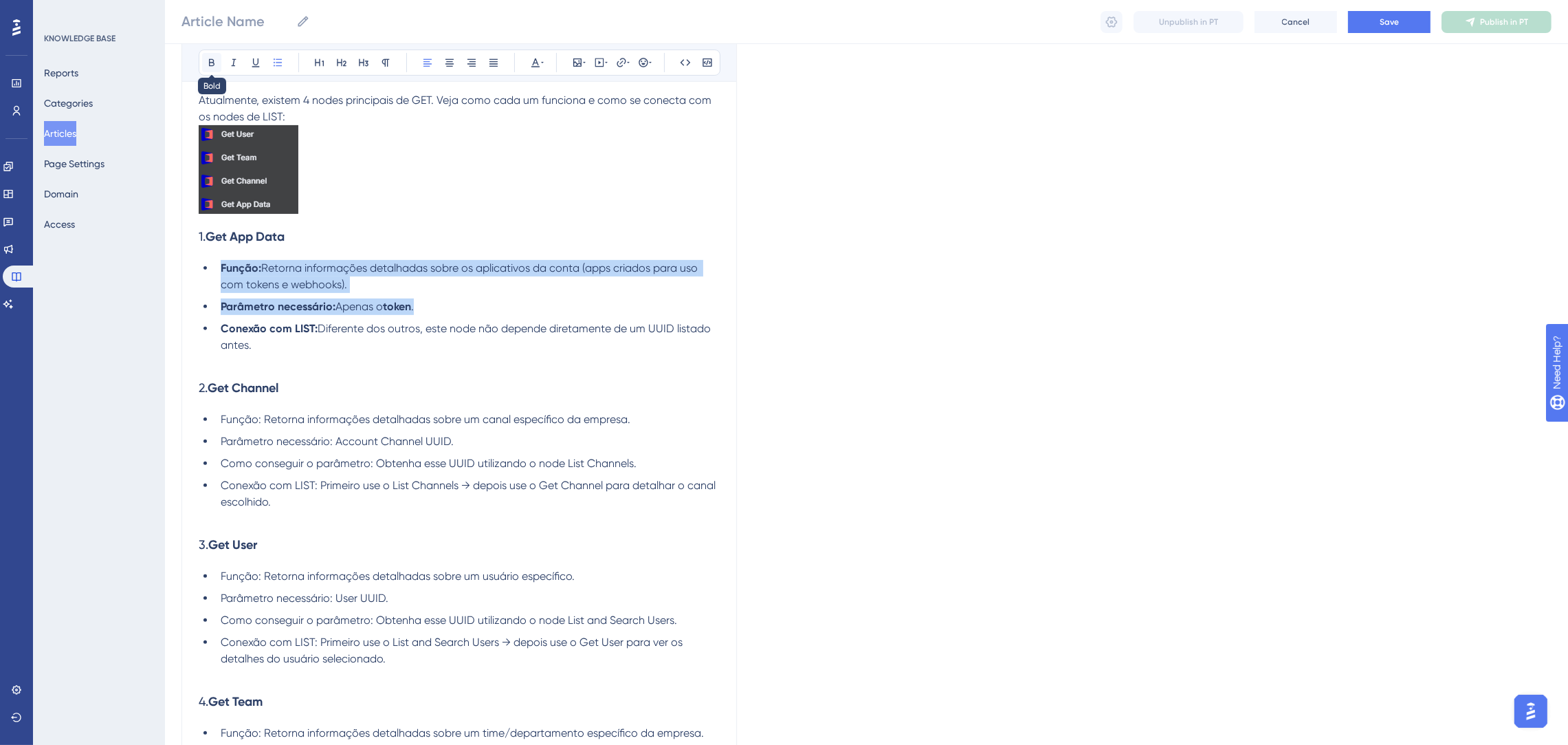
click at [211, 69] on button at bounding box center [212, 63] width 20 height 20
click at [499, 289] on li "Função: Retorna informações detalhadas sobre os aplicativos da conta (apps cria…" at bounding box center [467, 277] width 504 height 33
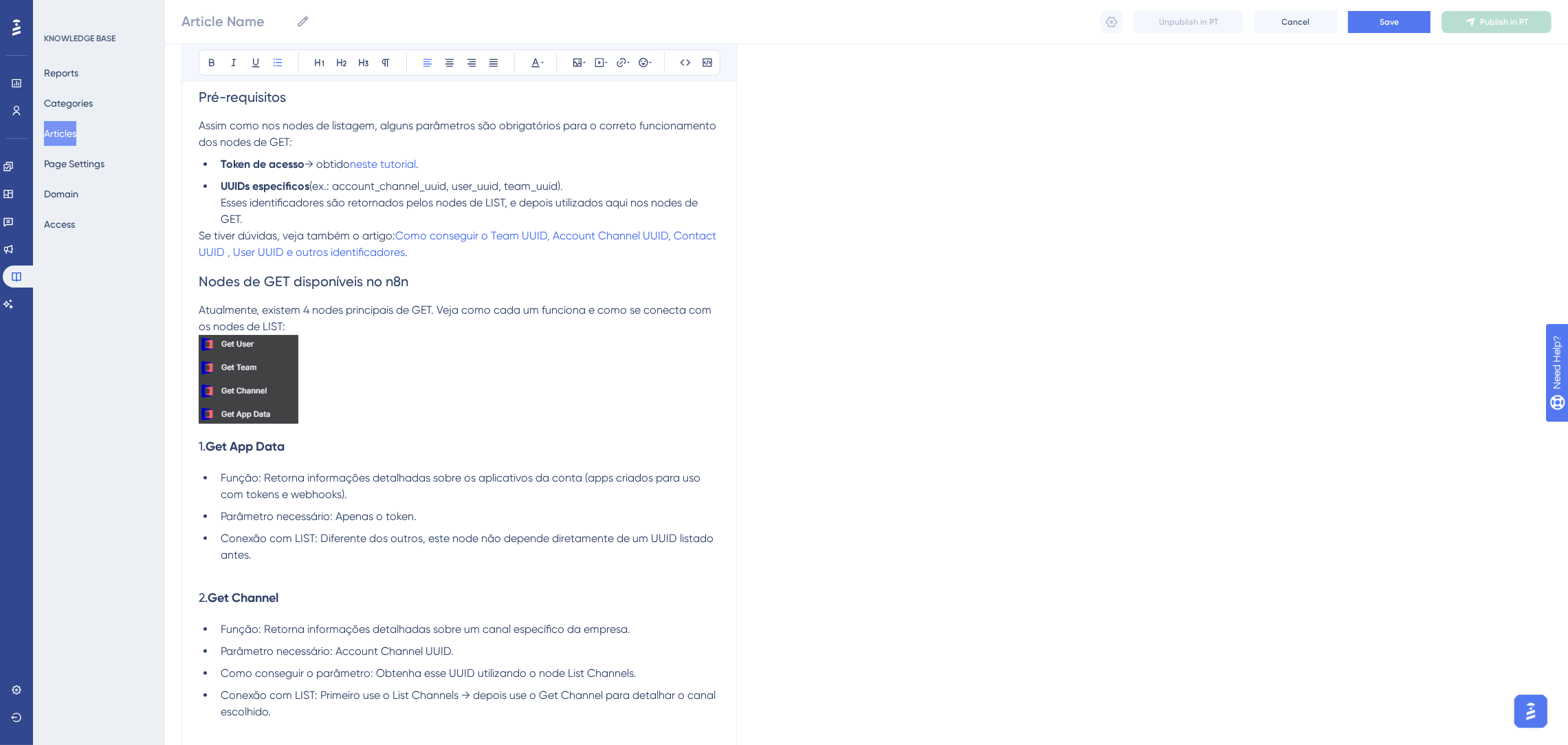
scroll to position [475, 0]
click at [422, 262] on h2 "Nodes de GET disponíveis no n8n" at bounding box center [458, 278] width 521 height 41
click at [434, 251] on p "Se tiver dúvidas, veja também o artigo: Como conseguir o Team UUID, Account Cha…" at bounding box center [458, 241] width 521 height 33
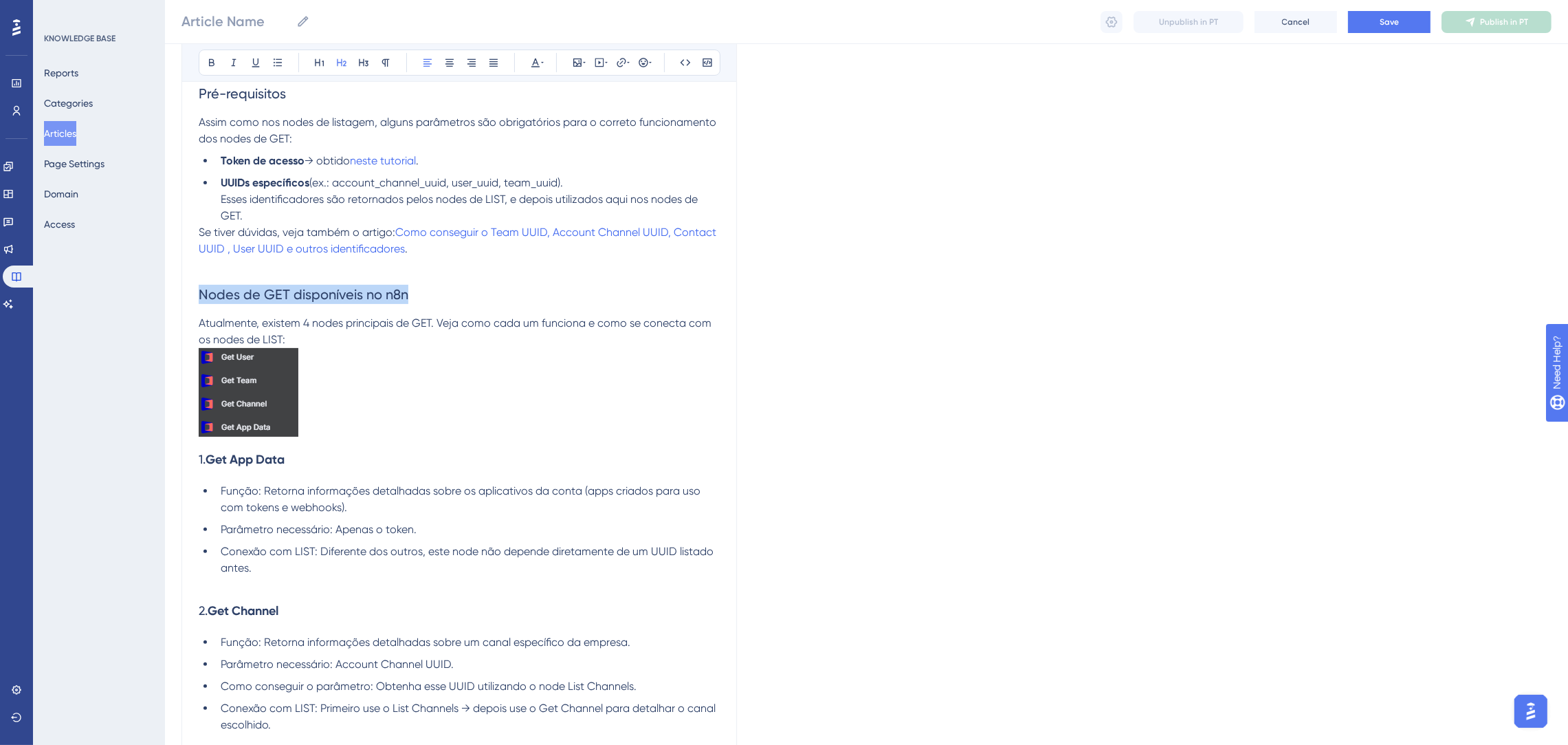
drag, startPoint x: 435, startPoint y: 286, endPoint x: 198, endPoint y: 285, distance: 237.0
click at [198, 285] on h2 "Nodes de GET disponíveis no n8n" at bounding box center [458, 294] width 521 height 41
click at [196, 55] on div "Bold Italic Underline Bullet Point Heading 1 Heading 2 Heading 3 Normal Align L…" at bounding box center [458, 62] width 554 height 38
drag, startPoint x: 416, startPoint y: 295, endPoint x: 197, endPoint y: 227, distance: 229.3
click at [198, 286] on h2 "Nodes de GET disponíveis no n8n" at bounding box center [458, 294] width 521 height 41
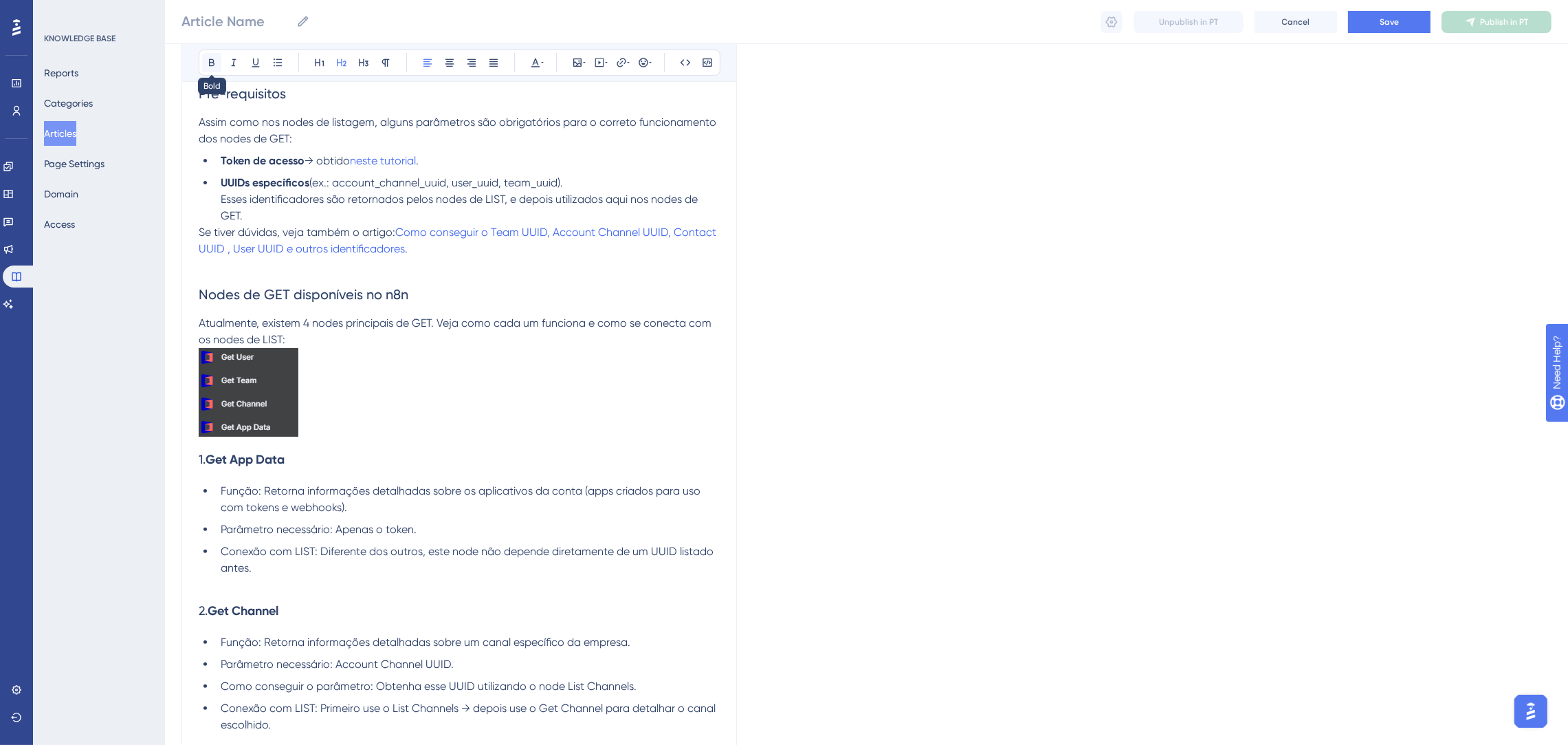
click at [207, 63] on icon at bounding box center [211, 62] width 11 height 11
click at [478, 320] on span "Atualmente, existem 4 nodes principais de GET. Veja como cada um funciona e com…" at bounding box center [457, 331] width 516 height 29
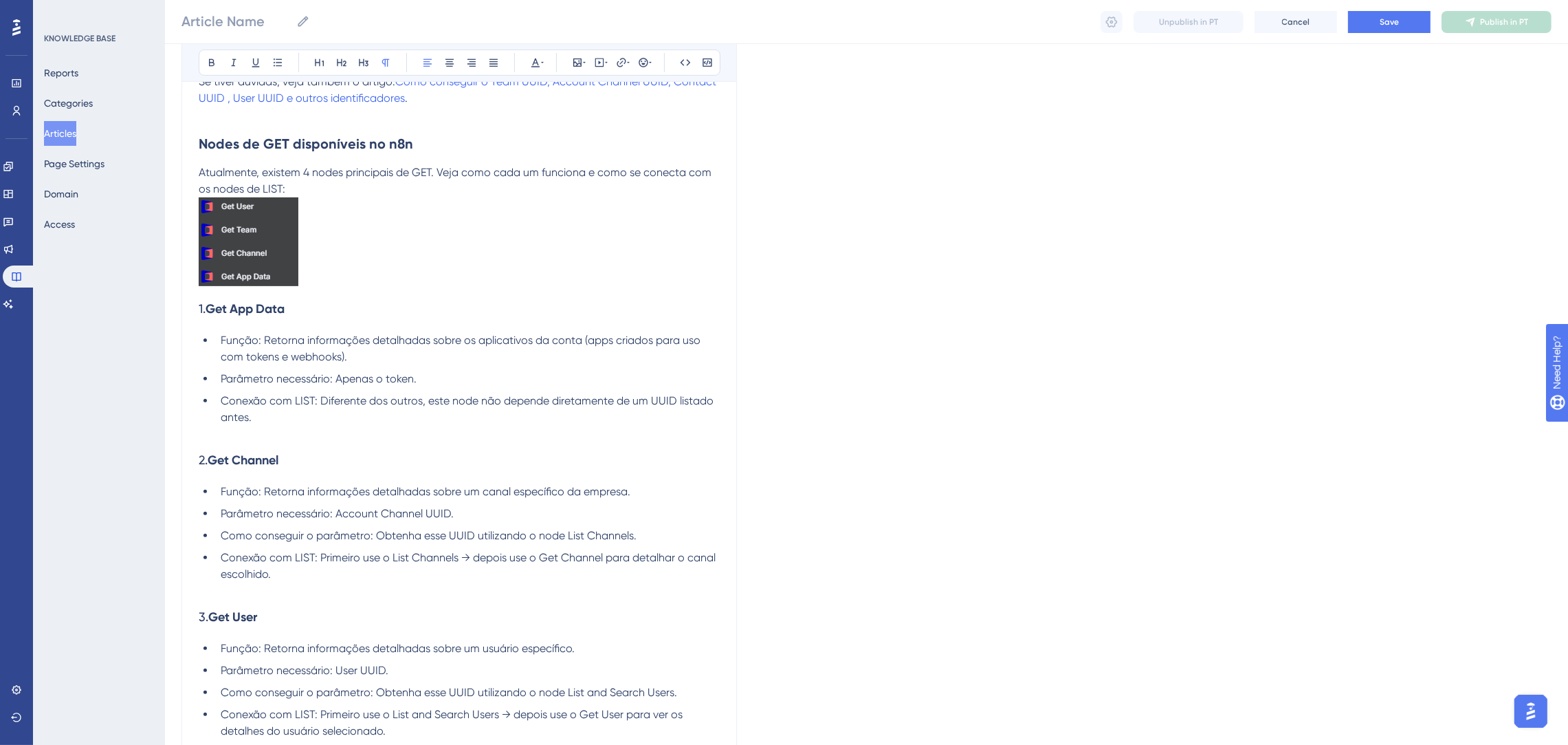
scroll to position [579, 0]
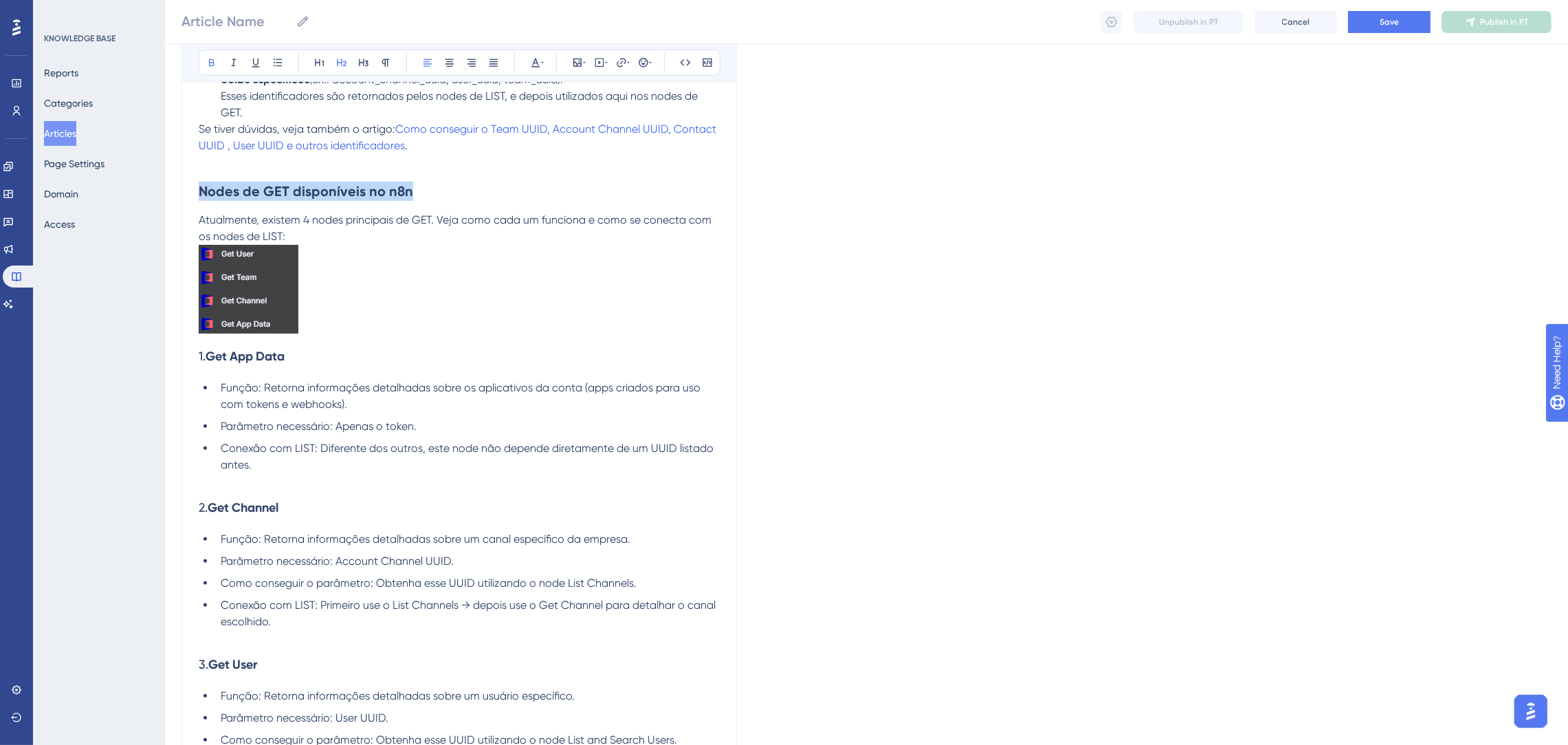
drag, startPoint x: 423, startPoint y: 187, endPoint x: 200, endPoint y: 183, distance: 223.0
click at [200, 183] on h2 "Nodes de GET disponíveis no n8n" at bounding box center [458, 191] width 521 height 41
click at [314, 64] on icon at bounding box center [319, 62] width 11 height 11
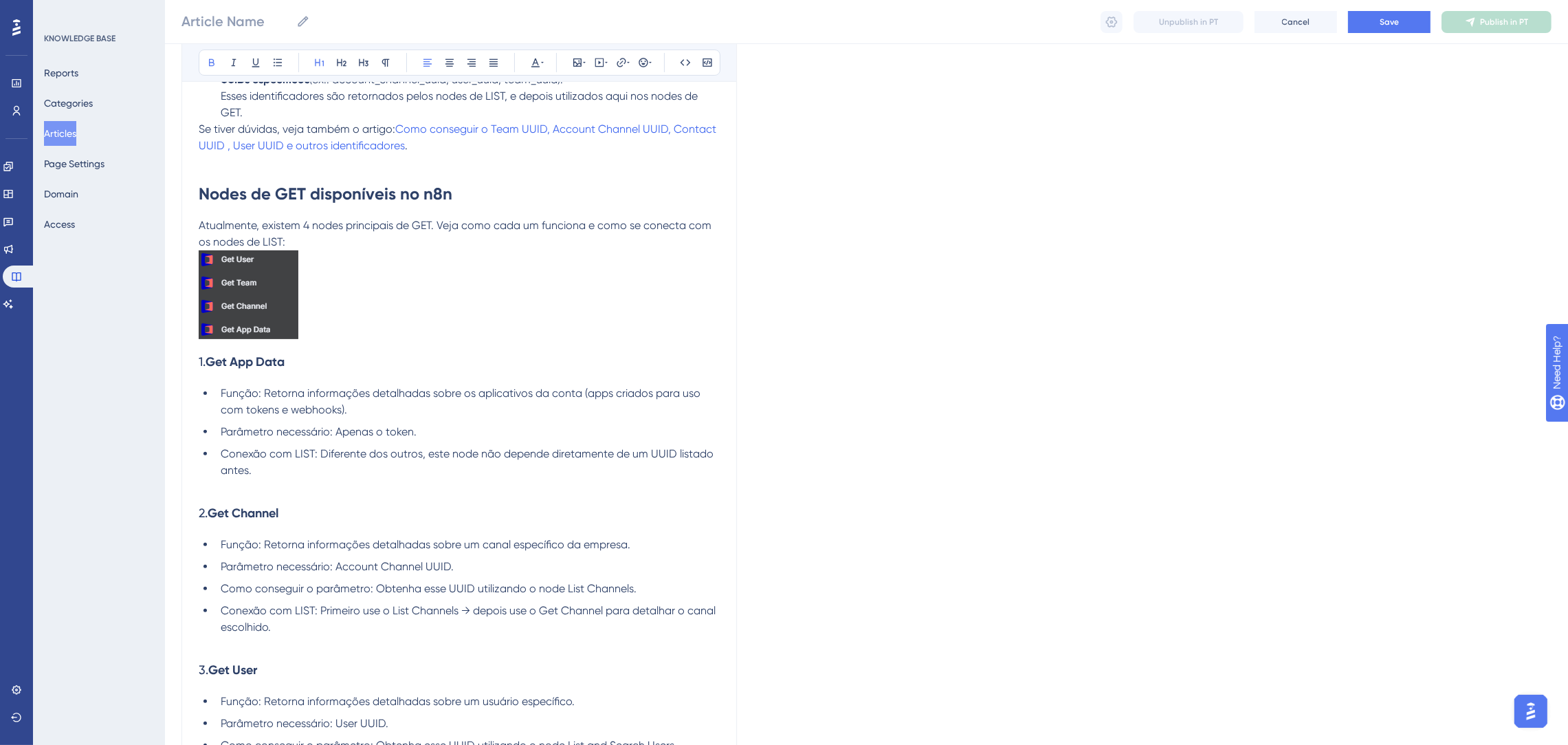
click at [489, 216] on h1 "Nodes de GET disponíveis no n8n" at bounding box center [458, 194] width 521 height 47
click at [381, 354] on h3 "1. Get App Data" at bounding box center [458, 362] width 521 height 36
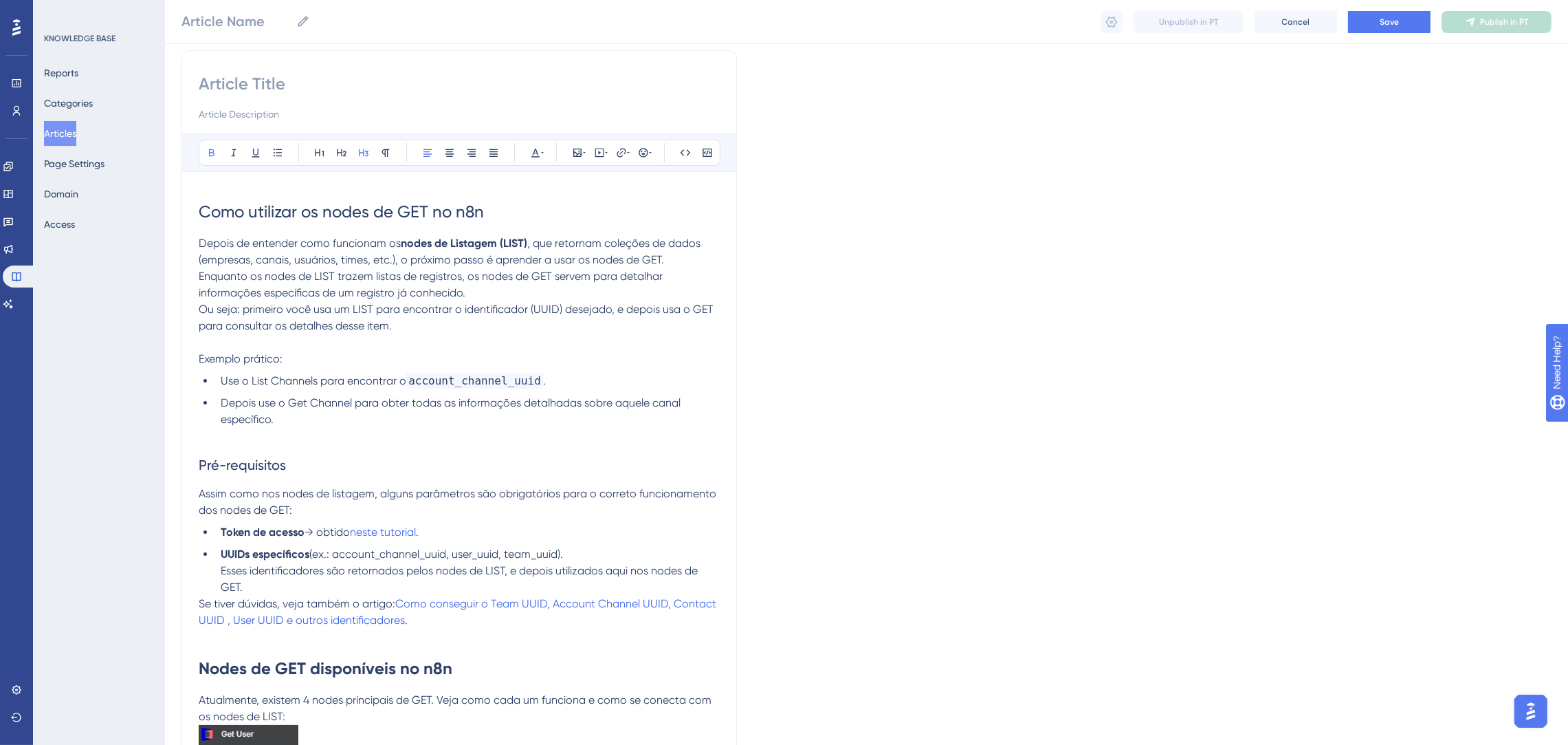
scroll to position [0, 0]
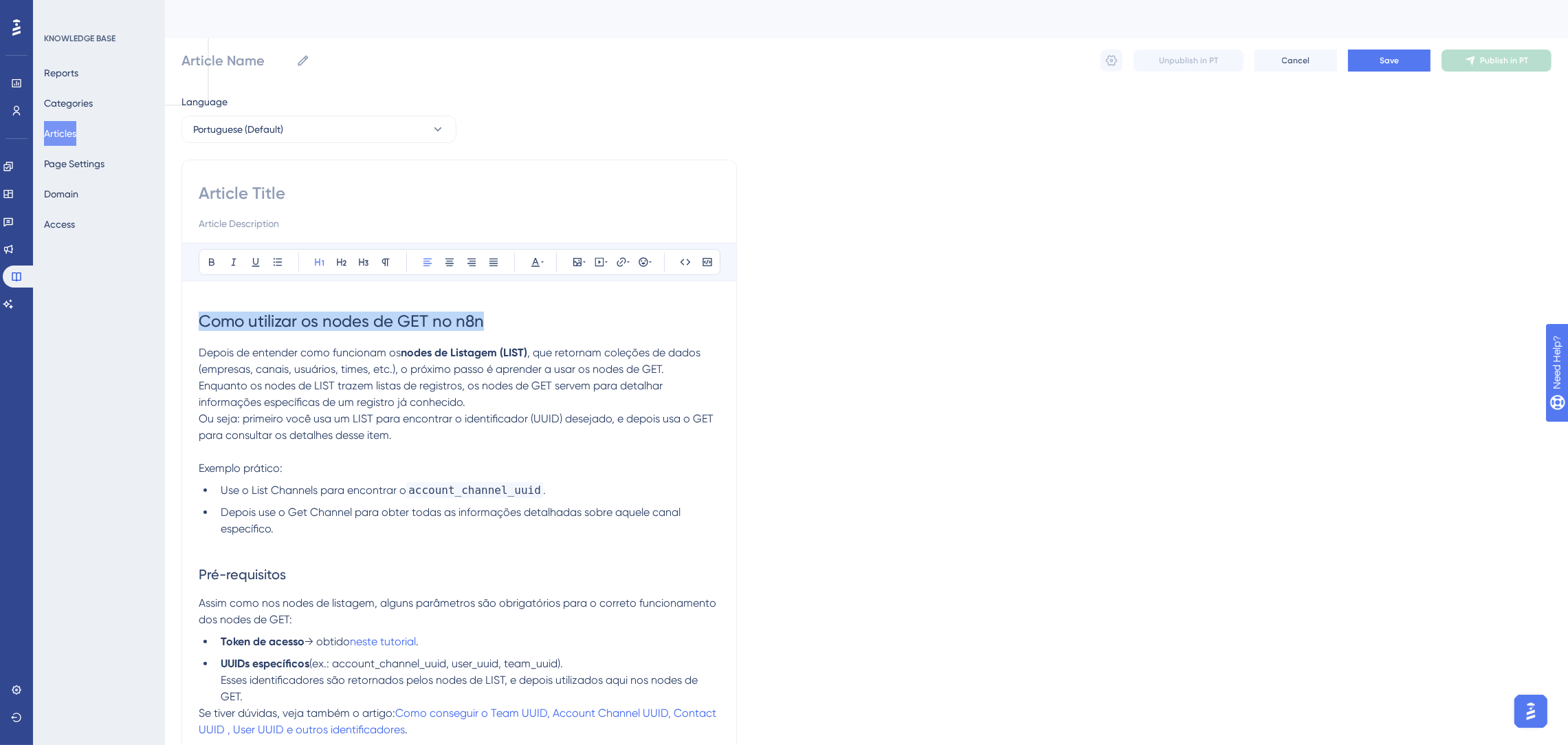
drag, startPoint x: 522, startPoint y: 322, endPoint x: 178, endPoint y: 301, distance: 344.6
copy span "Como utilizar os nodes de GET no n8n"
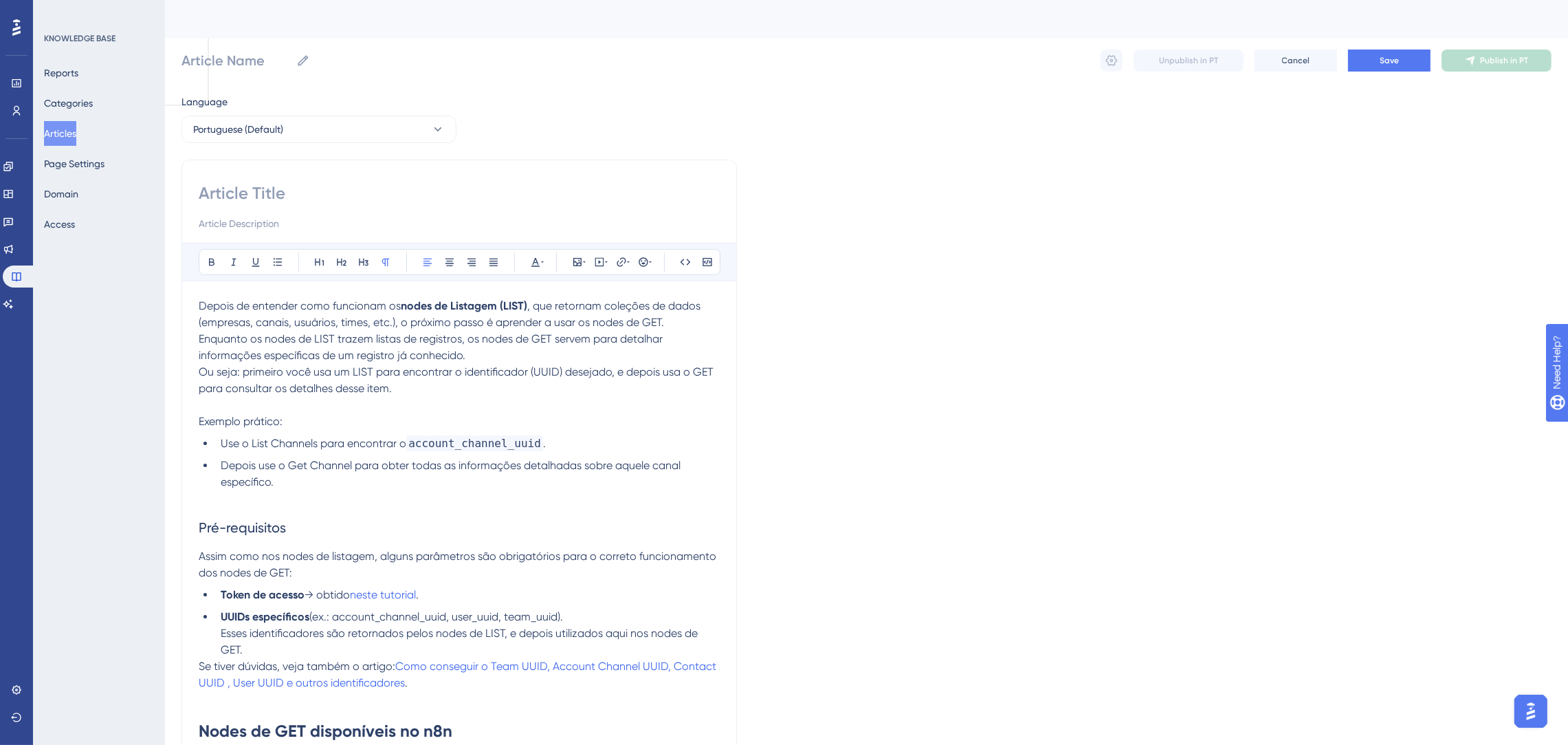
click at [424, 191] on input at bounding box center [458, 193] width 521 height 22
paste input "Como utilizar os nodes de GET no n8n"
type input "Como utilizar os nodes de GET no n8n"
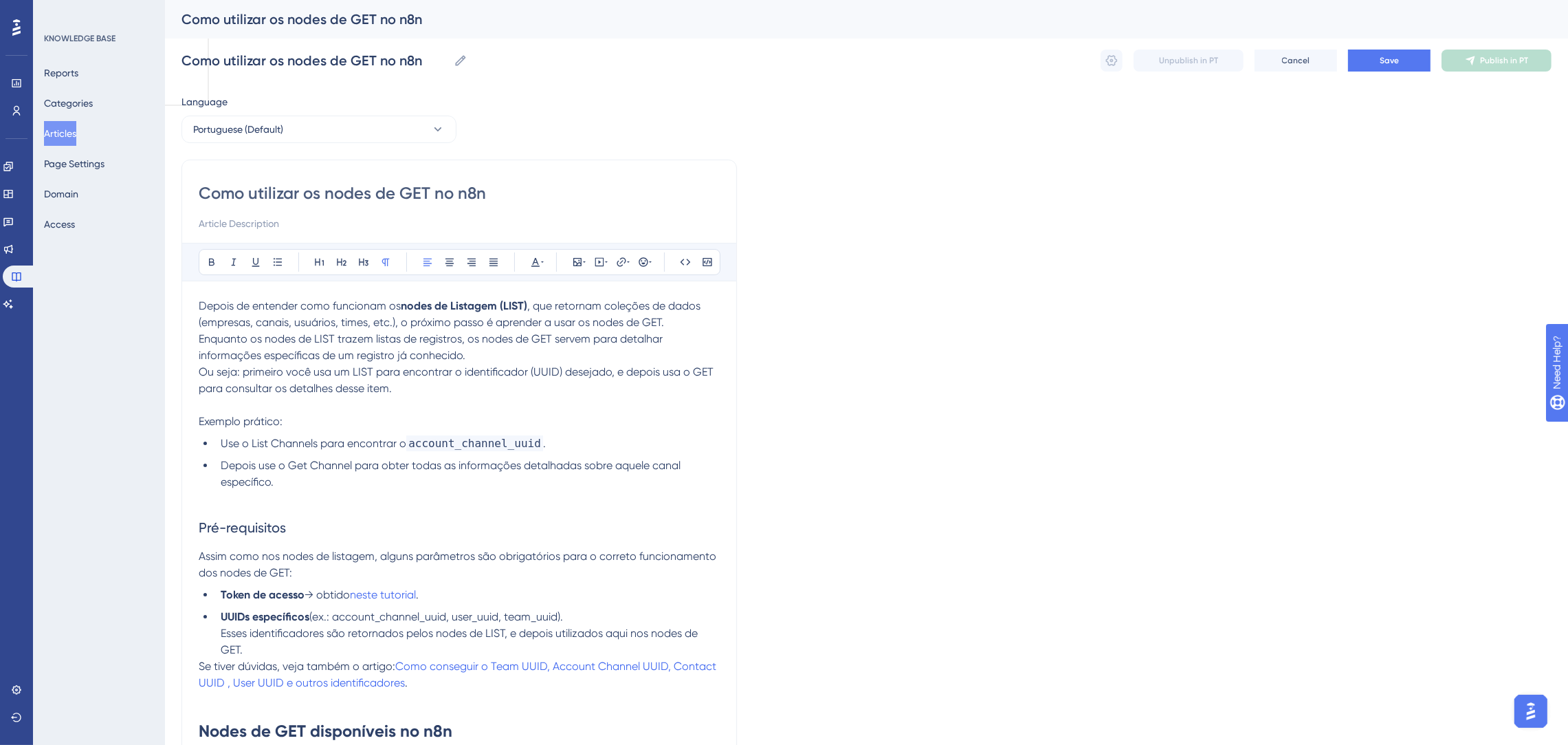
type input "Como utilizar os nodes de GET no n8n"
click at [529, 305] on span ", que retornam coleções de dados (empresas, canais, usuários, times, etc.), o p…" at bounding box center [451, 314] width 504 height 29
click at [380, 306] on span "Depois de entender como funcionam os" at bounding box center [299, 305] width 202 height 13
click at [700, 324] on p "Depois de entender como funcionam os nodes de Listagem (LIST) da Poli , que ret…" at bounding box center [458, 315] width 521 height 33
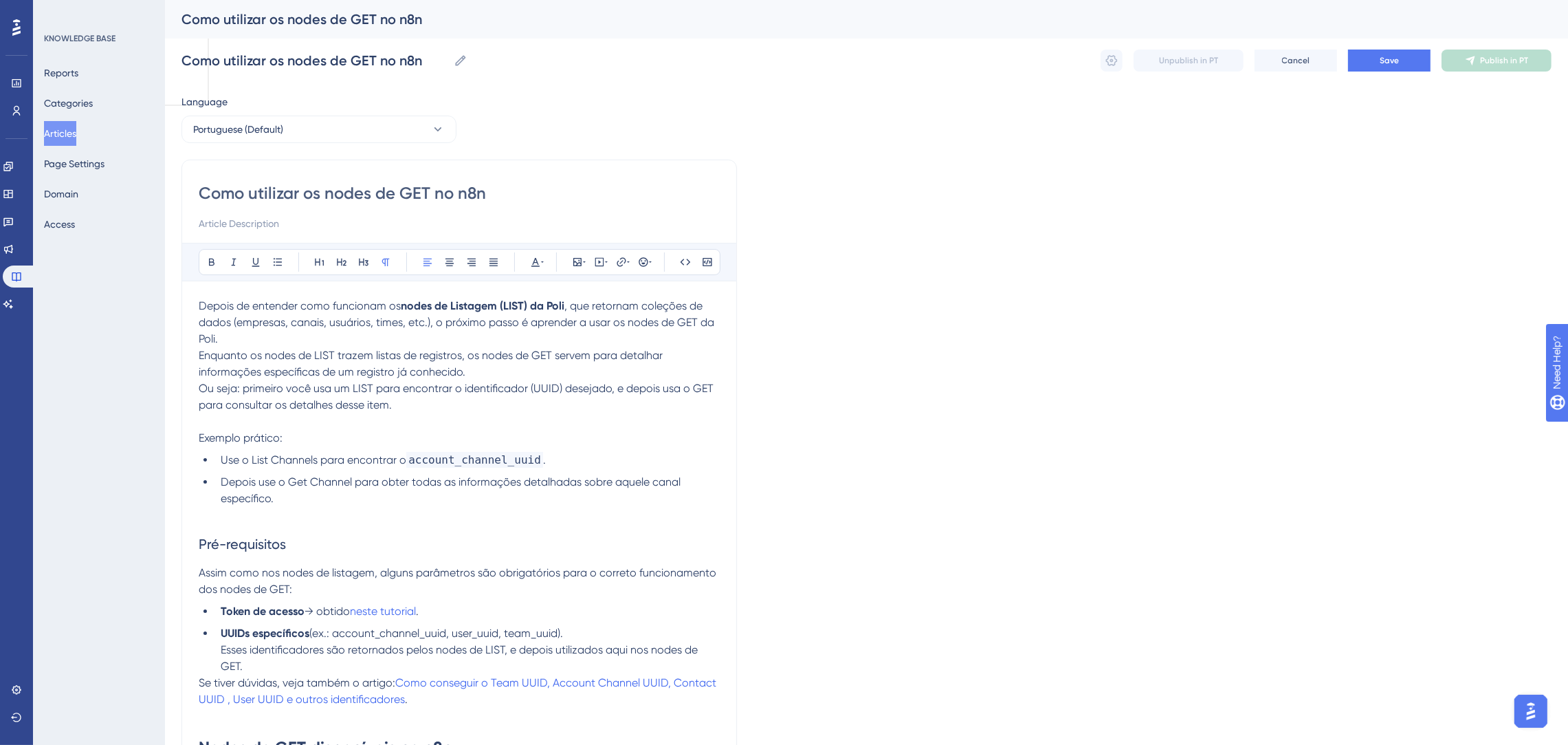
click at [200, 358] on span "Enquanto os nodes de LIST trazem listas de registros, os nodes de GET servem pa…" at bounding box center [432, 364] width 467 height 29
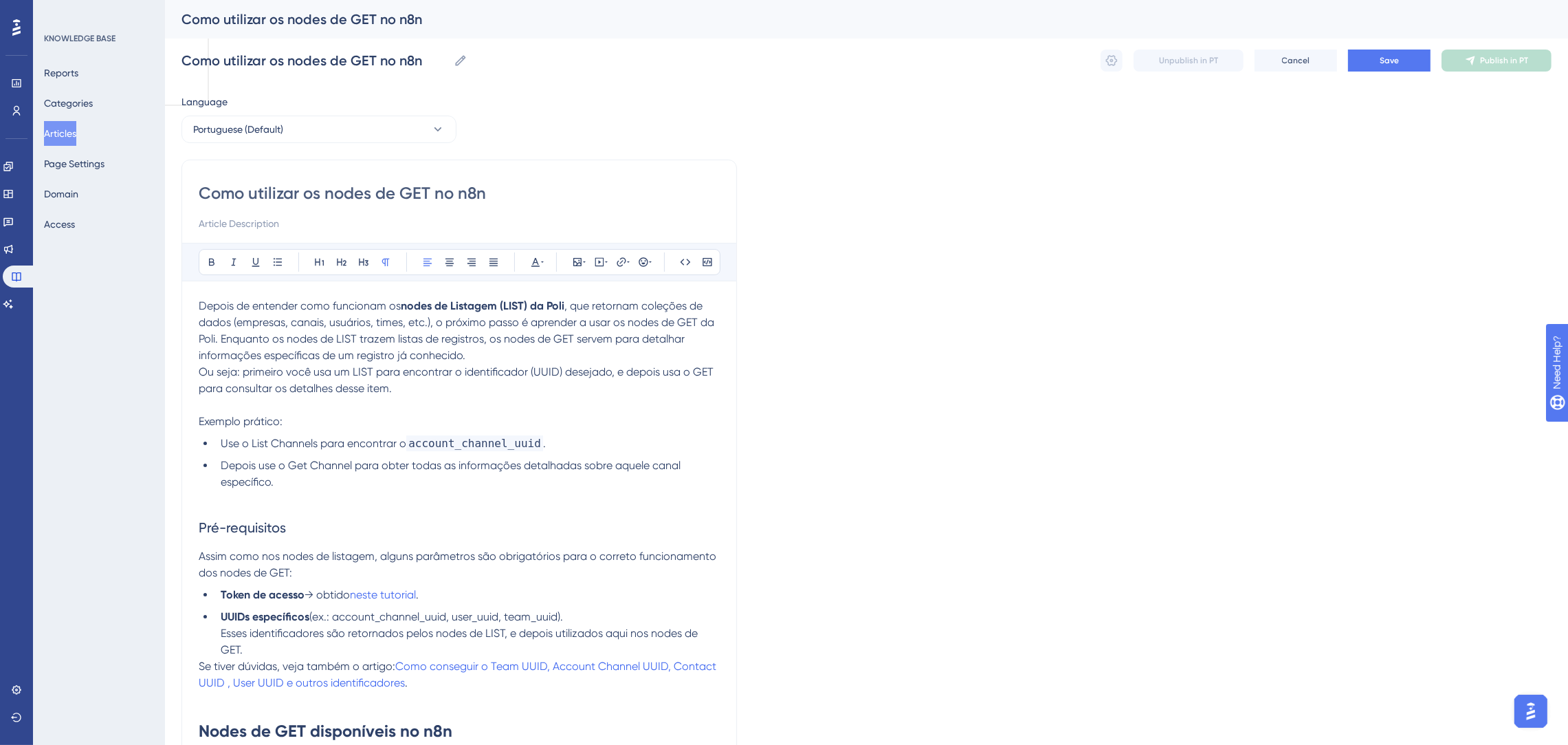
click at [444, 330] on p "Depois de entender como funcionam os nodes de Listagem (LIST) da Poli , que ret…" at bounding box center [458, 347] width 521 height 99
click at [1390, 58] on span "Save" at bounding box center [1390, 60] width 20 height 11
drag, startPoint x: 453, startPoint y: 306, endPoint x: 500, endPoint y: 307, distance: 47.0
click at [500, 307] on strong "nodes de Listagem (LIST) da Poli" at bounding box center [482, 305] width 163 height 13
click at [625, 258] on icon at bounding box center [621, 261] width 11 height 11
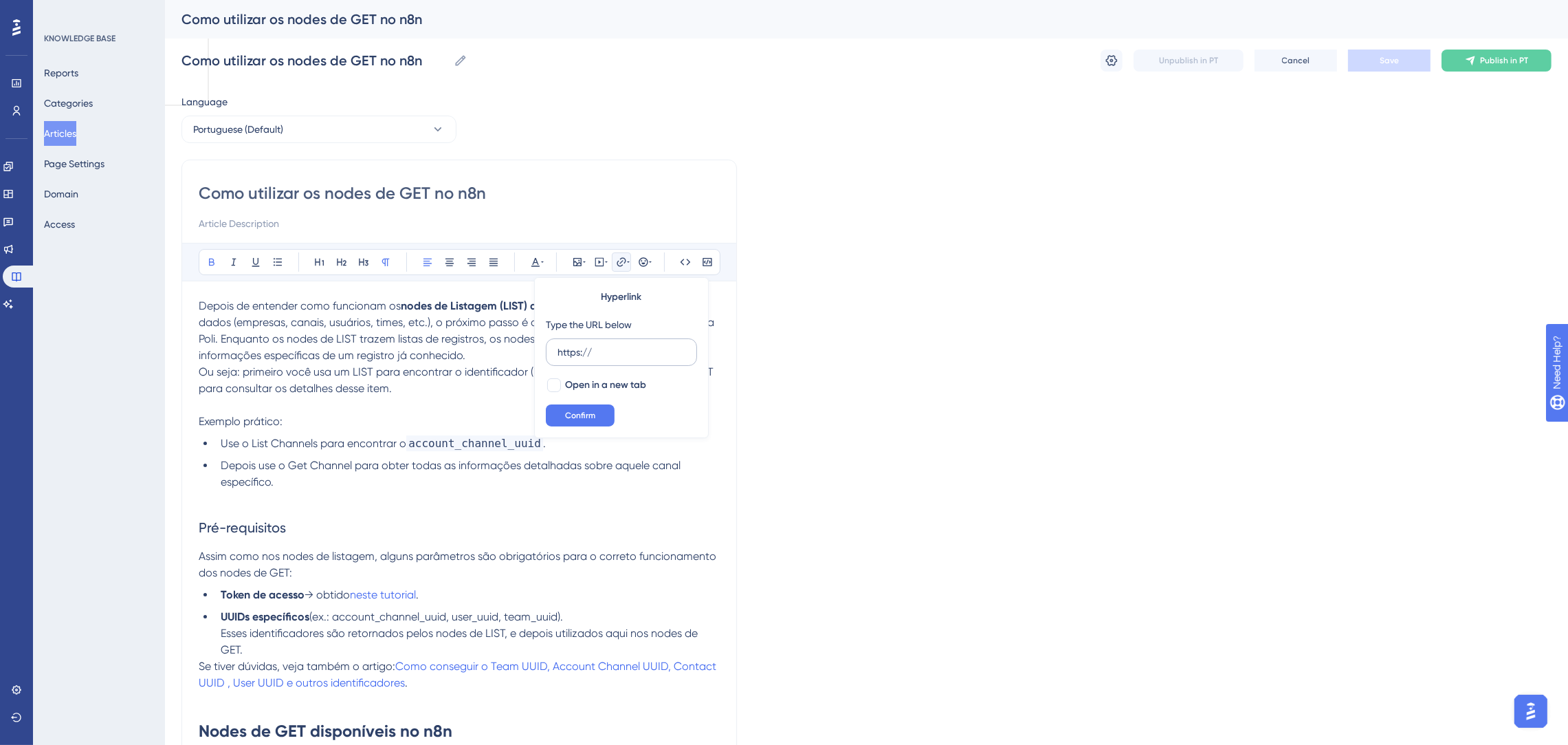
drag, startPoint x: 627, startPoint y: 351, endPoint x: 552, endPoint y: 355, distance: 75.1
click at [552, 355] on label "https://" at bounding box center [621, 352] width 152 height 27
click at [557, 355] on input "https://" at bounding box center [621, 351] width 128 height 15
type input "[URL][DOMAIN_NAME]"
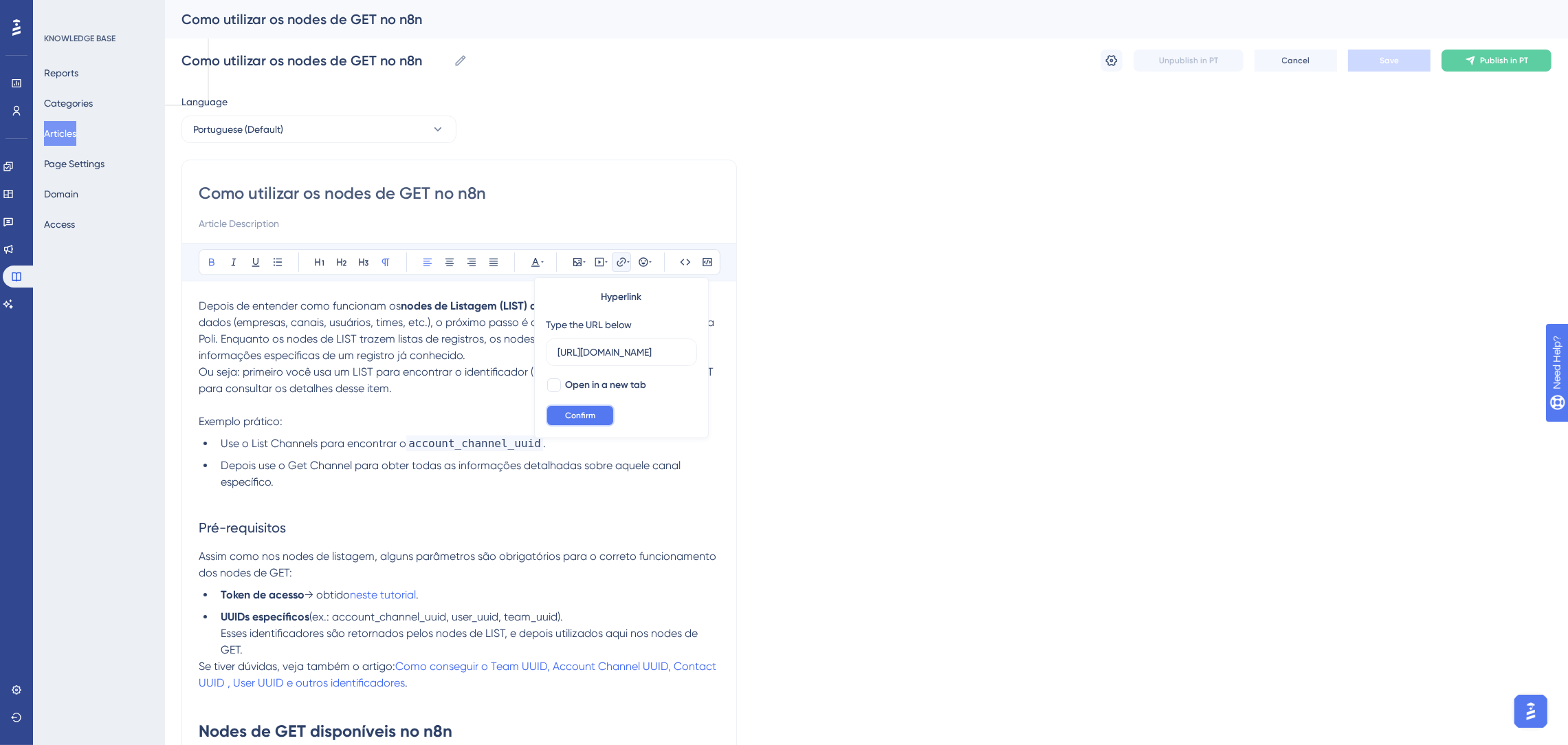
click at [571, 414] on span "Confirm" at bounding box center [580, 415] width 30 height 11
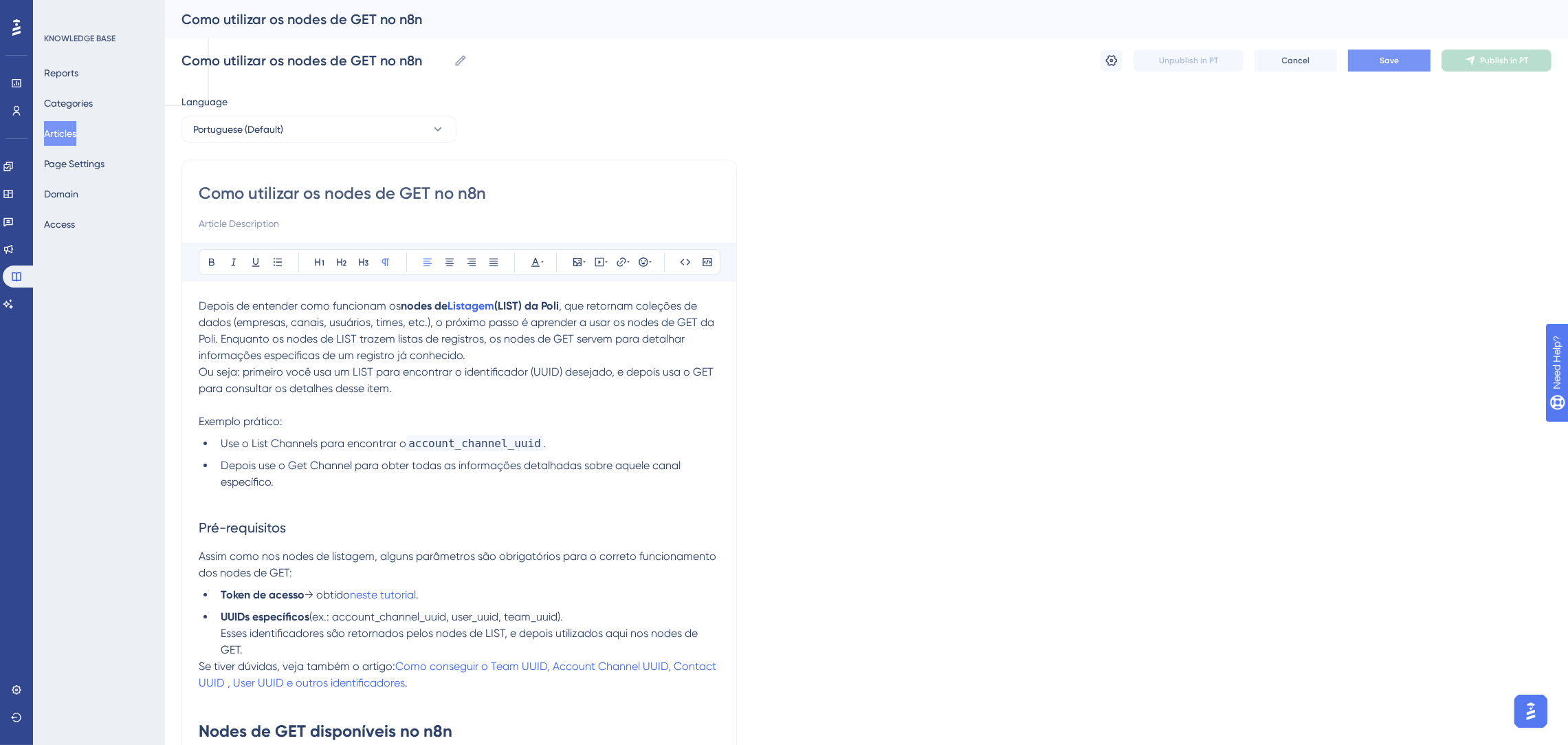
click at [567, 414] on p "Exemplo prático:" at bounding box center [458, 421] width 521 height 17
drag, startPoint x: 403, startPoint y: 307, endPoint x: 566, endPoint y: 310, distance: 163.0
click at [566, 310] on p "Depois de entender como funcionam os nodes de Listagem (LIST) da Poli , que ret…" at bounding box center [458, 347] width 521 height 99
click at [208, 259] on icon at bounding box center [211, 261] width 11 height 11
click at [520, 374] on span "Ou seja: primeiro você usa um LIST para encontrar o identificador (UUID) deseja…" at bounding box center [457, 380] width 518 height 29
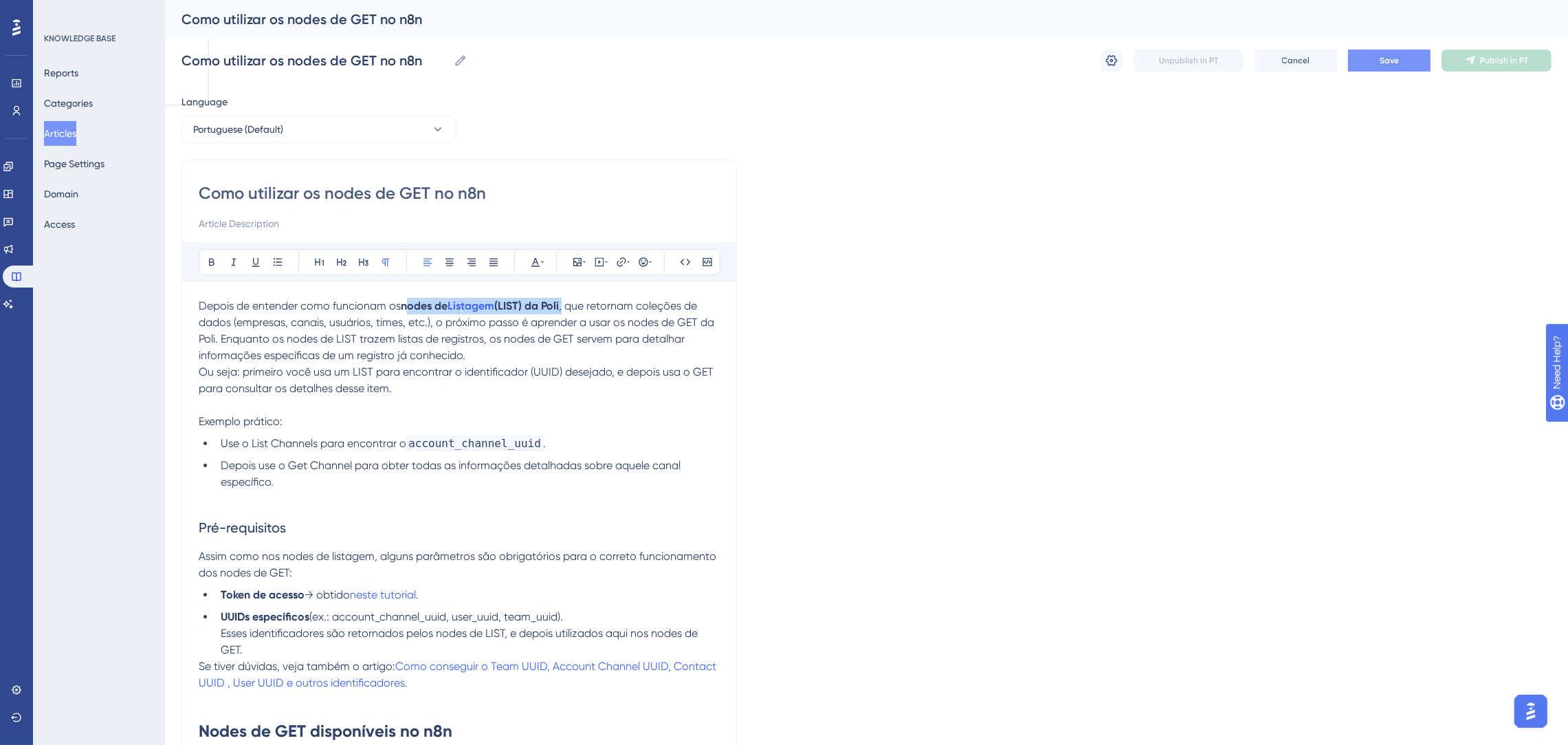
drag, startPoint x: 404, startPoint y: 305, endPoint x: 378, endPoint y: 269, distance: 44.4
click at [567, 307] on p "Depois de entender como funcionam os nodes de Listagem (LIST) da Poli , que ret…" at bounding box center [458, 347] width 521 height 99
click at [212, 262] on icon at bounding box center [212, 262] width 6 height 8
click at [654, 418] on p "Exemplo prático:" at bounding box center [458, 421] width 521 height 17
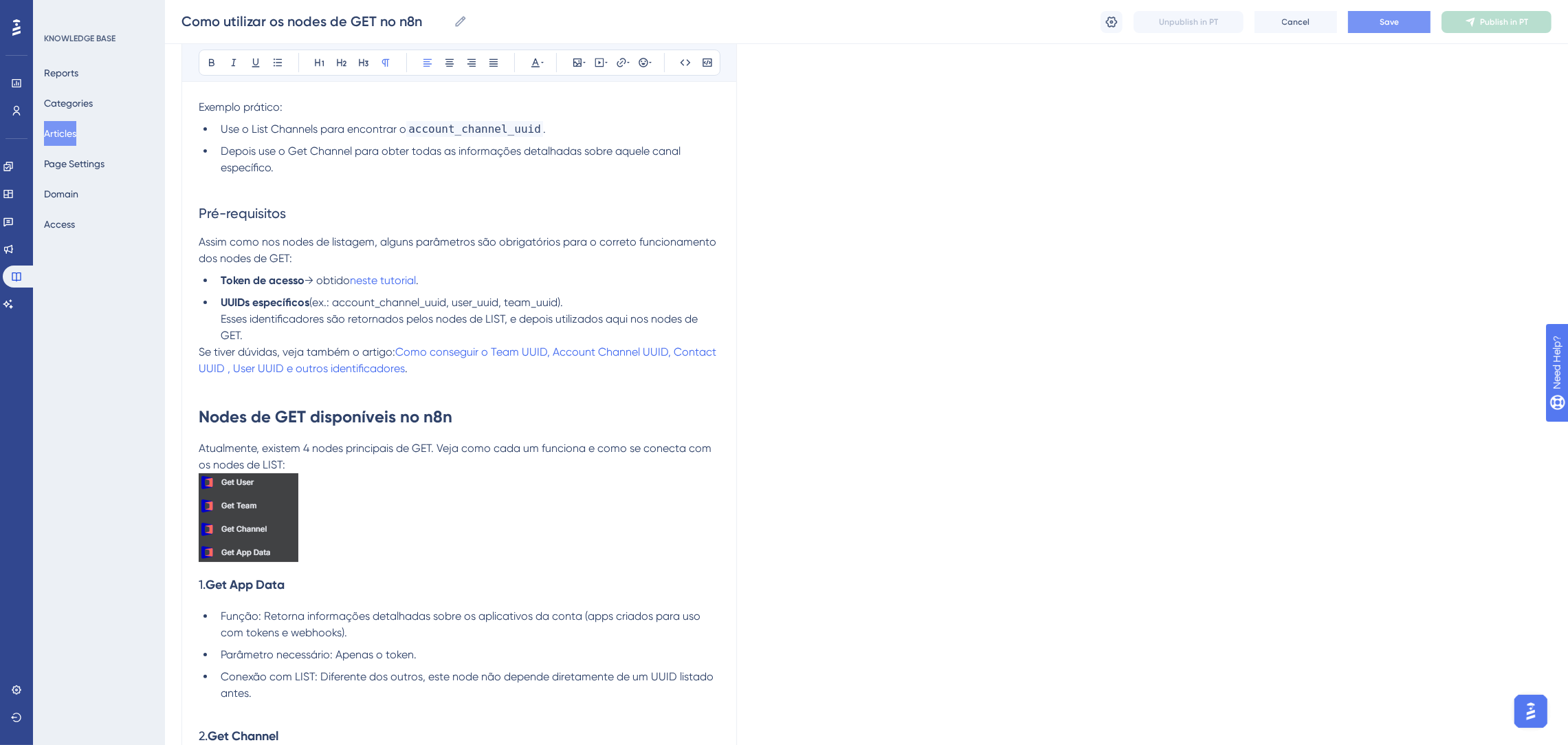
click at [500, 373] on p "Se tiver dúvidas, veja também o artigo: Como conseguir o Team UUID, Account Cha…" at bounding box center [458, 361] width 521 height 33
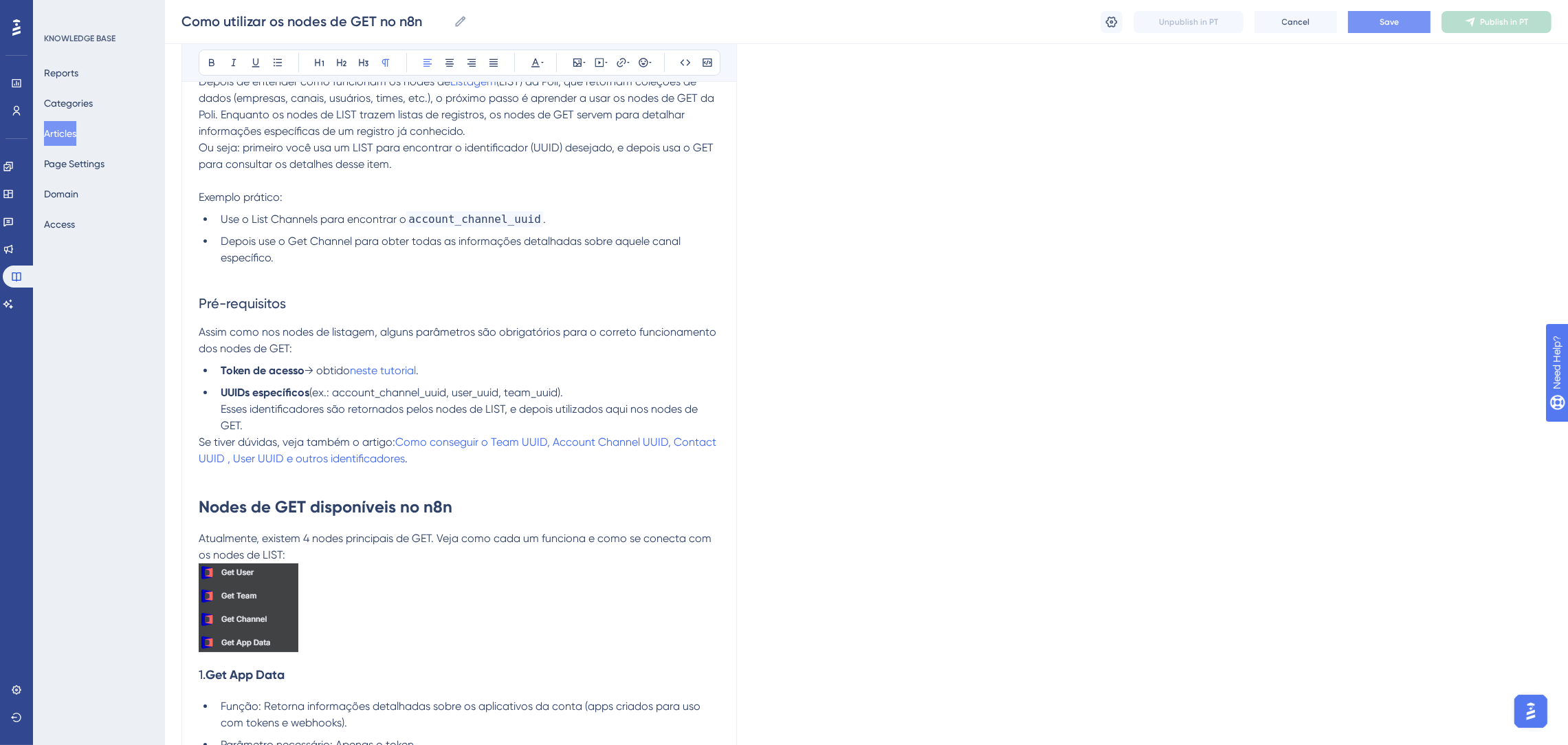
scroll to position [206, 0]
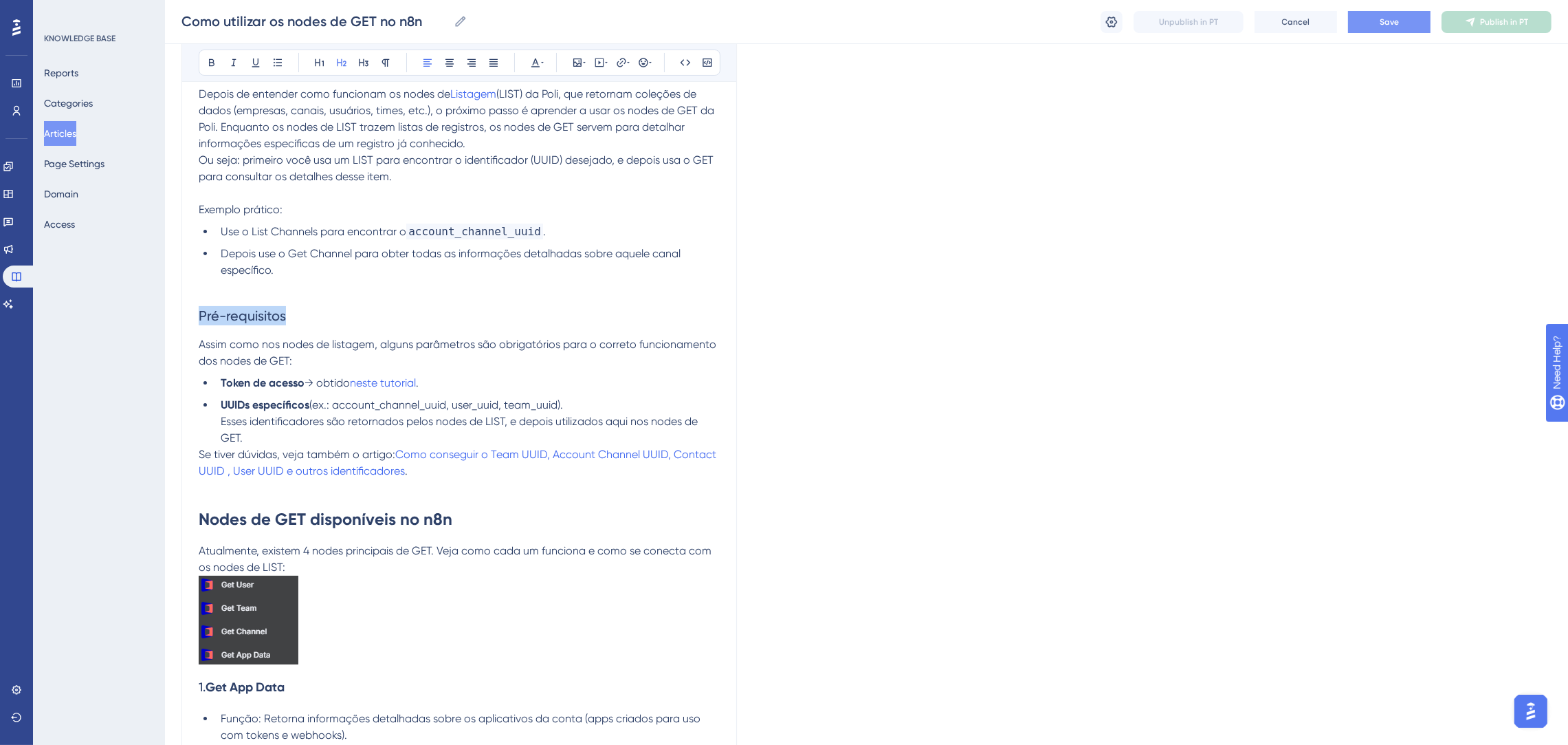
drag, startPoint x: 303, startPoint y: 314, endPoint x: 157, endPoint y: 314, distance: 146.0
click at [165, 314] on div "Performance Users Engagement Widgets Feedback Product Updates Knowledge Base AI…" at bounding box center [867, 587] width 1404 height 1586
click at [213, 62] on icon at bounding box center [212, 63] width 6 height 8
drag, startPoint x: 397, startPoint y: 236, endPoint x: 398, endPoint y: 242, distance: 6.1
click at [397, 239] on li "Use o List Channels para encontrar o account_channel_uuid ." at bounding box center [467, 232] width 504 height 17
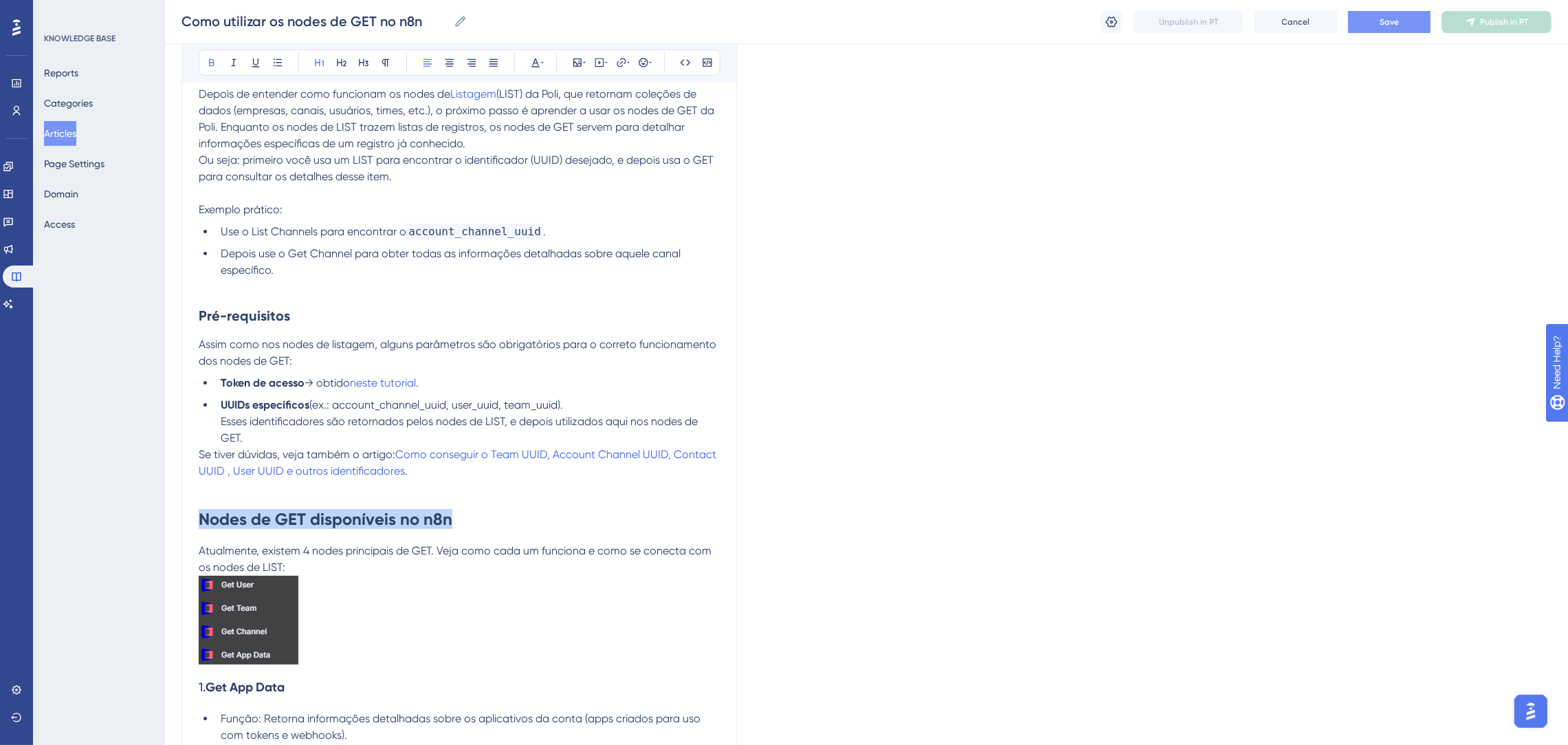
drag, startPoint x: 458, startPoint y: 515, endPoint x: 193, endPoint y: 513, distance: 265.0
click at [193, 513] on div "Como utilizar os nodes de GET no n8n Bold Italic Underline Bullet Point Heading…" at bounding box center [459, 612] width 555 height 1328
click at [536, 59] on icon at bounding box center [535, 62] width 11 height 11
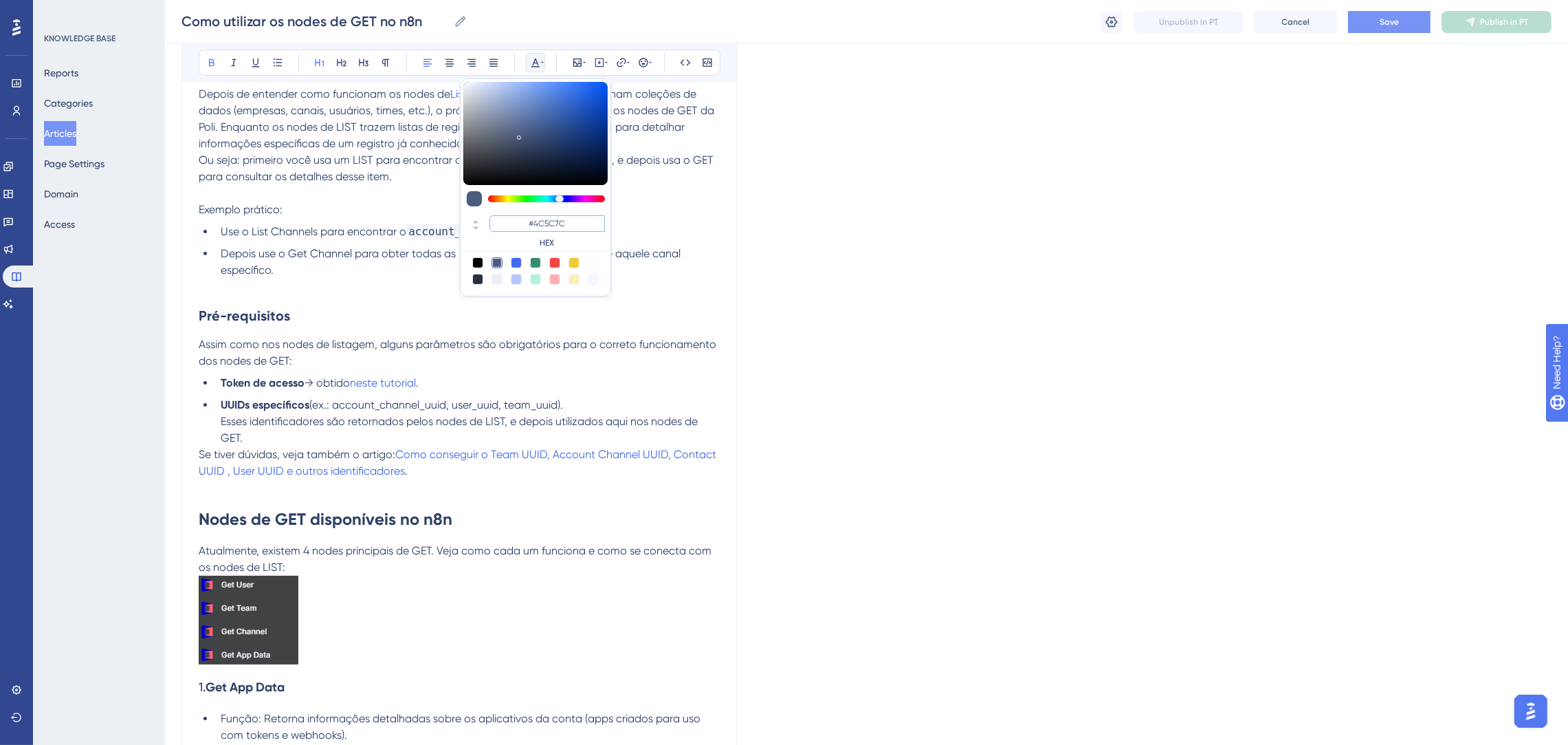
click at [508, 227] on input "#4C5C7C" at bounding box center [547, 223] width 115 height 17
type input "#0000FF"
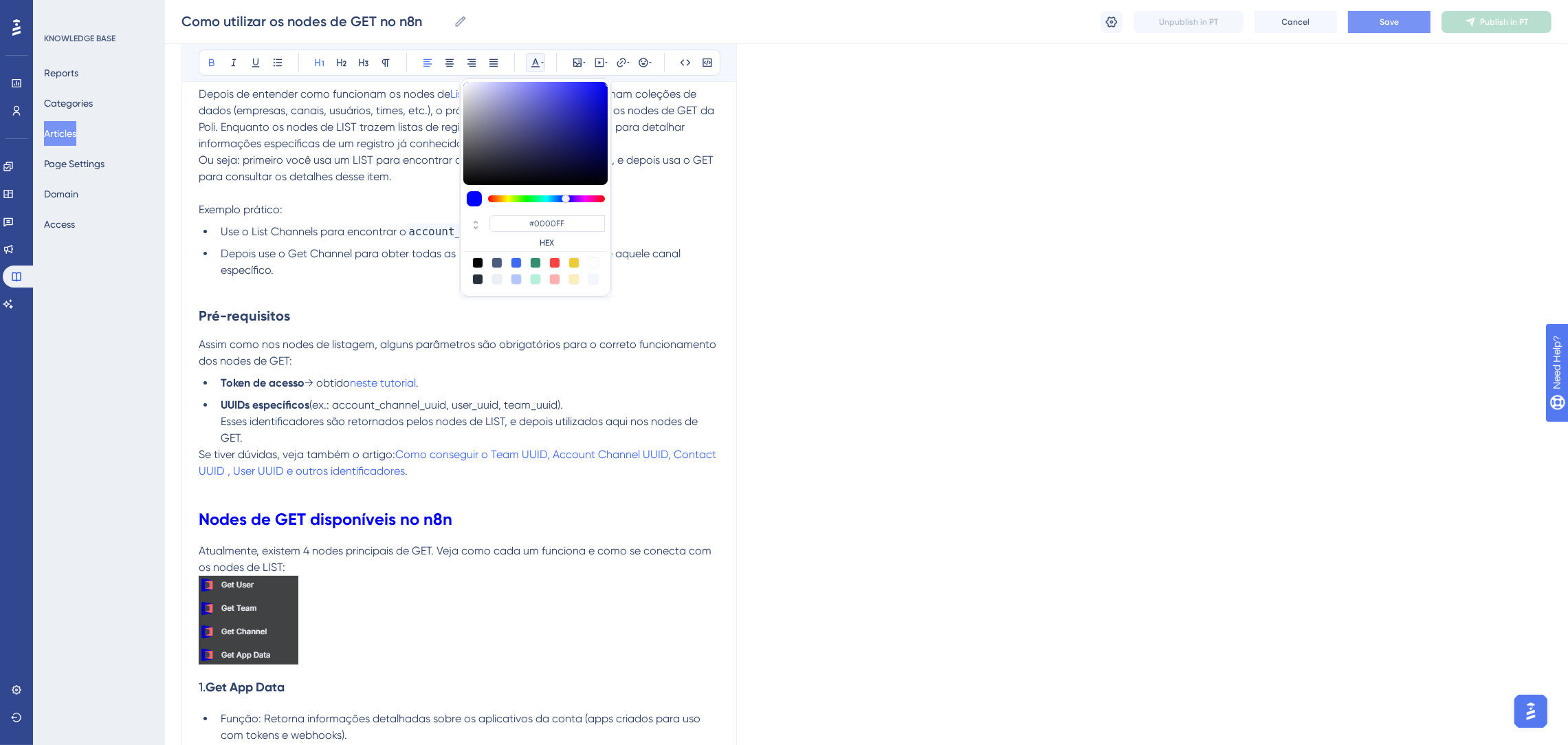
click at [719, 482] on div "Como utilizar os nodes de GET no n8n Bold Italic Underline Bullet Point Heading…" at bounding box center [459, 612] width 555 height 1328
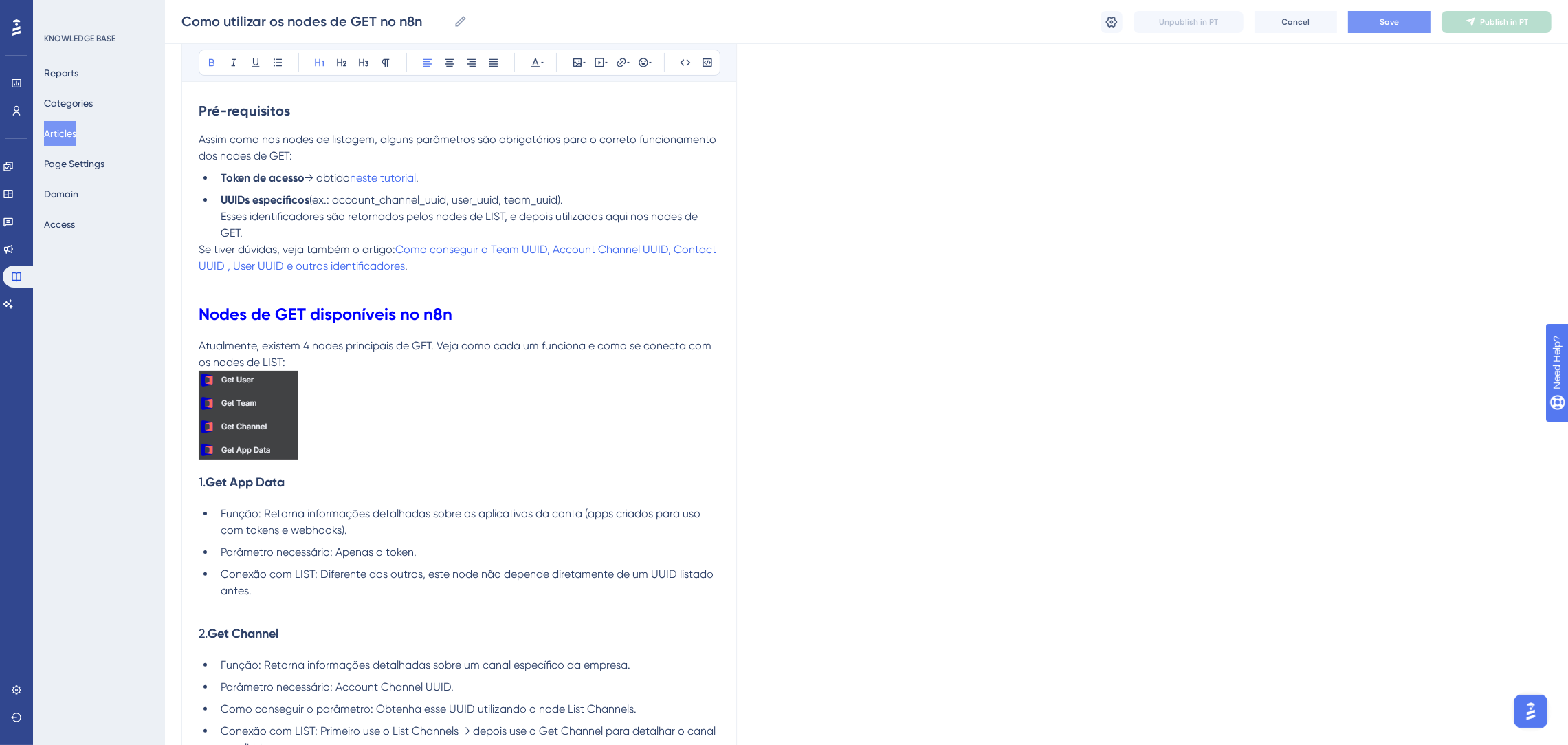
scroll to position [515, 0]
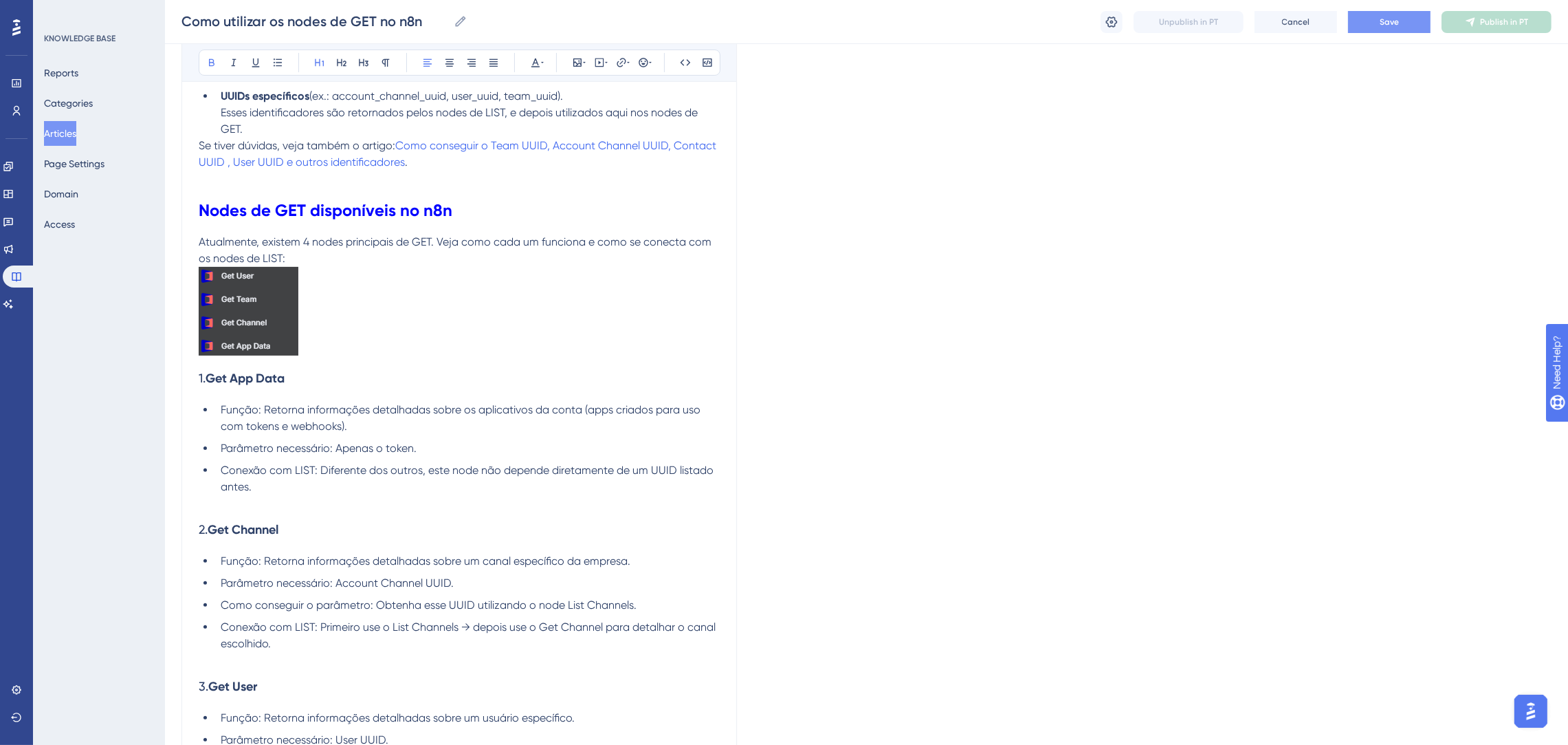
click at [490, 208] on h1 "Nodes de GET disponíveis no n8n" at bounding box center [458, 210] width 521 height 47
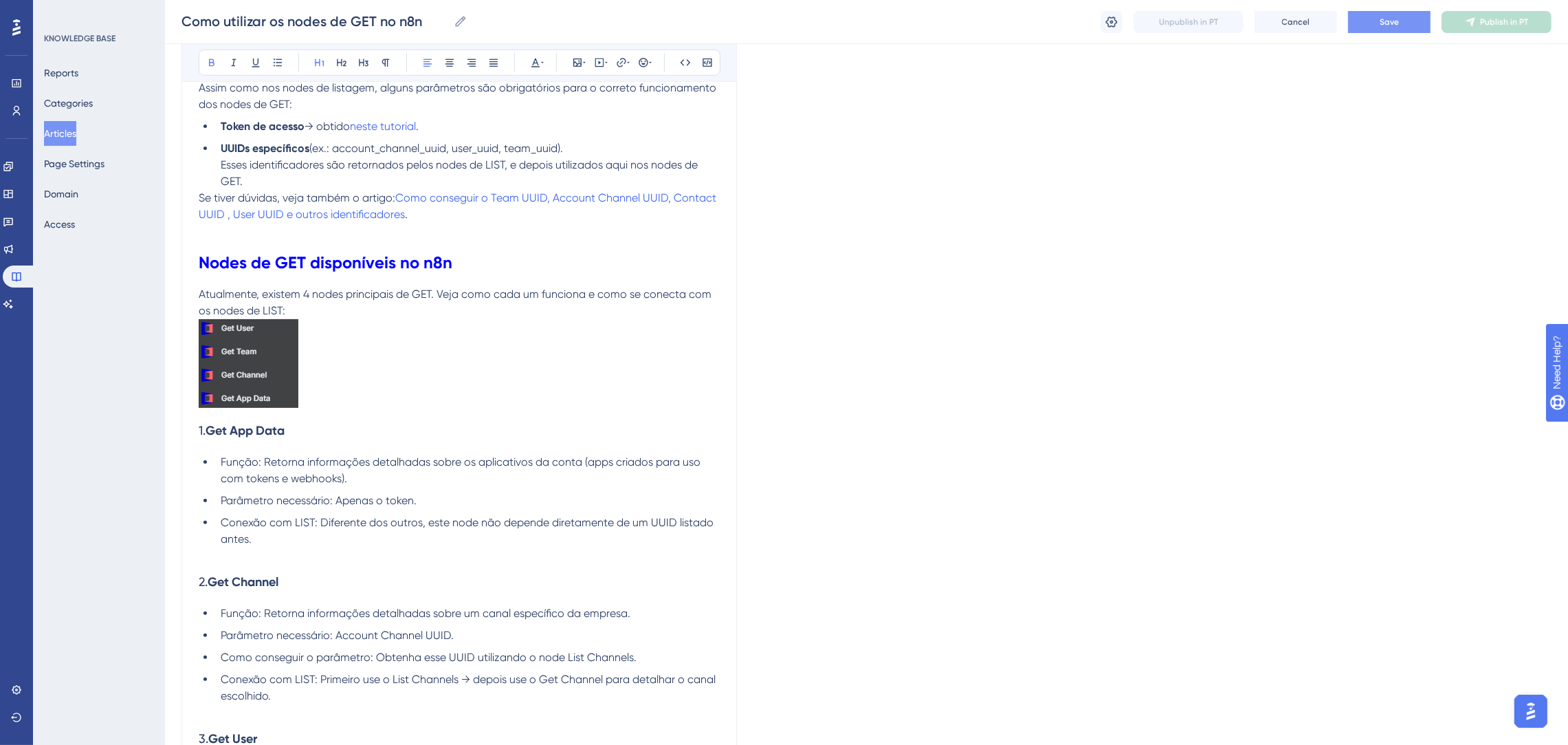
scroll to position [413, 0]
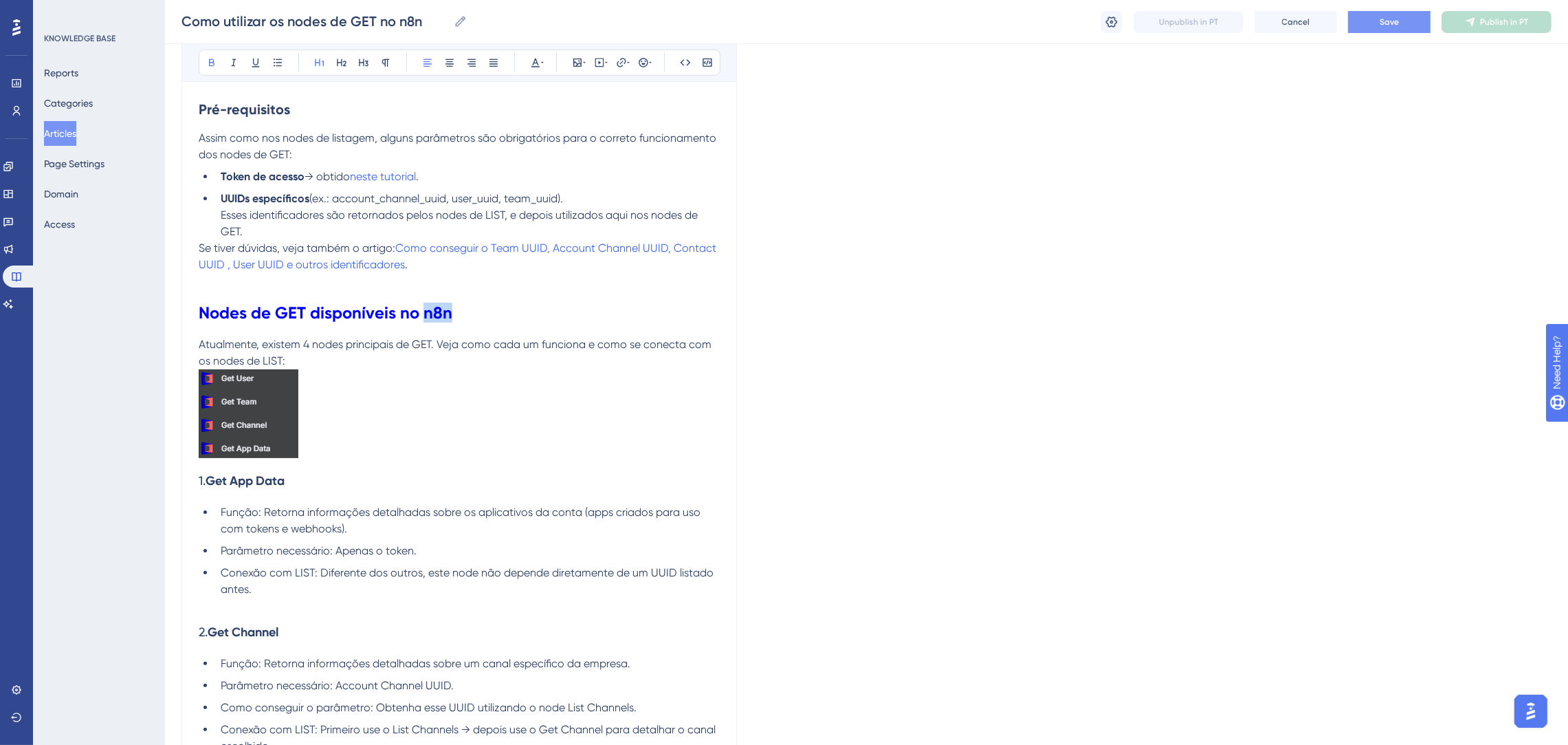
drag, startPoint x: 471, startPoint y: 305, endPoint x: 421, endPoint y: 298, distance: 50.5
click at [421, 298] on h1 "Nodes de GET disponíveis no n8n" at bounding box center [458, 313] width 521 height 47
drag, startPoint x: 564, startPoint y: 307, endPoint x: 398, endPoint y: 307, distance: 166.0
click at [398, 307] on h1 "Nodes de GET disponíveis no node da Poli" at bounding box center [458, 313] width 521 height 47
click at [449, 307] on h1 "Nodes de GET disponíveis:" at bounding box center [458, 313] width 521 height 47
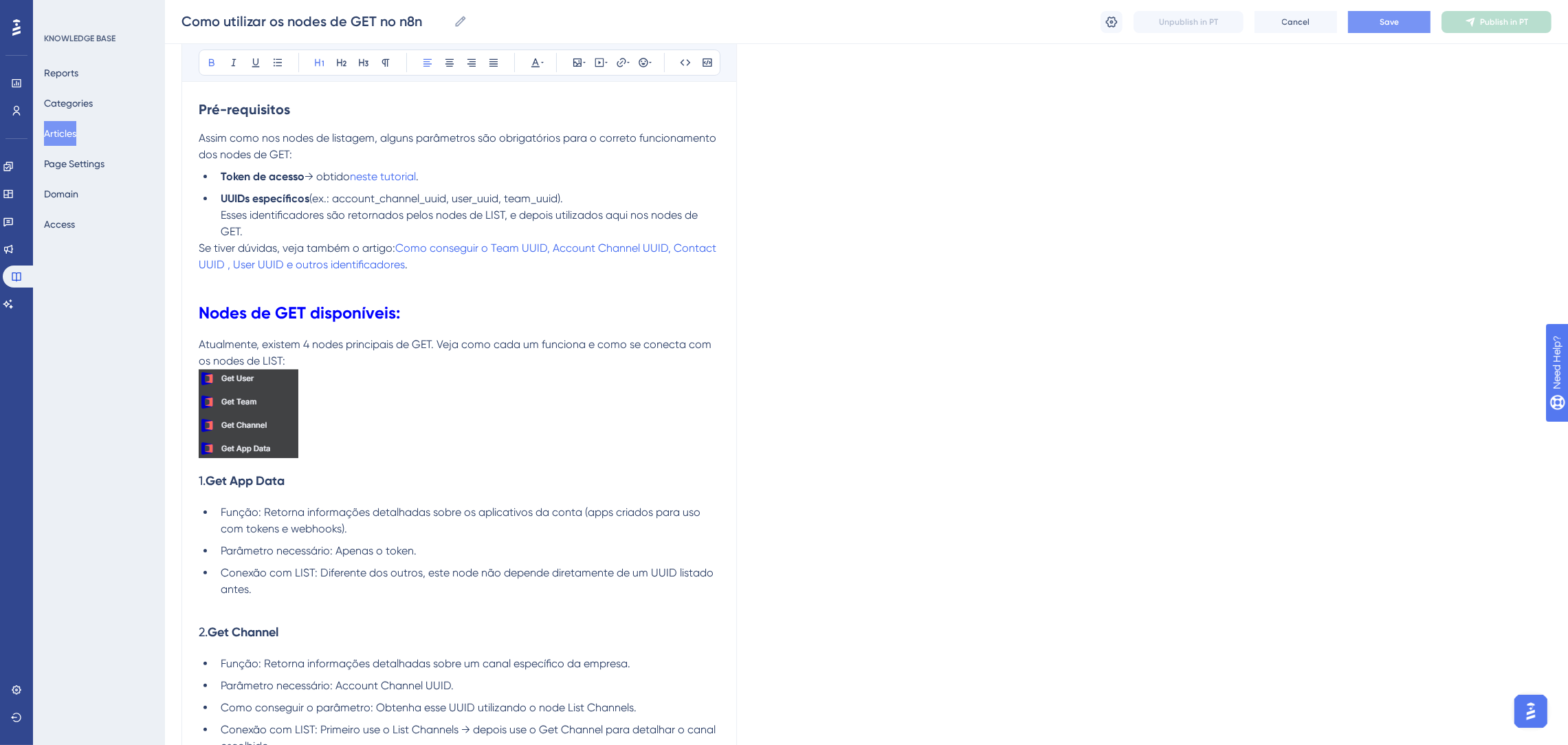
click at [432, 347] on span "Atualmente, existem 4 nodes principais de GET. Veja como cada um funciona e com…" at bounding box center [457, 352] width 516 height 29
click at [481, 358] on p "Atualmente, existem 4 nodes principais de GET na Poli. Veja como cada um funcio…" at bounding box center [458, 353] width 521 height 33
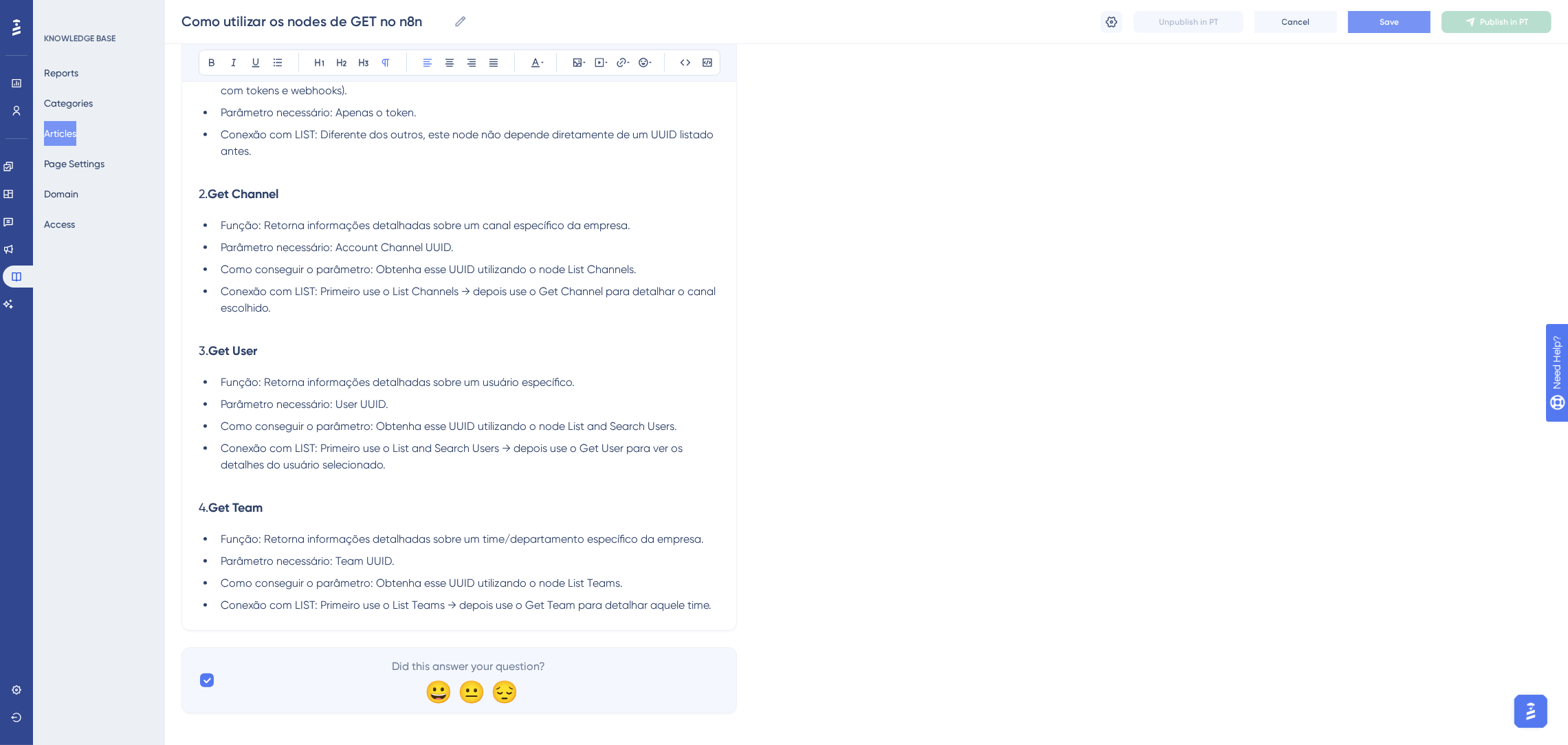
scroll to position [863, 0]
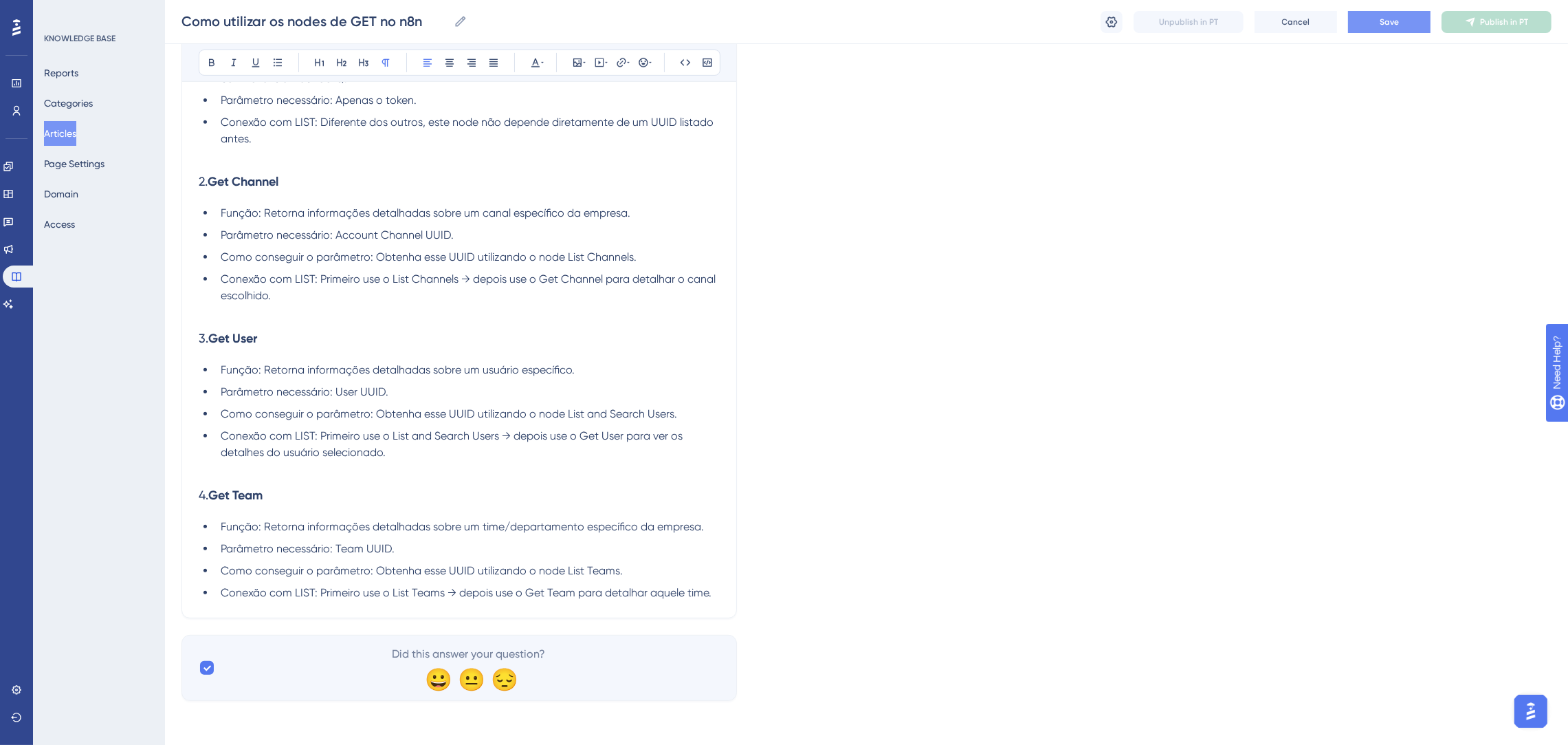
click at [712, 597] on li "Conexão com LIST: Primeiro use o List Teams → depois use o Get Team para detalh…" at bounding box center [467, 592] width 504 height 17
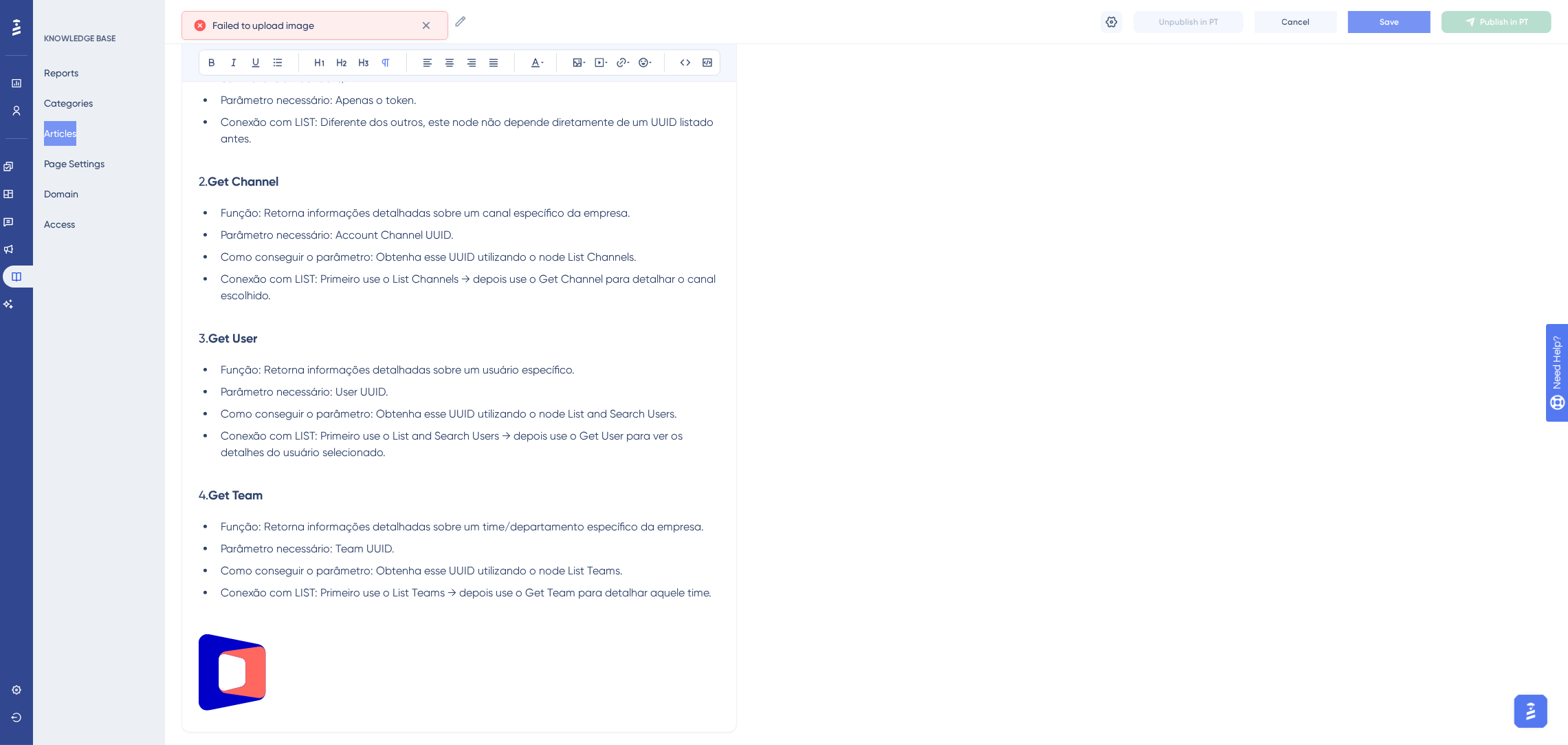
click at [480, 603] on p at bounding box center [458, 609] width 521 height 17
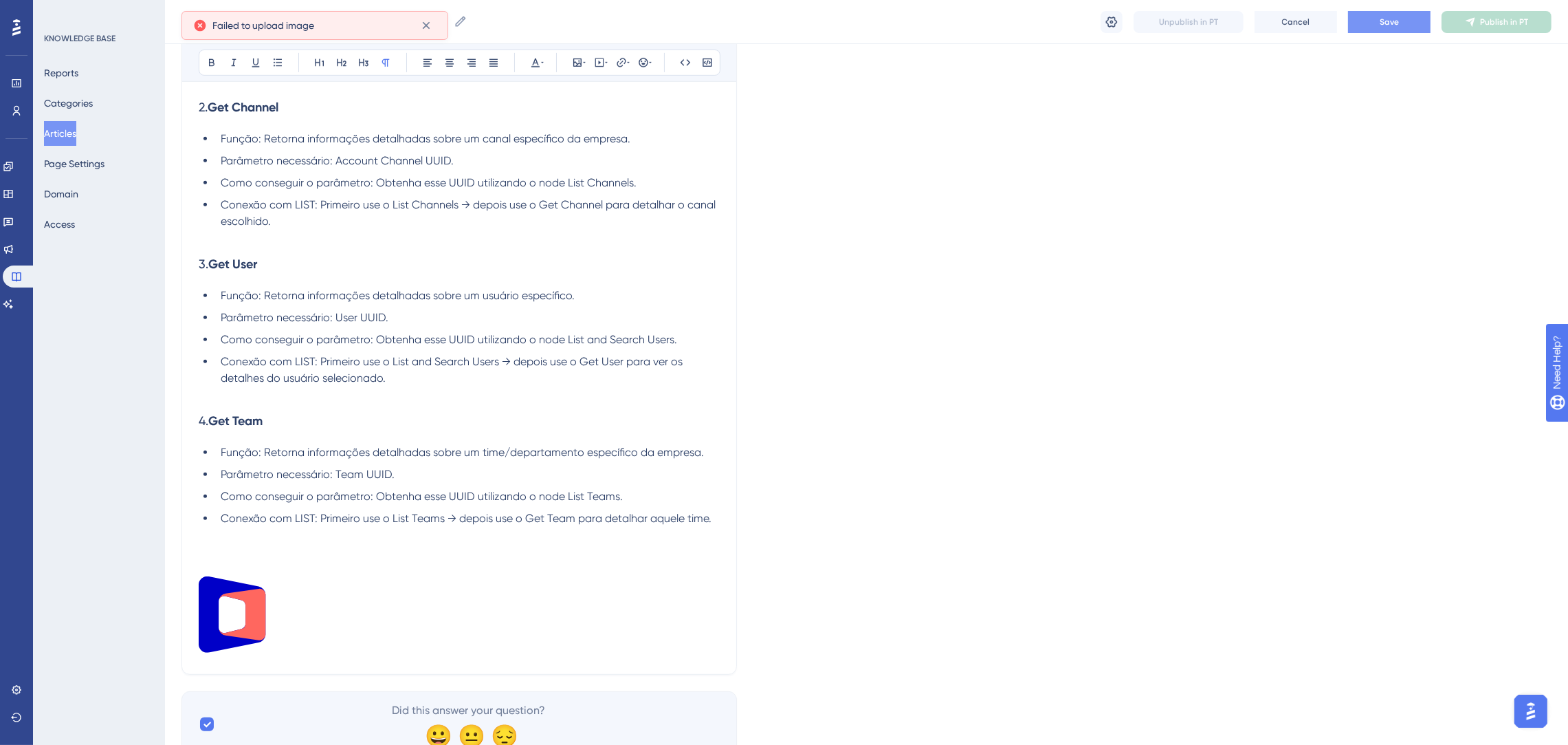
scroll to position [993, 0]
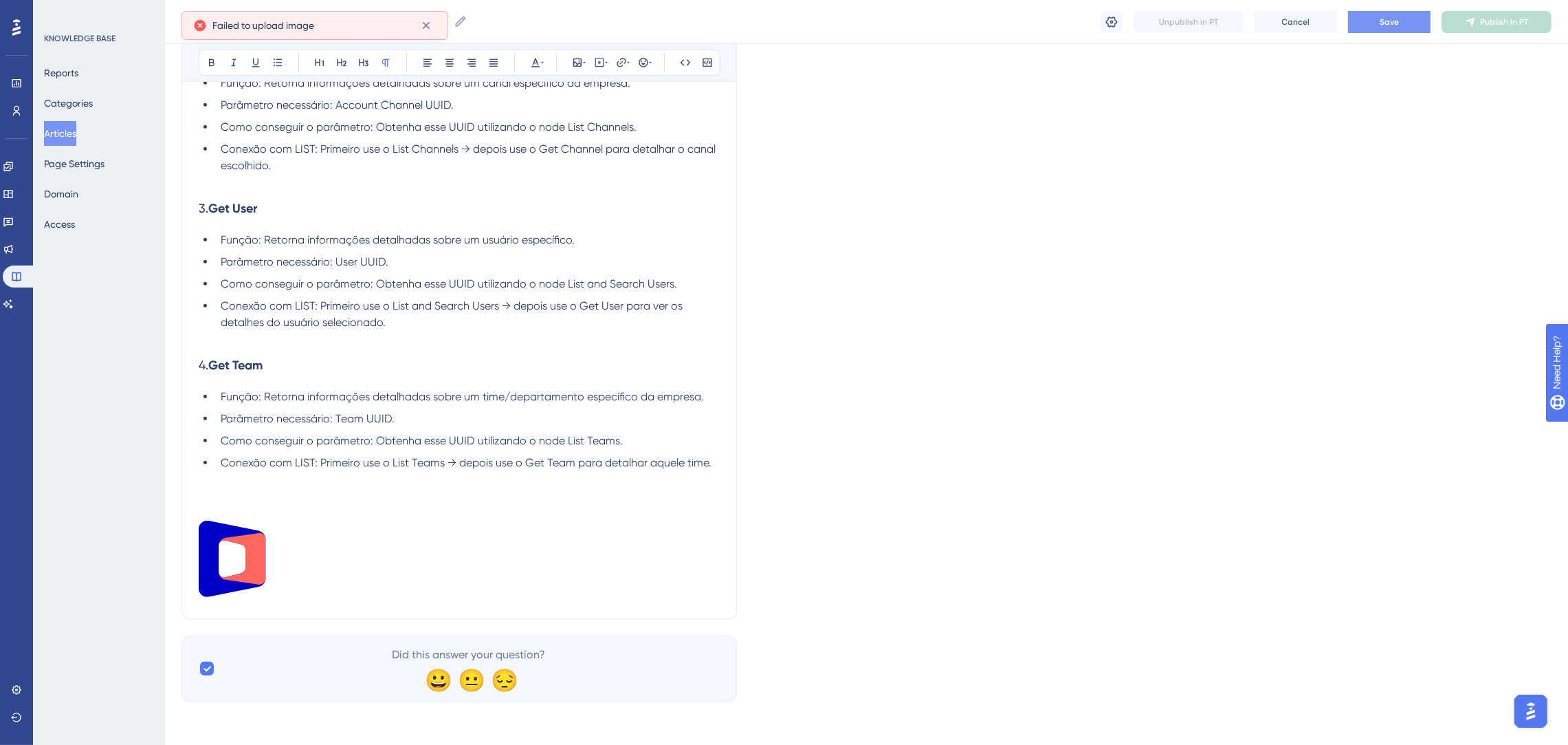
click at [537, 488] on p at bounding box center [458, 496] width 521 height 17
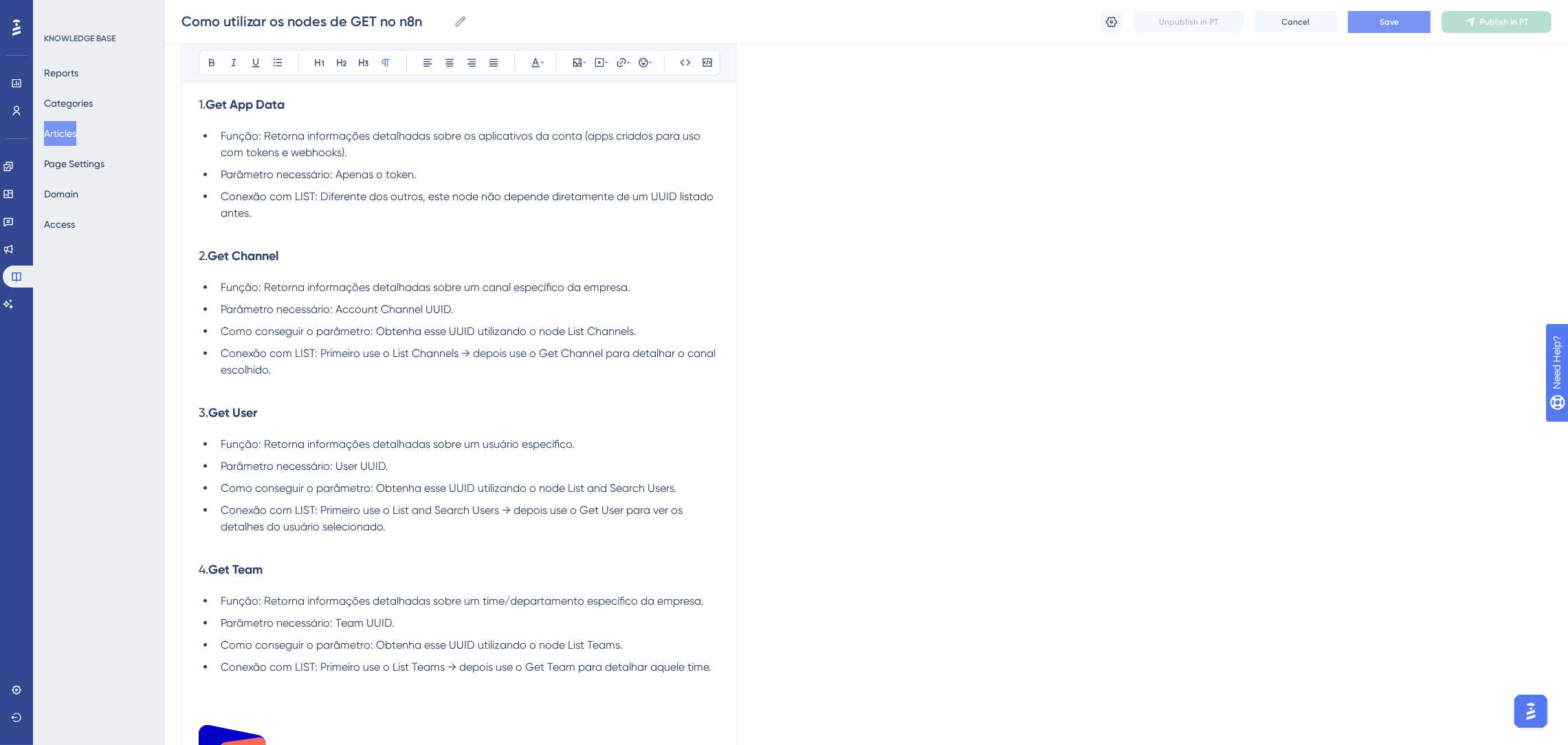
scroll to position [581, 0]
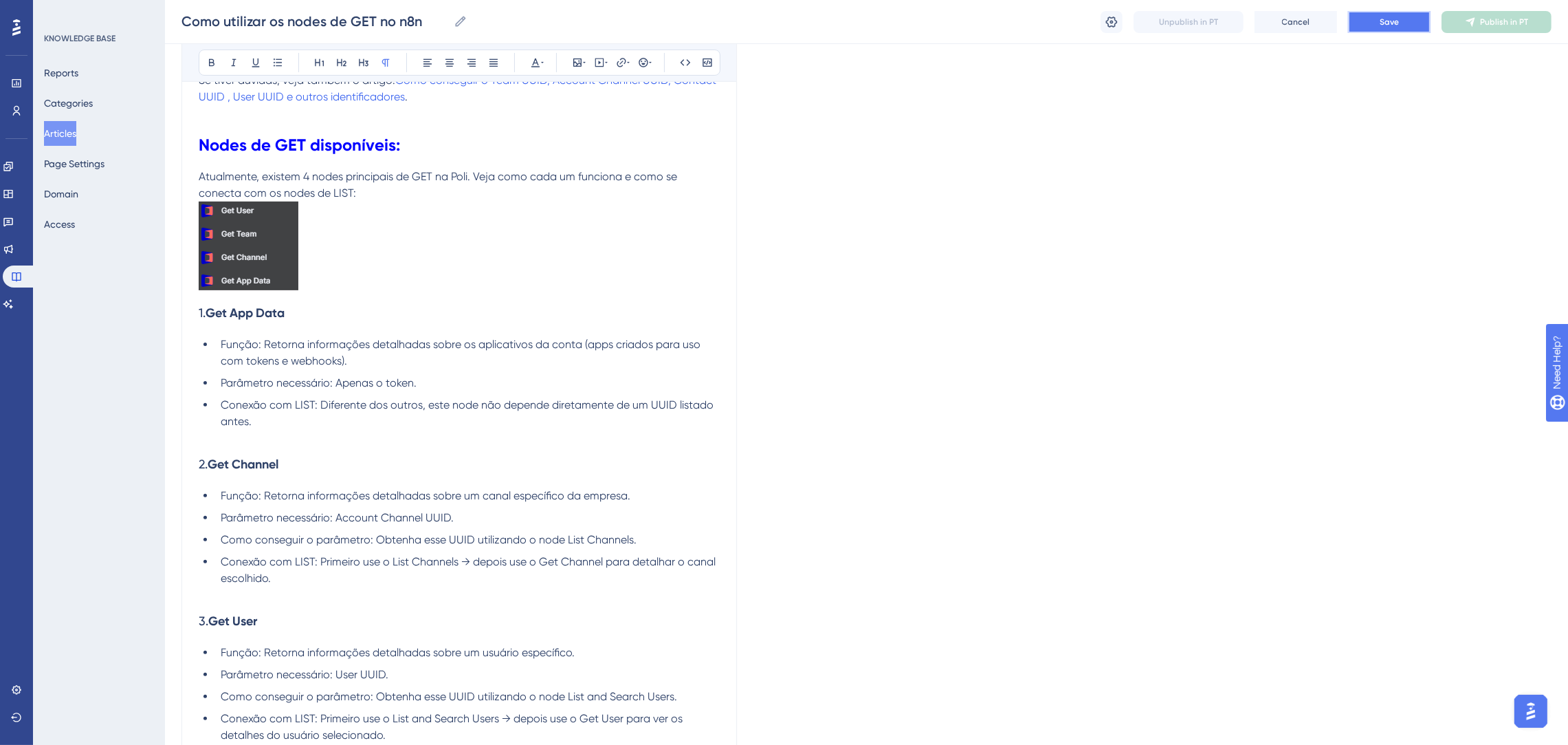
click at [1409, 16] on button "Save" at bounding box center [1389, 22] width 82 height 22
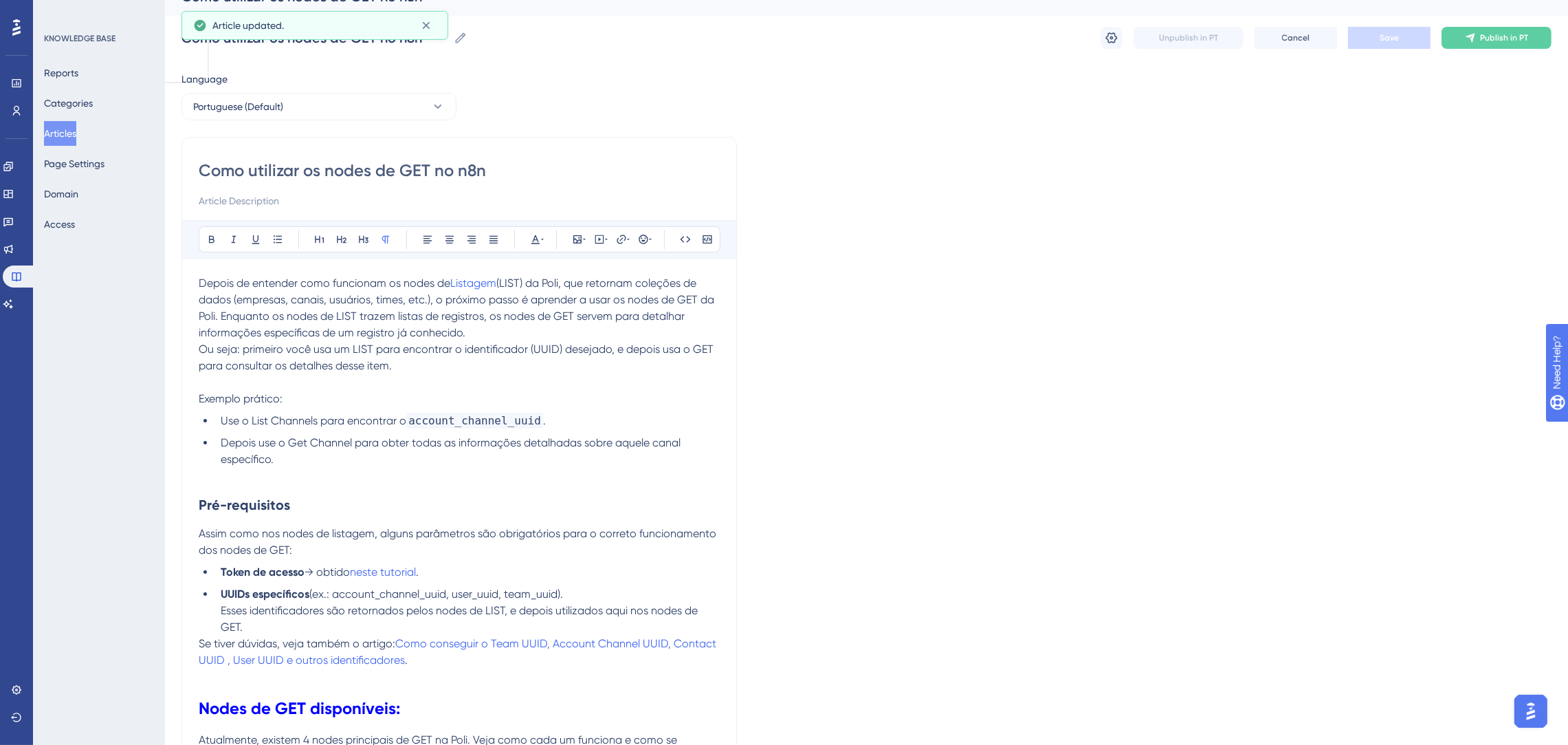
scroll to position [0, 0]
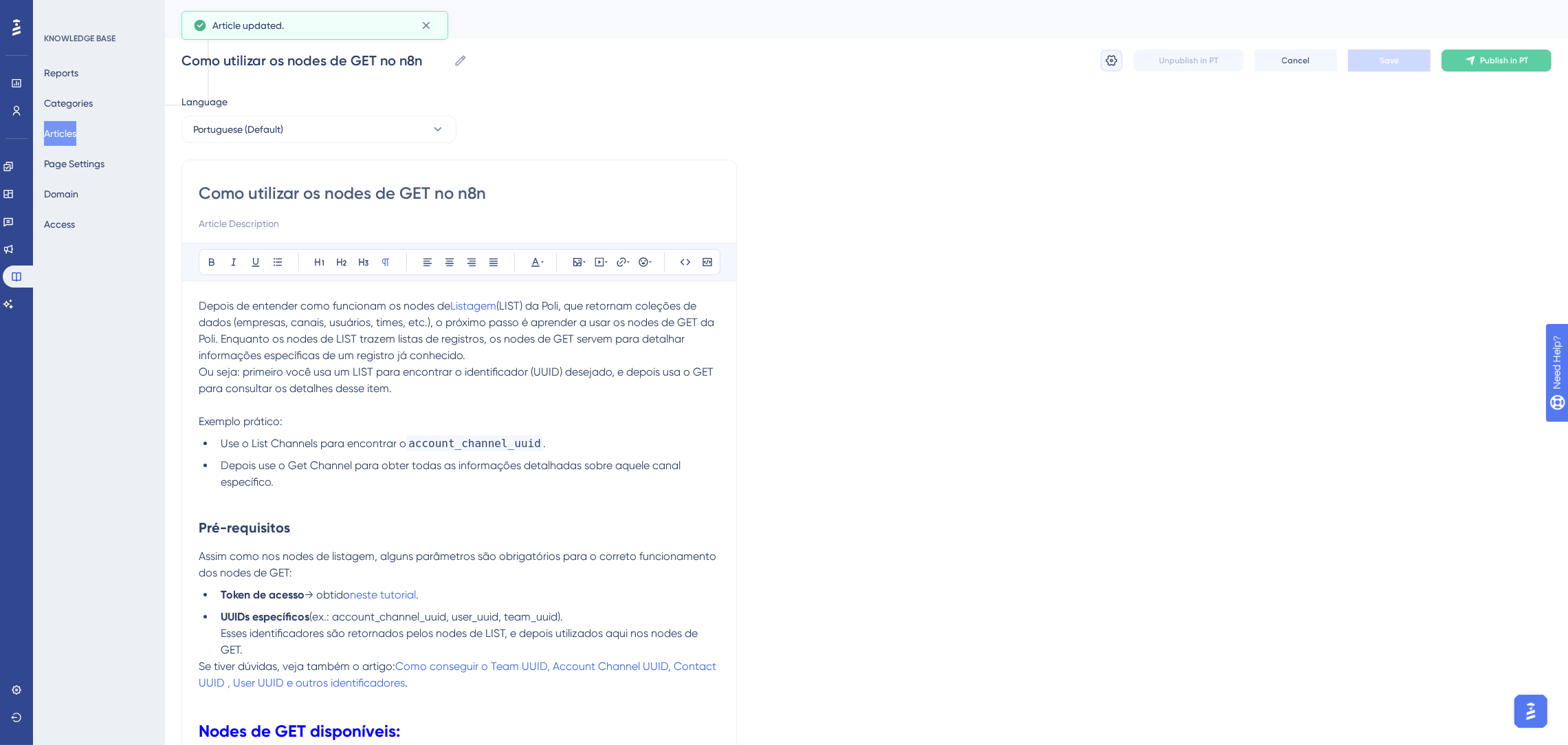
click at [1103, 55] on button at bounding box center [1111, 61] width 22 height 22
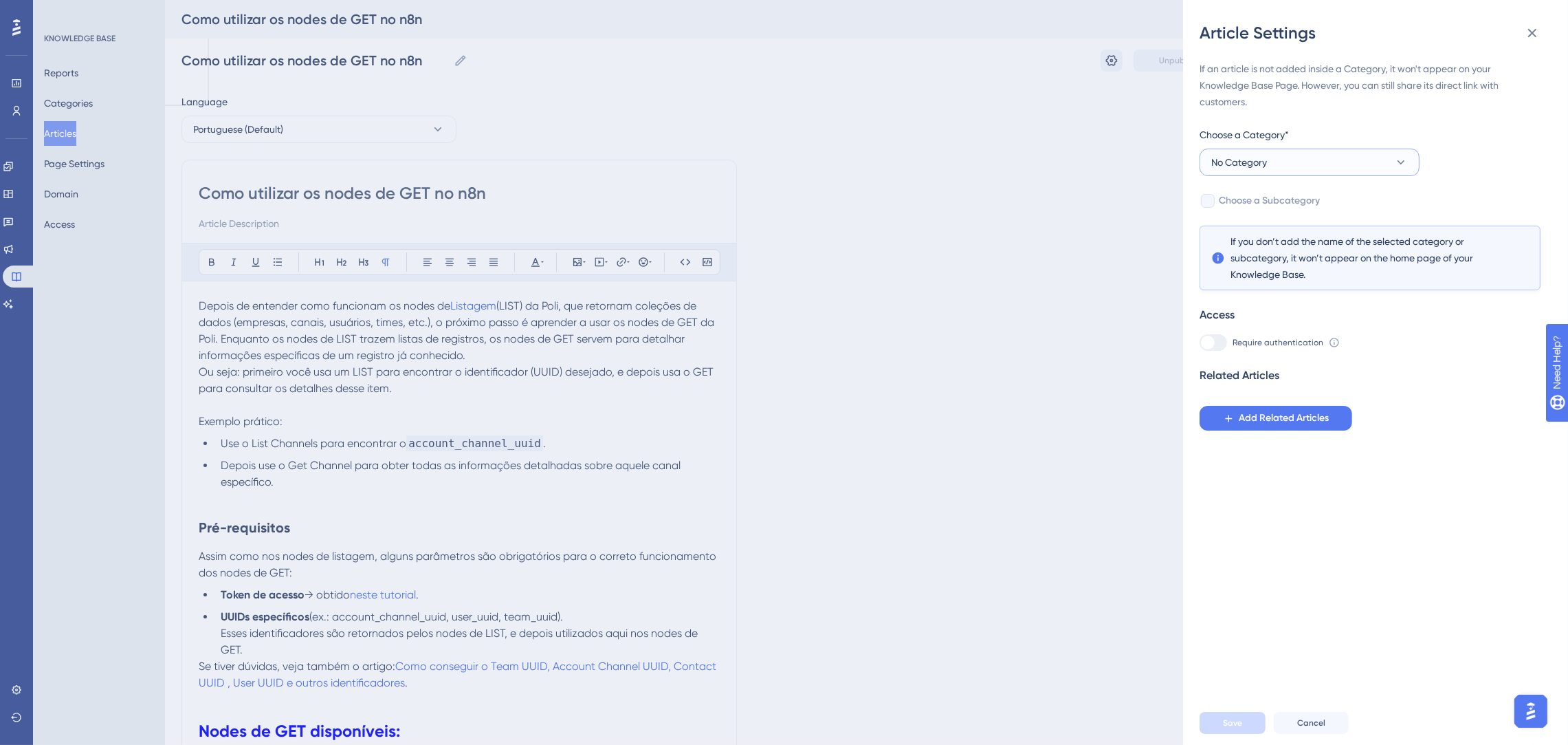
click at [1255, 166] on span "No Category" at bounding box center [1239, 162] width 56 height 17
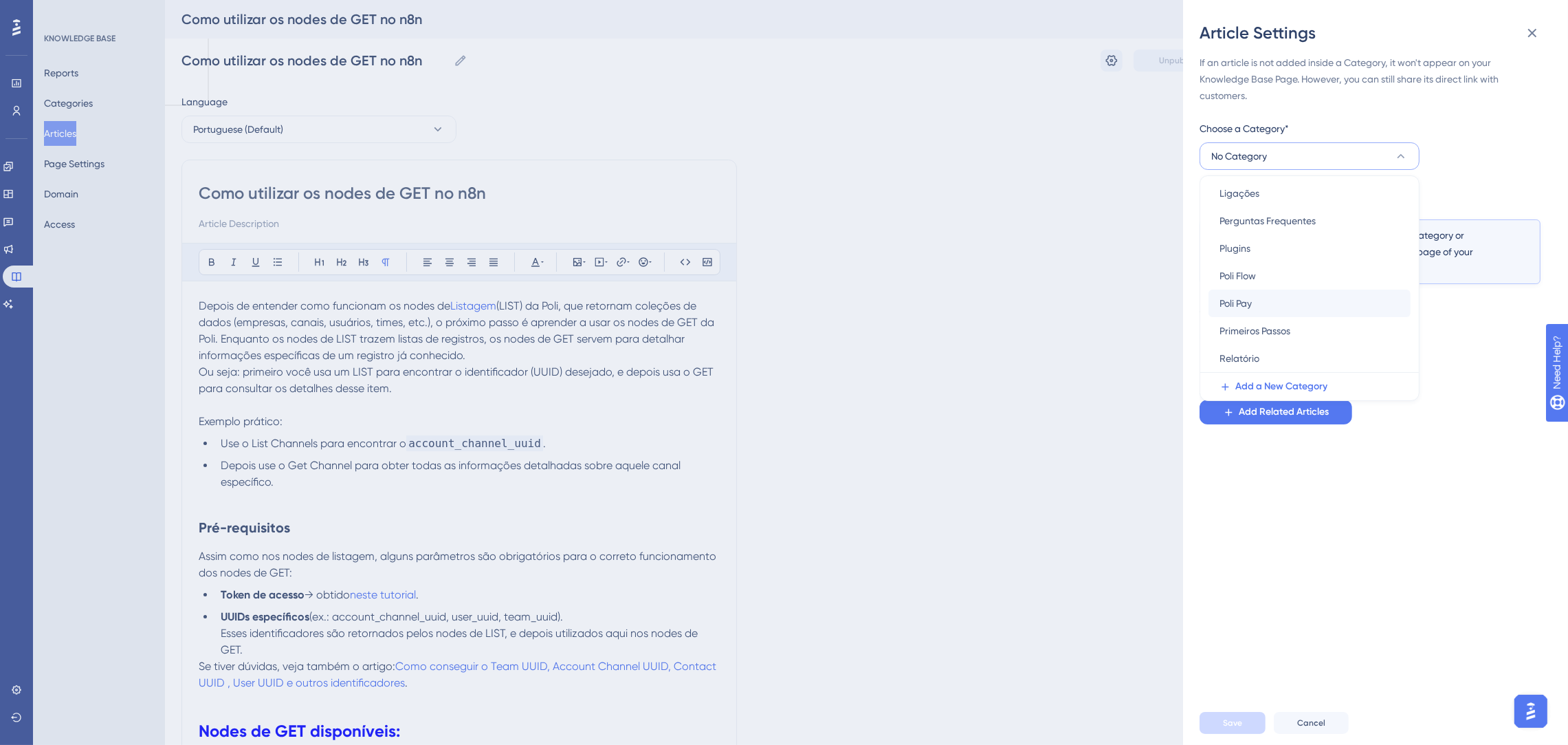
scroll to position [10, 0]
click at [1260, 241] on div "Plugins Plugins" at bounding box center [1310, 244] width 180 height 27
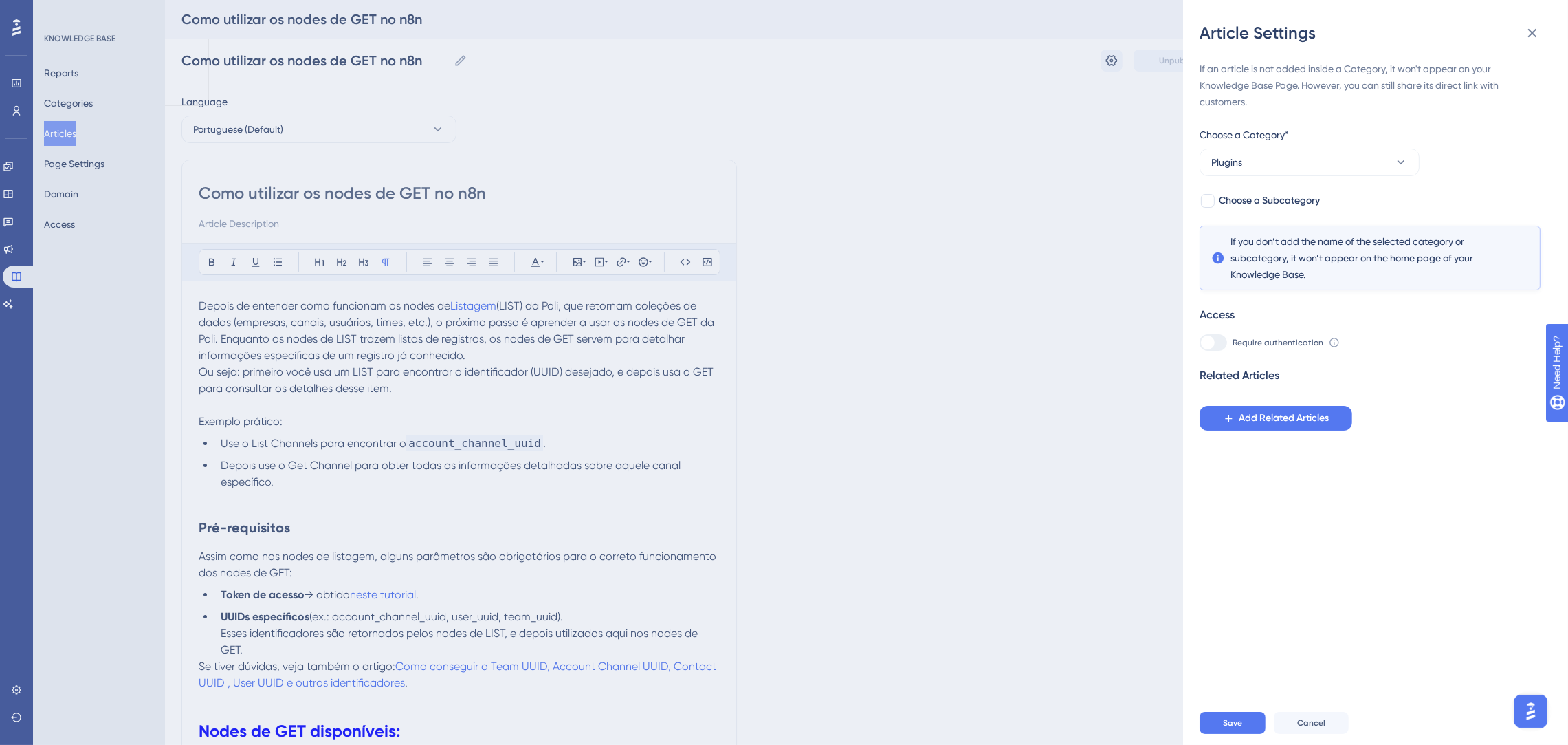
scroll to position [0, 0]
click at [1257, 195] on span "Choose a Subcategory" at bounding box center [1269, 200] width 101 height 17
checkbox input "true"
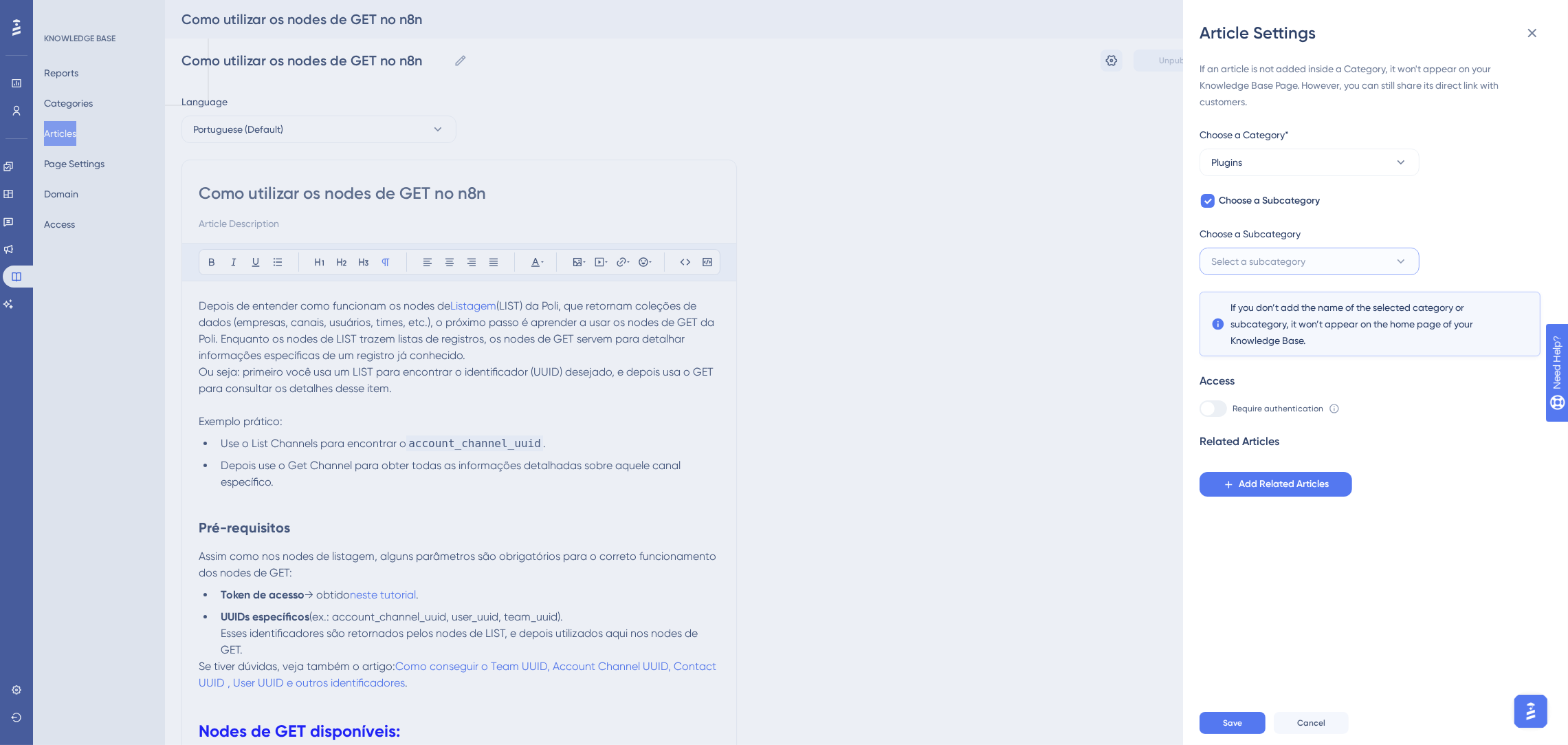
click at [1244, 268] on span "Select a subcategory" at bounding box center [1258, 261] width 94 height 17
click at [1244, 298] on div "n8n n8n" at bounding box center [1310, 303] width 180 height 27
click at [1210, 734] on button "Save" at bounding box center [1233, 723] width 66 height 22
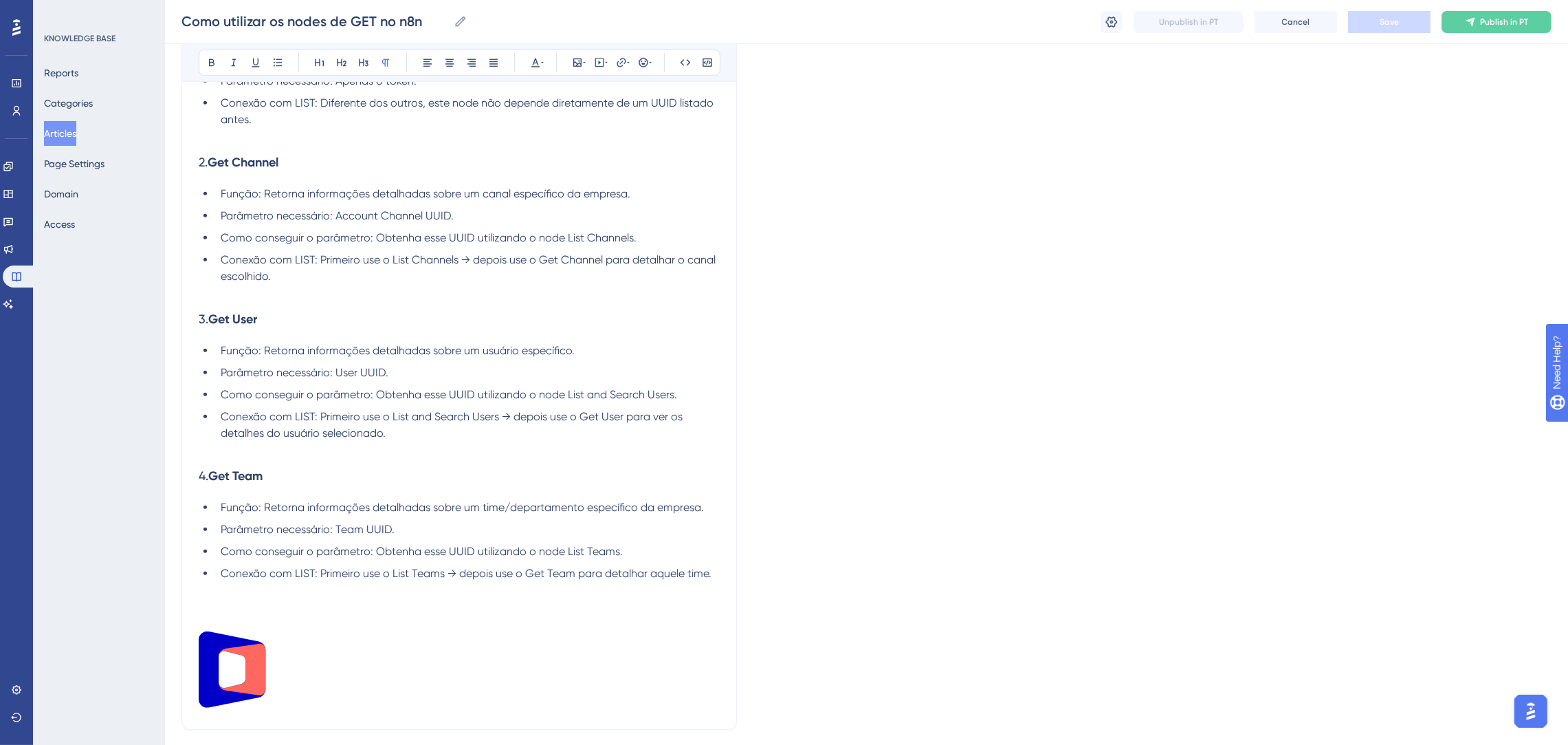
scroll to position [993, 0]
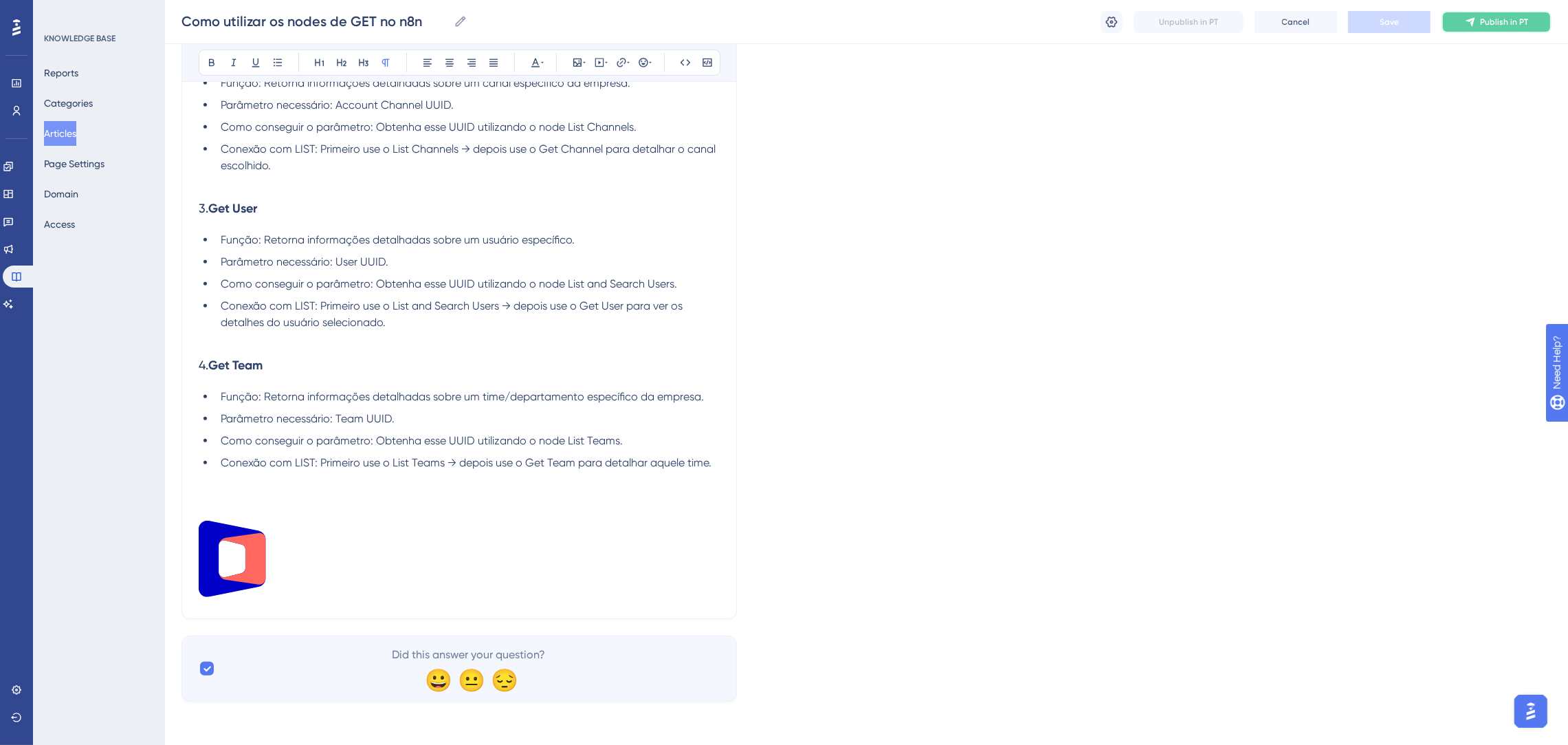
click at [1470, 22] on icon at bounding box center [1470, 22] width 11 height 11
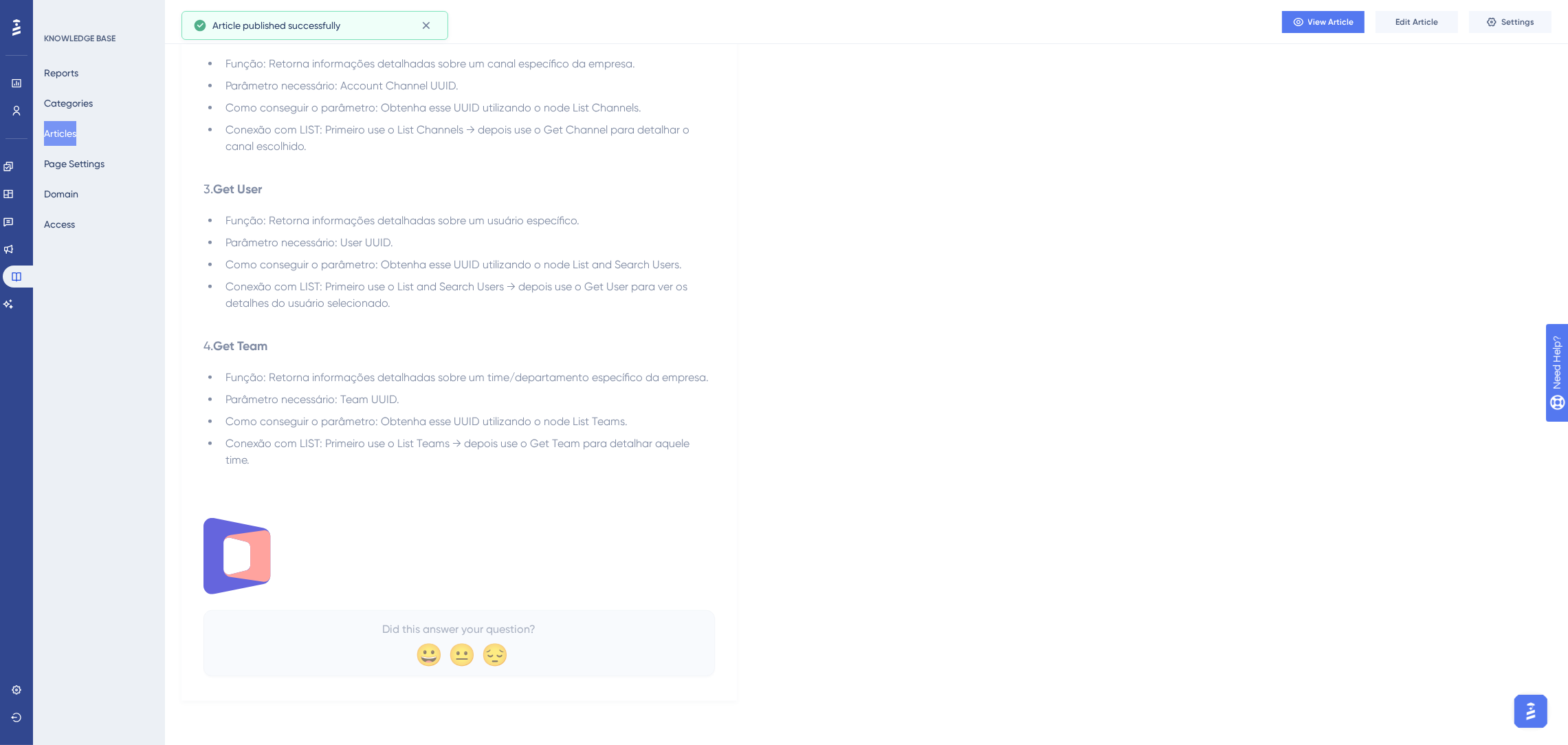
scroll to position [873, 0]
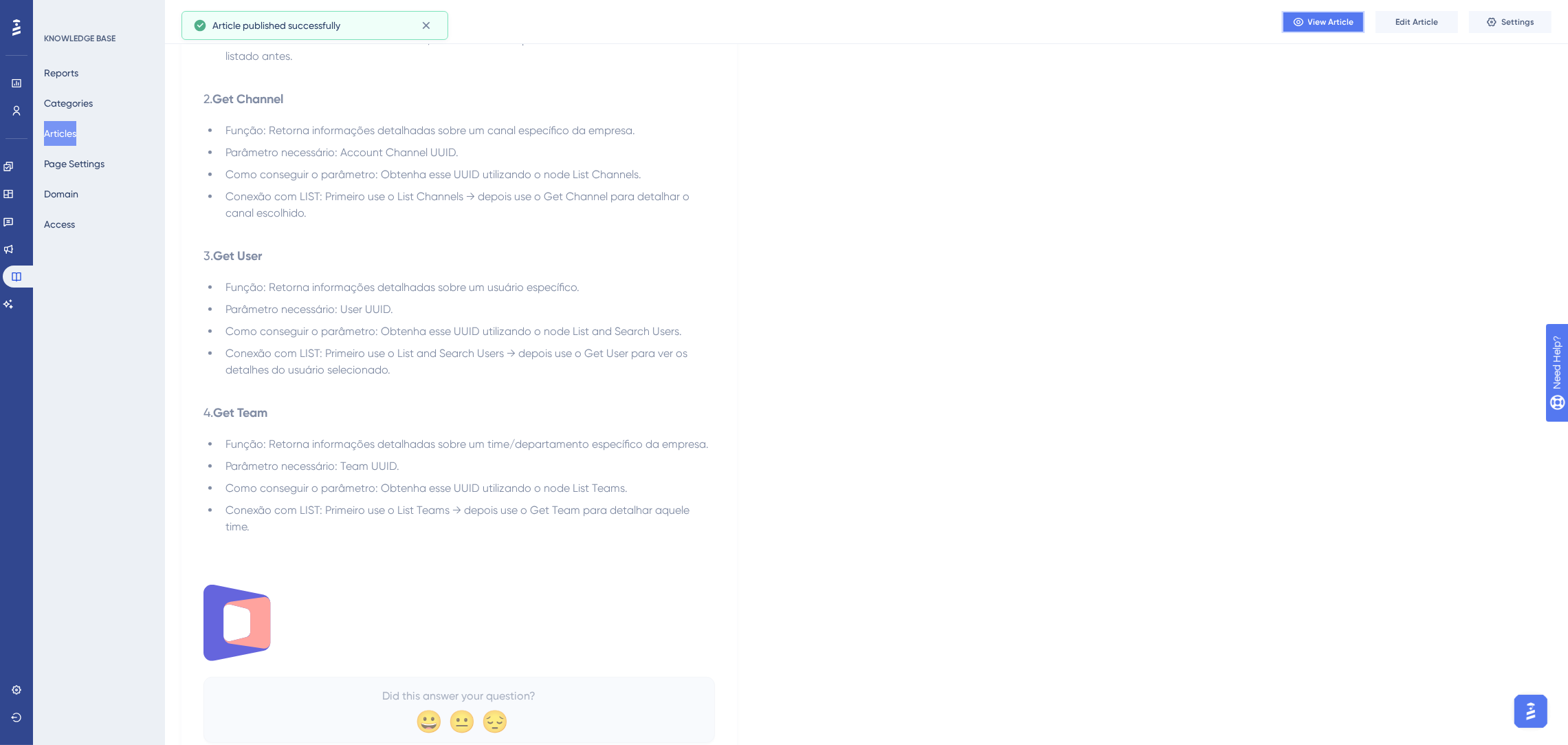
click at [1310, 25] on span "View Article" at bounding box center [1331, 22] width 46 height 11
